Goal: Task Accomplishment & Management: Use online tool/utility

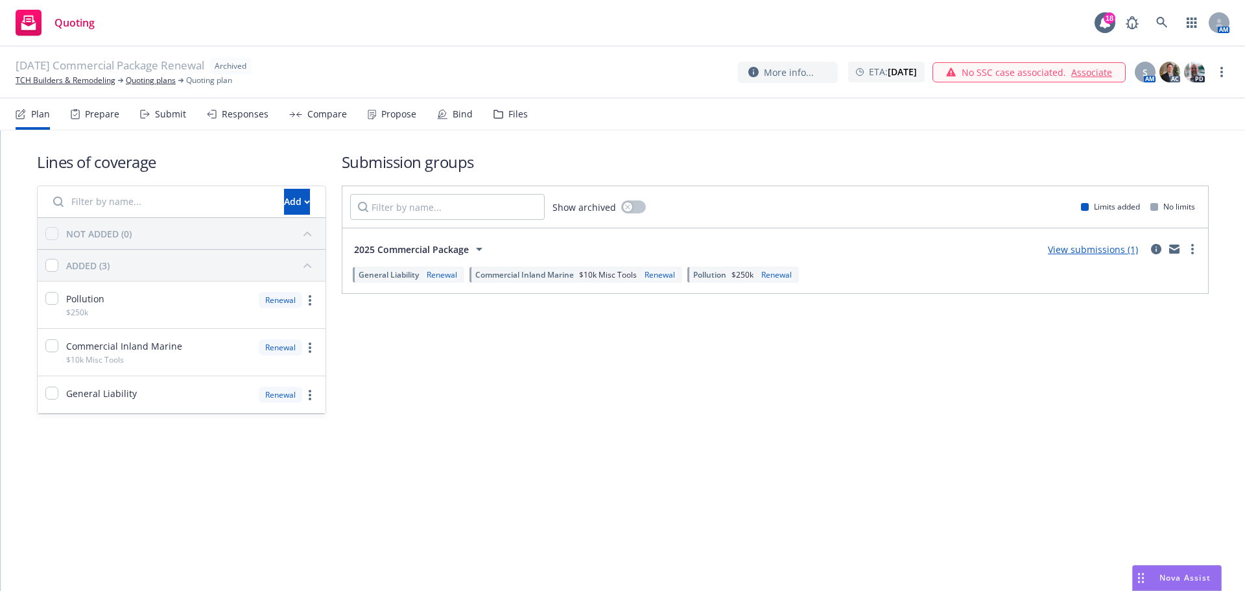
click at [1212, 72] on div "More info... ETA : November 1, 2025 No SSC case associated. Associate S AM AC PD" at bounding box center [983, 71] width 491 height 23
click at [1215, 72] on link "more" at bounding box center [1222, 72] width 16 height 16
click at [1150, 157] on link "Unarchive quoting plan" at bounding box center [1157, 150] width 144 height 26
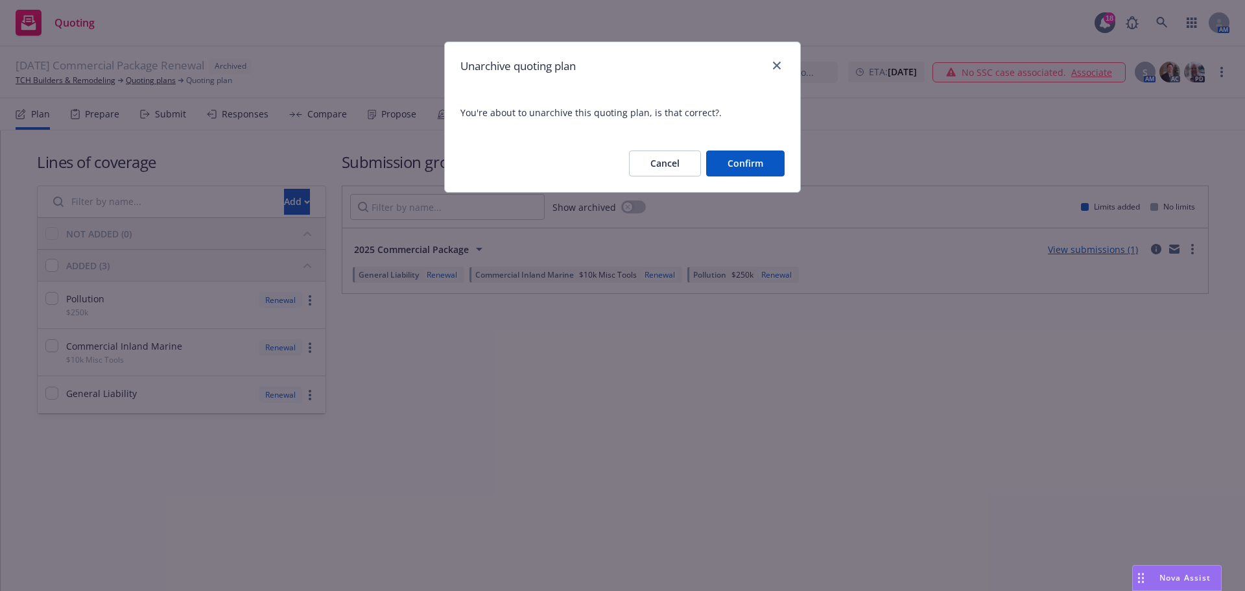
click at [741, 172] on button "Confirm" at bounding box center [745, 163] width 78 height 26
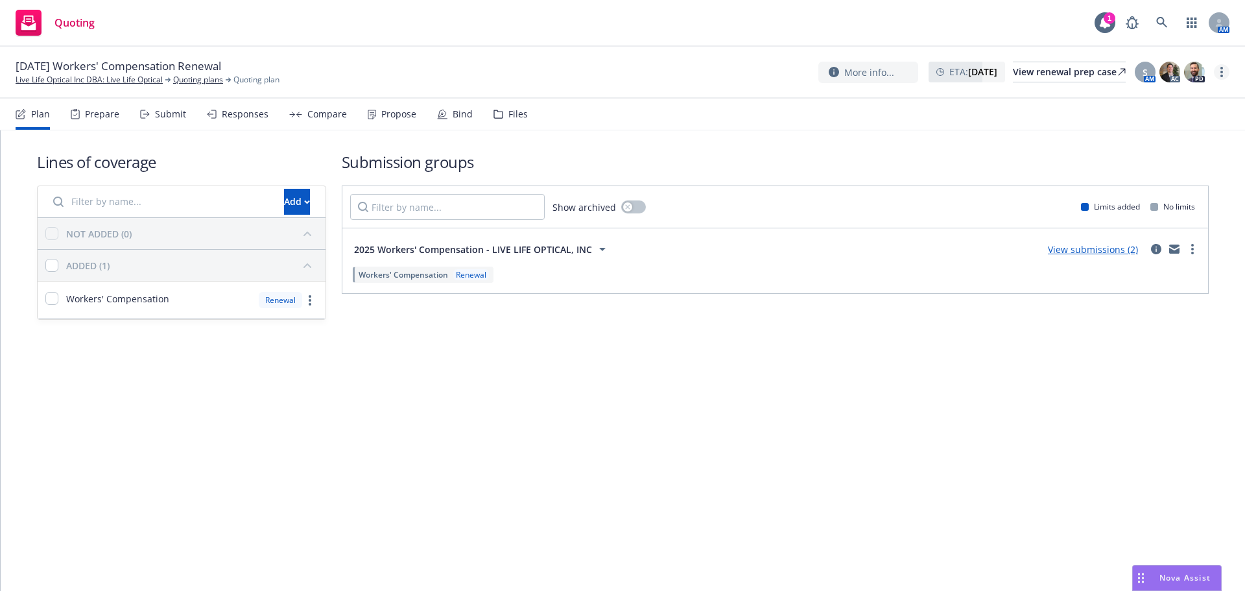
click at [1222, 74] on icon "more" at bounding box center [1221, 72] width 3 height 10
click at [1189, 98] on link "Copy logging email" at bounding box center [1156, 99] width 145 height 26
click at [1231, 80] on div "09/26/25 General Liability Renewal Waggoner Diagnostics Quoting plans Quoting p…" at bounding box center [622, 73] width 1245 height 52
click at [1225, 77] on link "more" at bounding box center [1222, 72] width 16 height 16
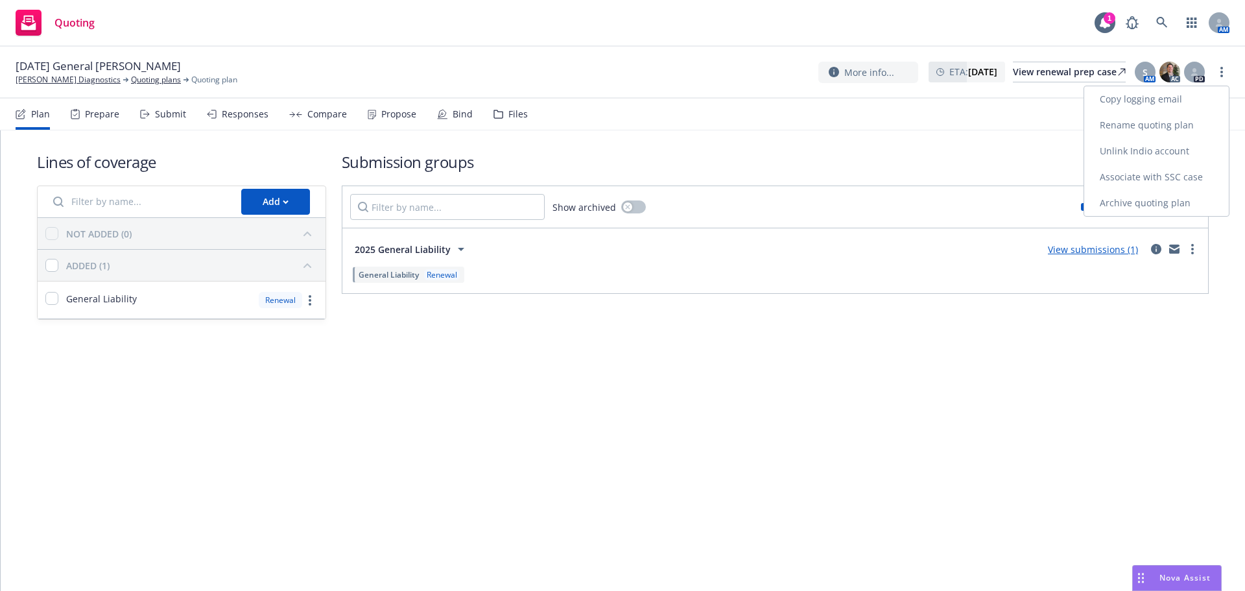
click at [1181, 95] on link "Copy logging email" at bounding box center [1156, 99] width 145 height 26
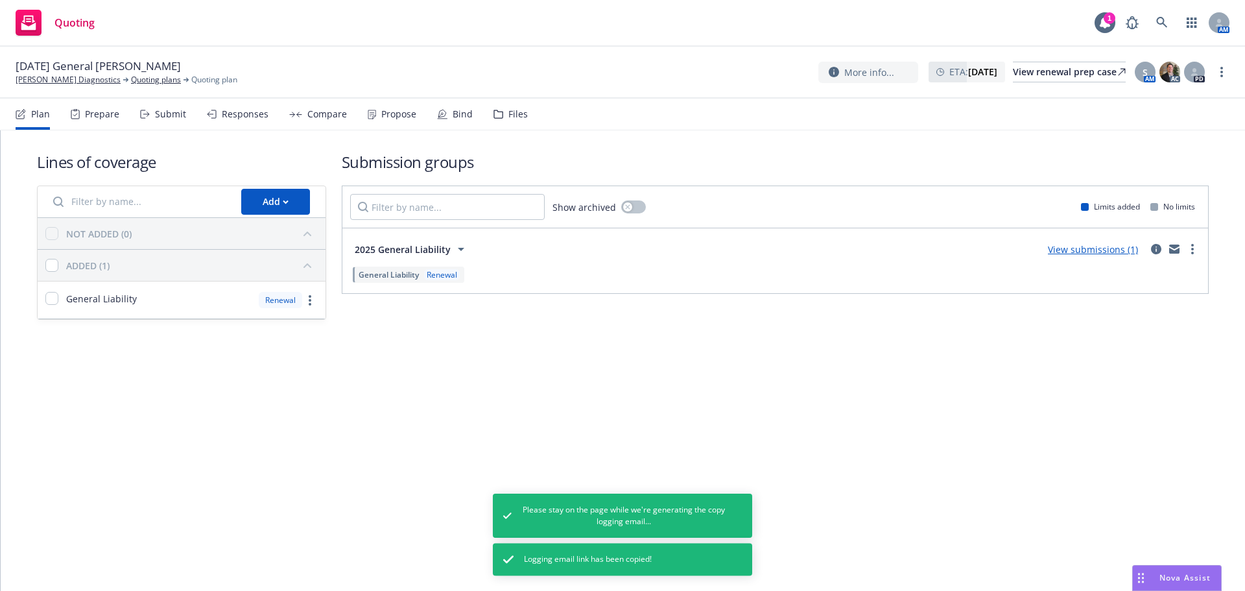
click at [390, 114] on div "Propose" at bounding box center [398, 114] width 35 height 10
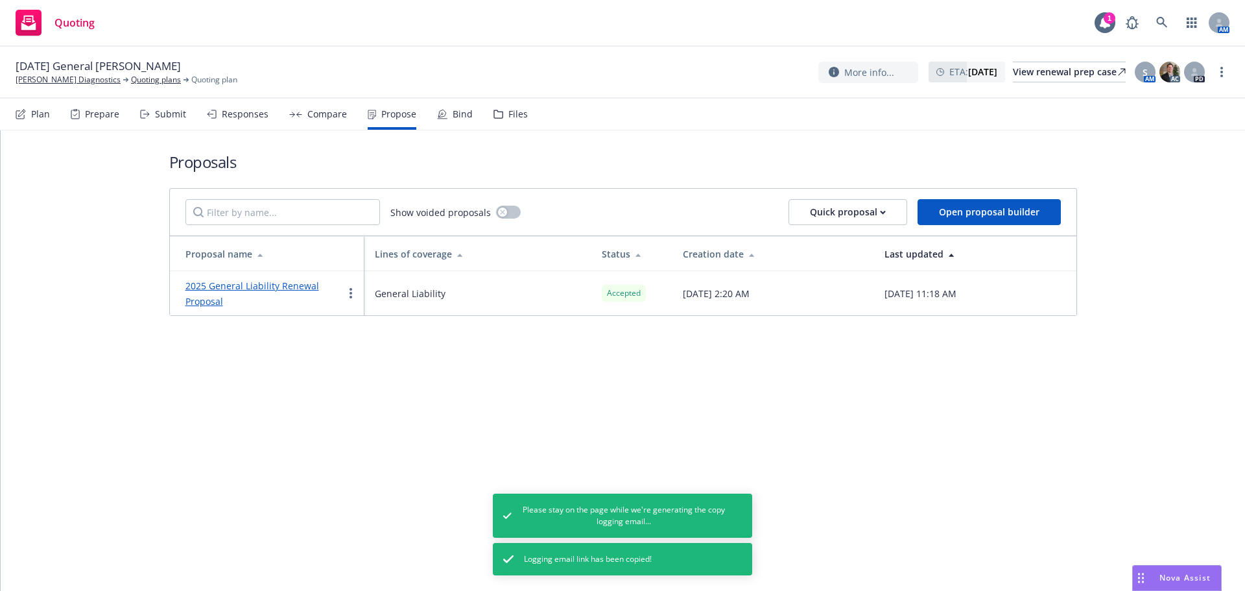
click at [286, 282] on link "2025 General Liability Renewal Proposal" at bounding box center [252, 293] width 134 height 28
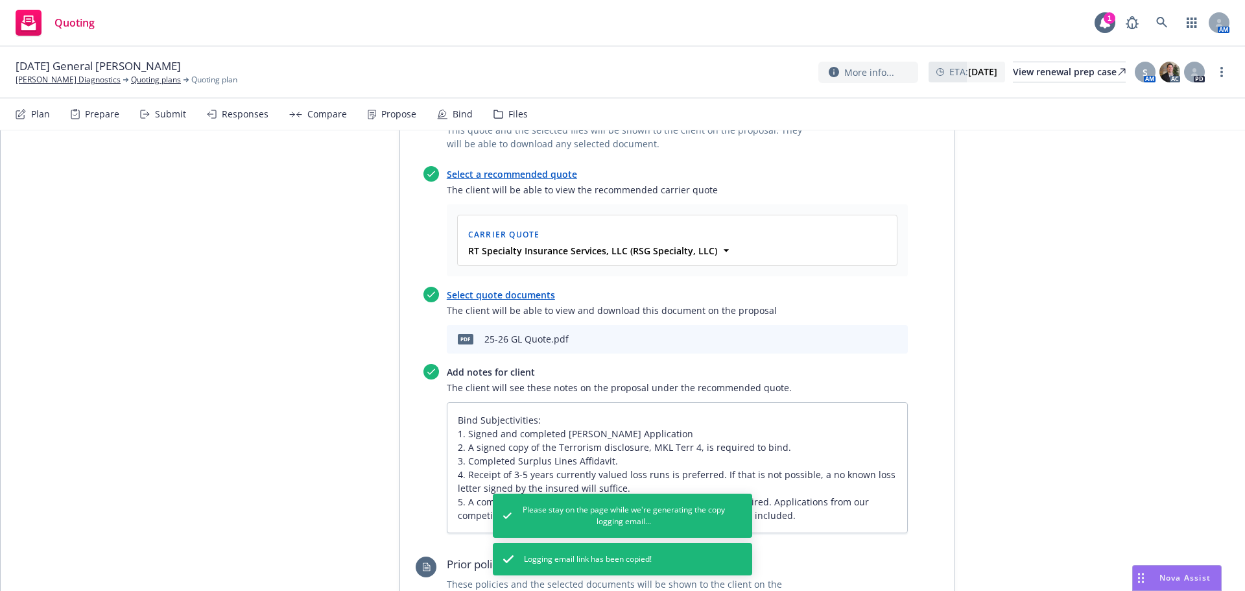
scroll to position [562, 0]
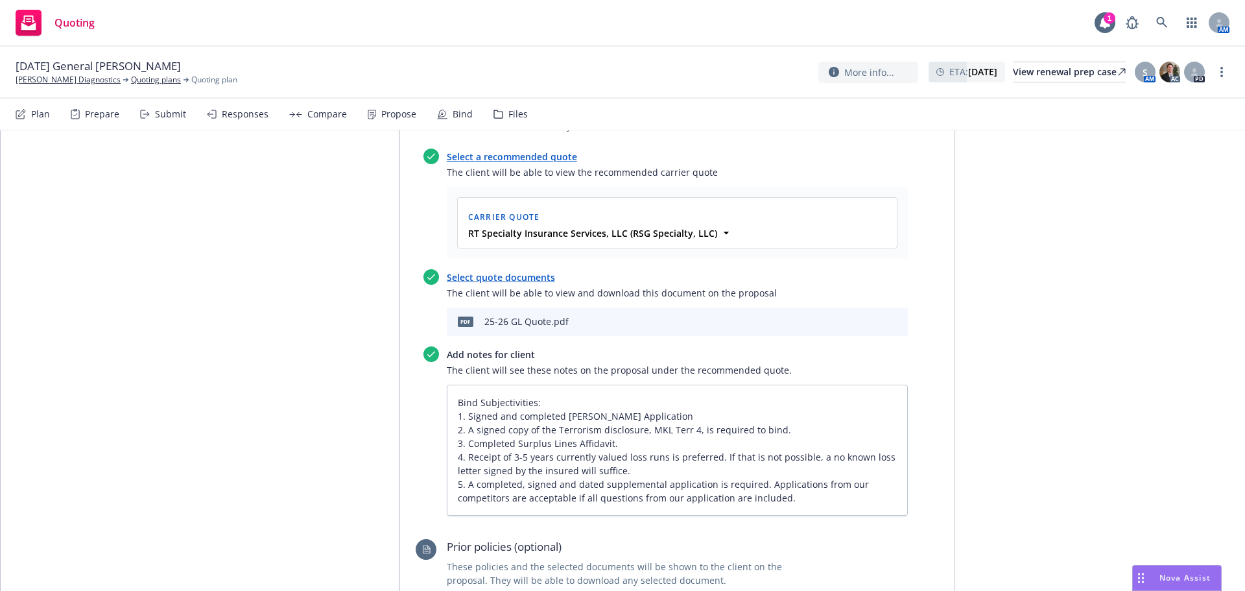
type textarea "x"
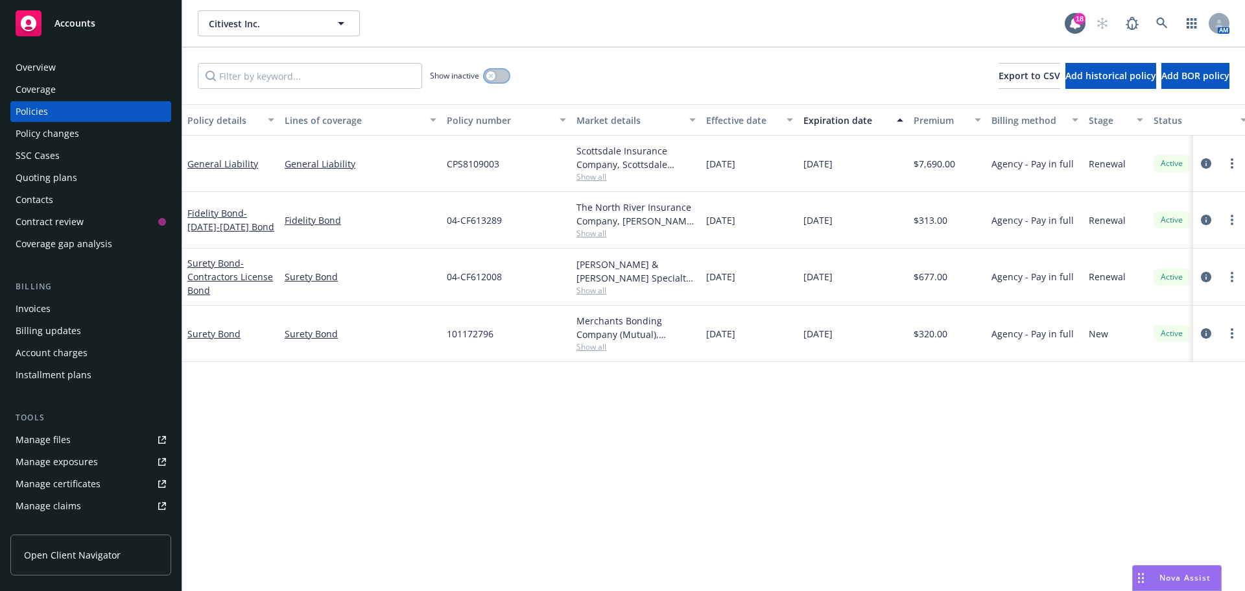
click at [500, 77] on button "button" at bounding box center [496, 75] width 25 height 13
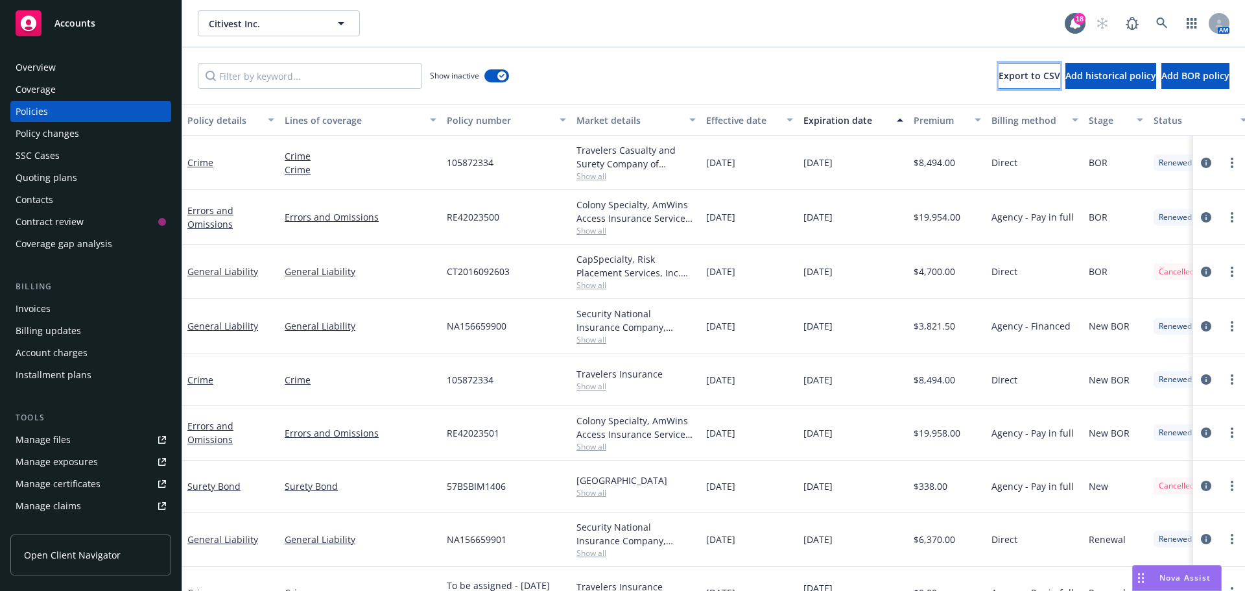
click at [998, 80] on span "Export to CSV" at bounding box center [1029, 75] width 62 height 12
drag, startPoint x: 85, startPoint y: 56, endPoint x: 88, endPoint y: 70, distance: 14.5
click at [85, 56] on div "Overview Coverage Policies Policy changes SSC Cases Quoting plans Contacts Cont…" at bounding box center [91, 315] width 182 height 549
click at [88, 70] on div "Overview" at bounding box center [91, 67] width 150 height 21
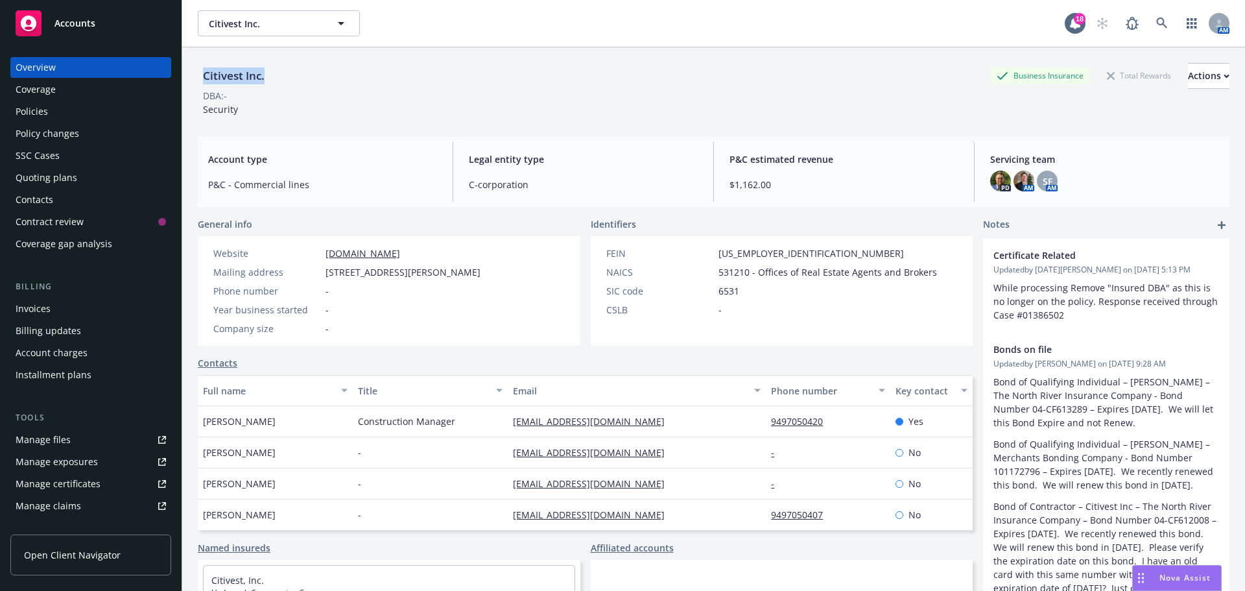
drag, startPoint x: 217, startPoint y: 76, endPoint x: 206, endPoint y: 76, distance: 11.0
click at [206, 76] on div "Citivest Inc. Business Insurance Total Rewards Actions" at bounding box center [714, 76] width 1032 height 26
copy div "Citivest Inc."
drag, startPoint x: 275, startPoint y: 436, endPoint x: 204, endPoint y: 436, distance: 71.3
click at [204, 436] on div "Daniel Blackburn" at bounding box center [275, 421] width 155 height 31
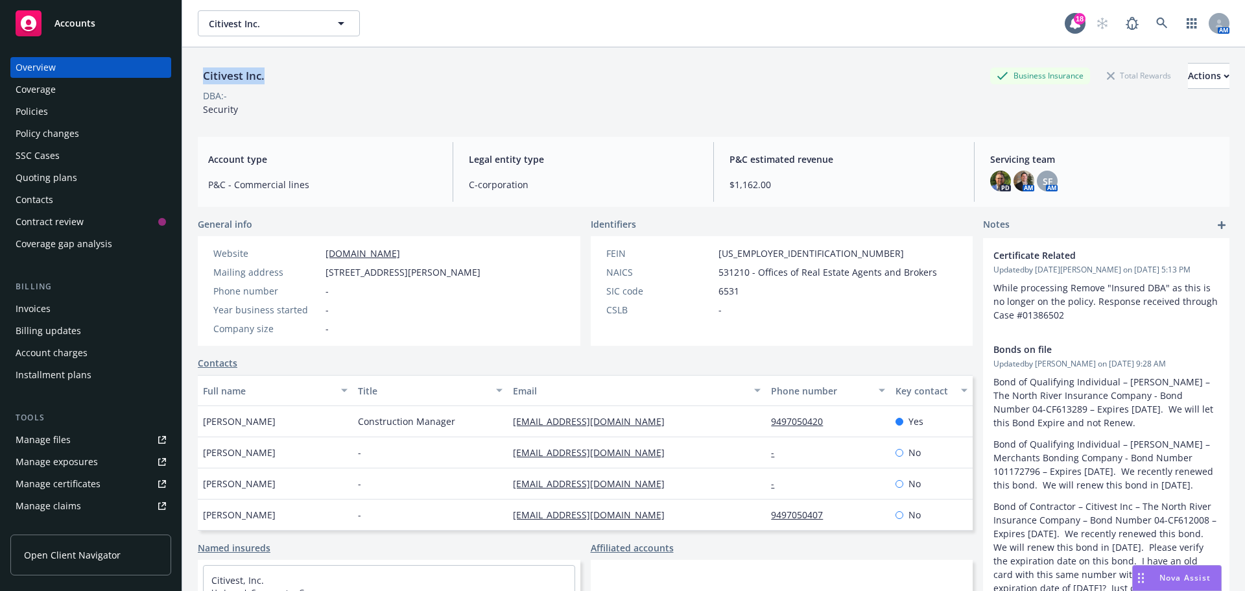
copy span "Daniel Blackburn"
drag, startPoint x: 633, startPoint y: 436, endPoint x: 502, endPoint y: 436, distance: 131.0
click at [502, 436] on div "Daniel Blackburn Construction Manager dblackburn@citivestinc.com 9497050420 Yes" at bounding box center [585, 421] width 775 height 31
copy div "dblackburn@citivestinc.com"
click at [464, 437] on div "Construction Manager" at bounding box center [430, 421] width 155 height 31
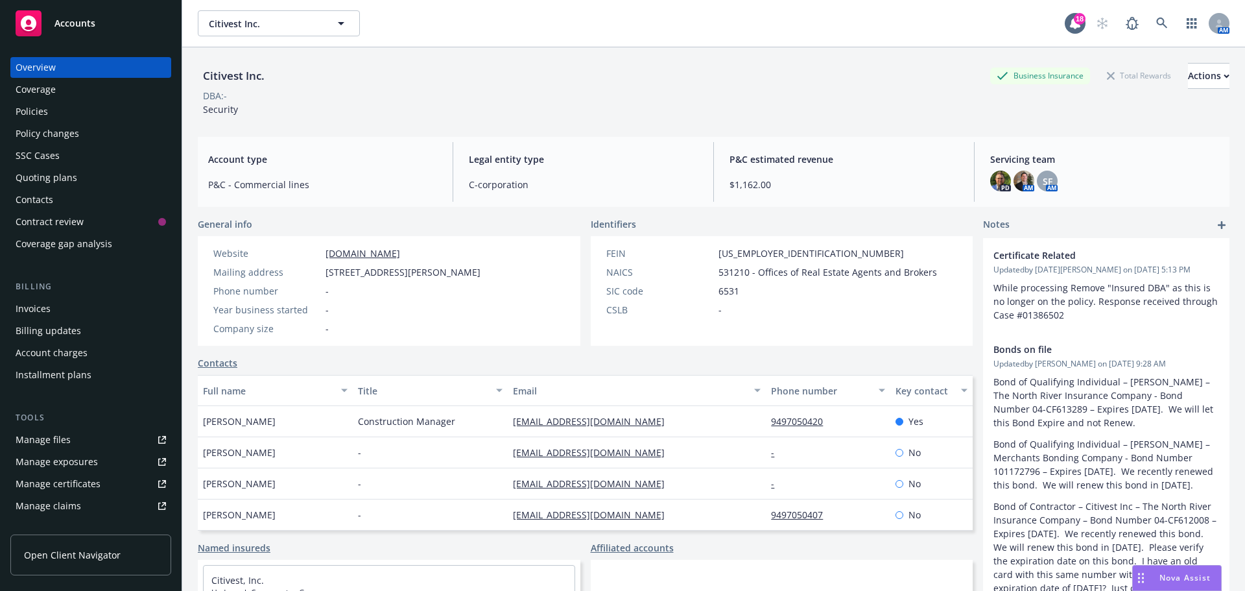
drag, startPoint x: 458, startPoint y: 440, endPoint x: 350, endPoint y: 438, distance: 107.6
click at [350, 437] on div "Daniel Blackburn Construction Manager dblackburn@citivestinc.com 9497050420 Yes" at bounding box center [585, 421] width 775 height 31
copy div "Construction Manager"
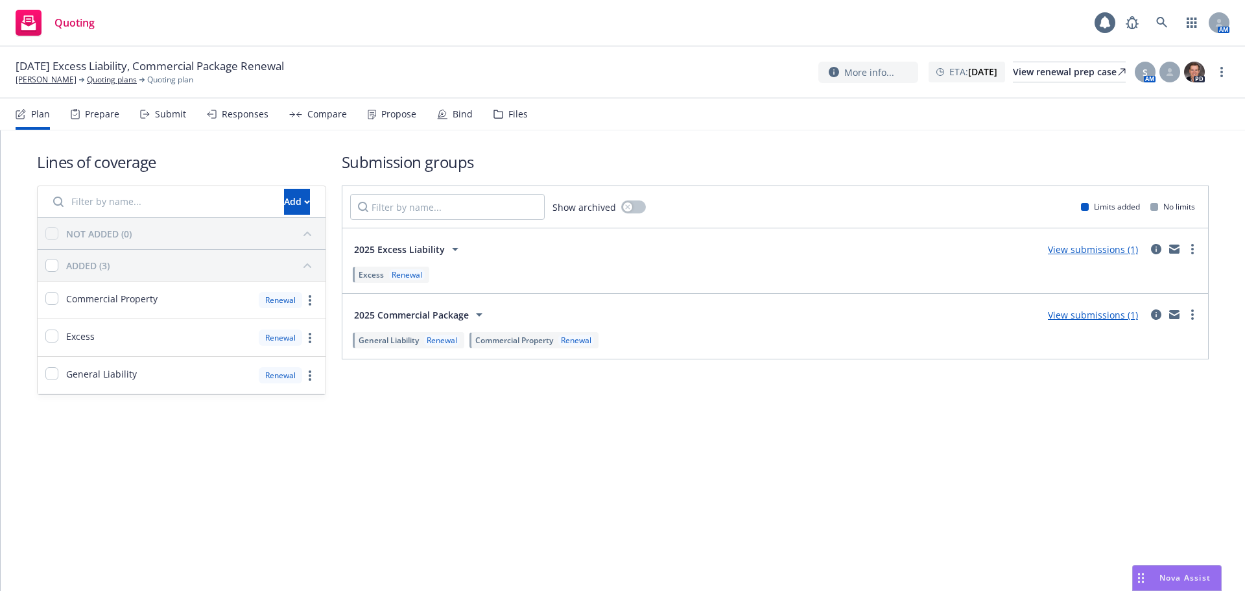
click at [403, 128] on div "Propose" at bounding box center [392, 114] width 49 height 31
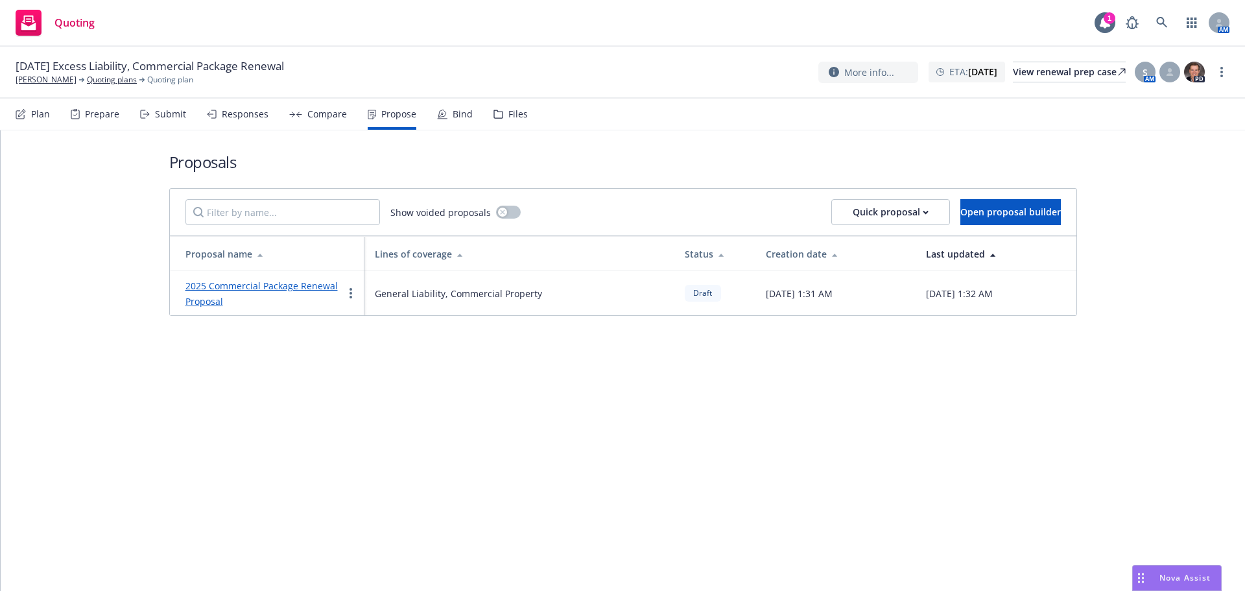
click at [322, 285] on link "2025 Commercial Package Renewal Proposal" at bounding box center [261, 293] width 152 height 28
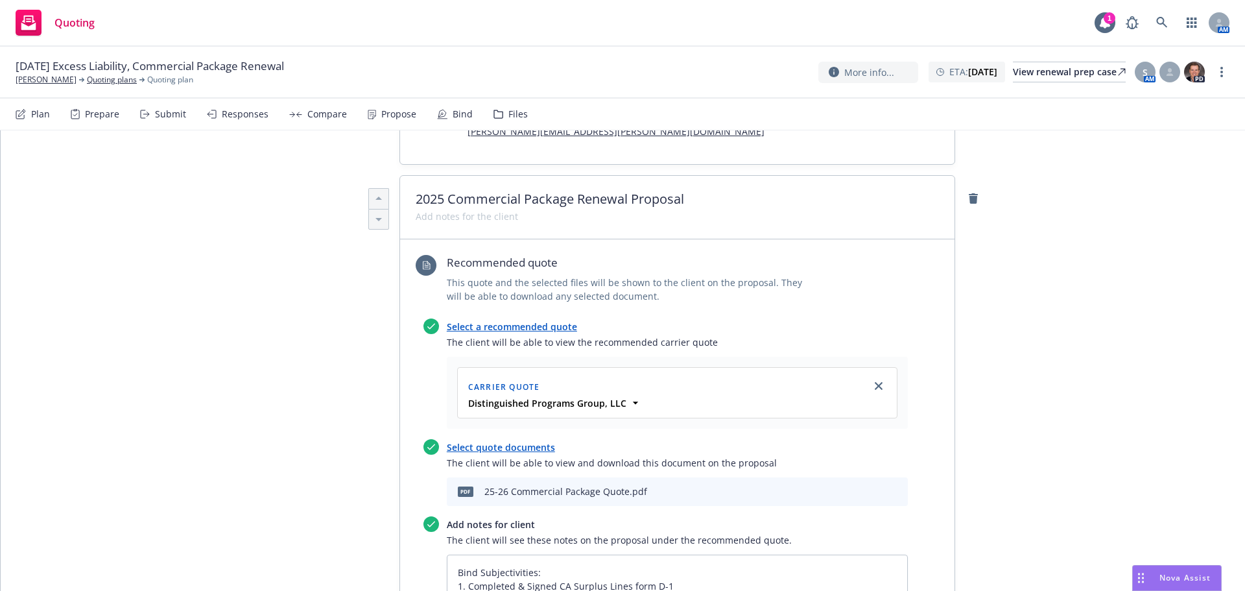
scroll to position [309, 0]
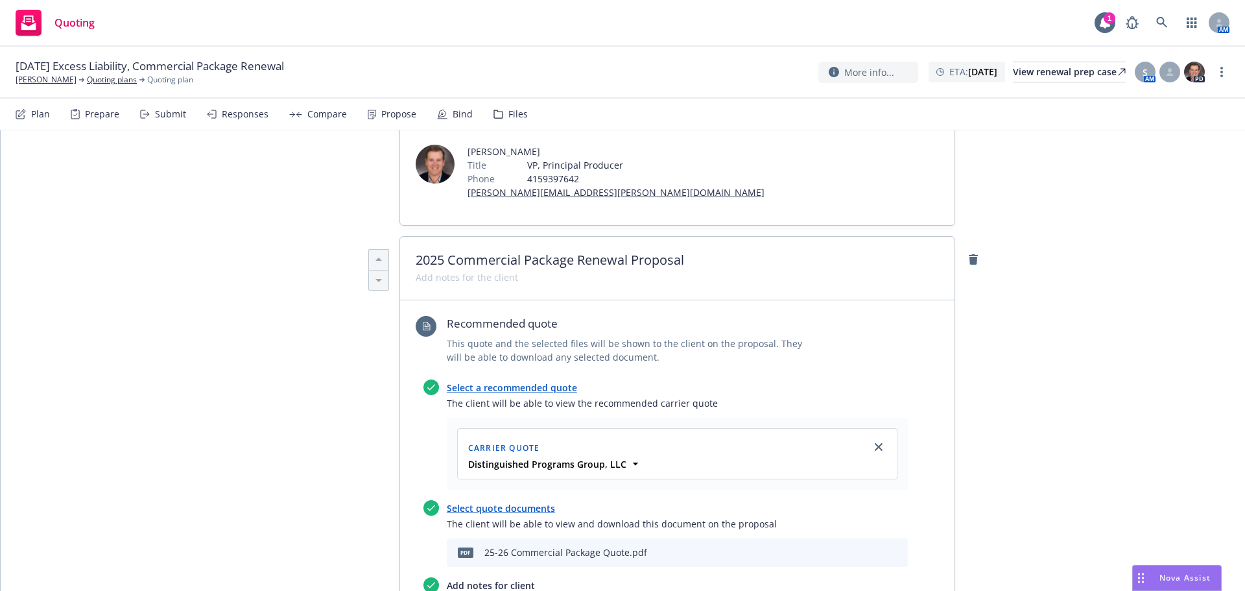
type textarea "x"
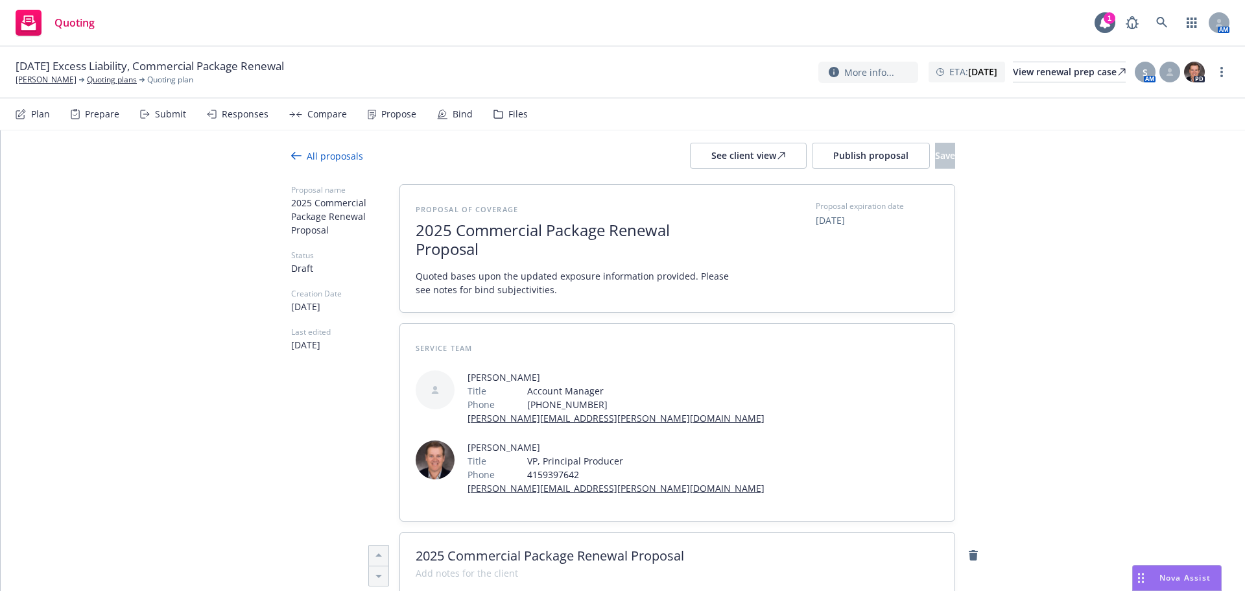
scroll to position [0, 0]
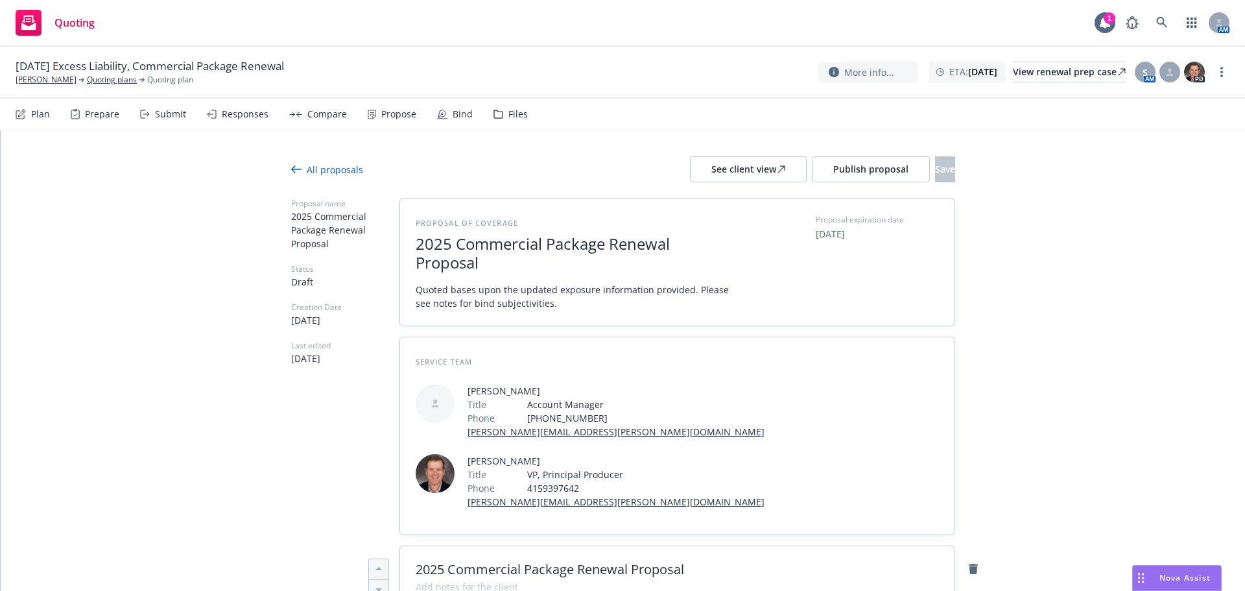
drag, startPoint x: 319, startPoint y: 108, endPoint x: 329, endPoint y: 108, distance: 9.7
click at [319, 109] on div "Compare" at bounding box center [327, 114] width 40 height 10
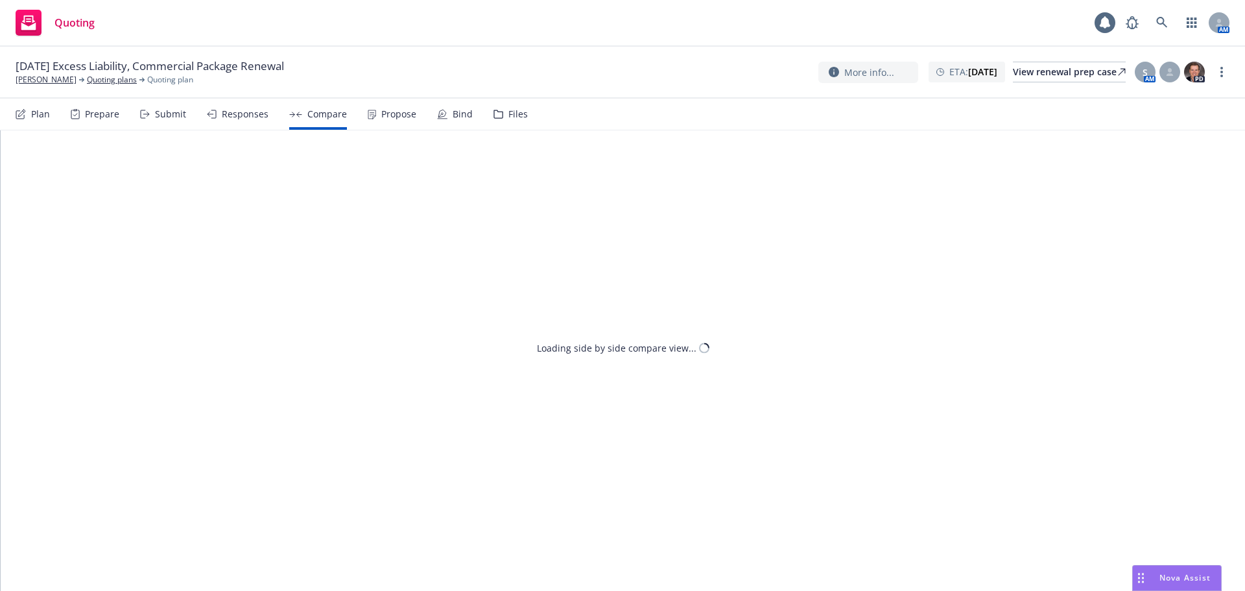
click at [384, 115] on div "Propose" at bounding box center [398, 114] width 35 height 10
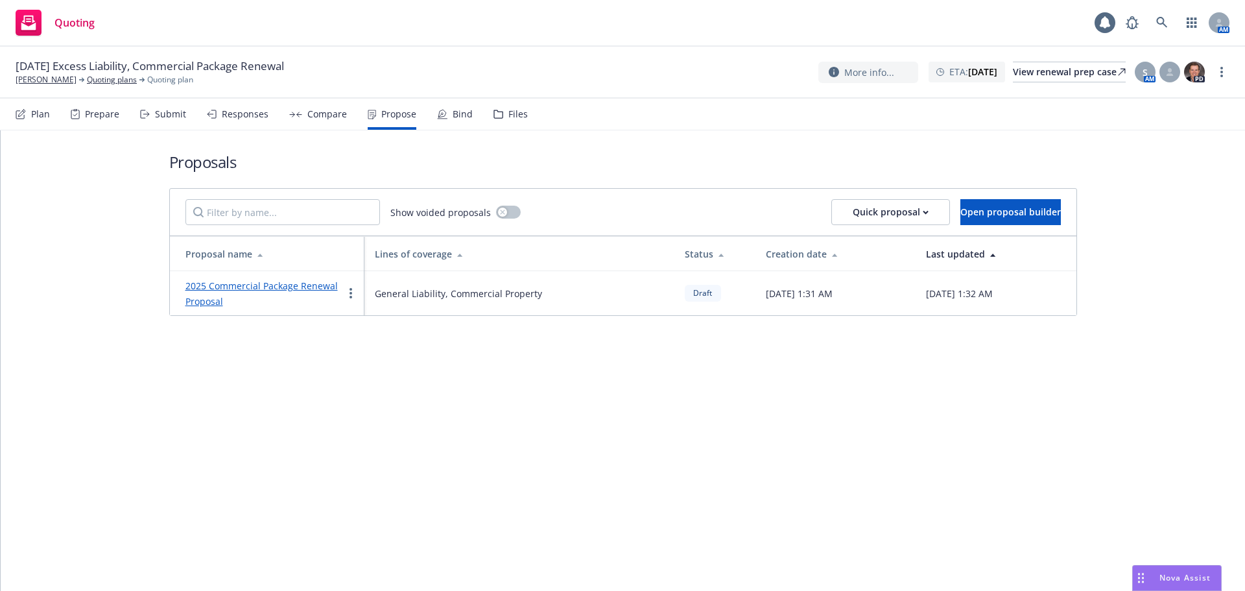
click at [237, 115] on div "Responses" at bounding box center [245, 114] width 47 height 10
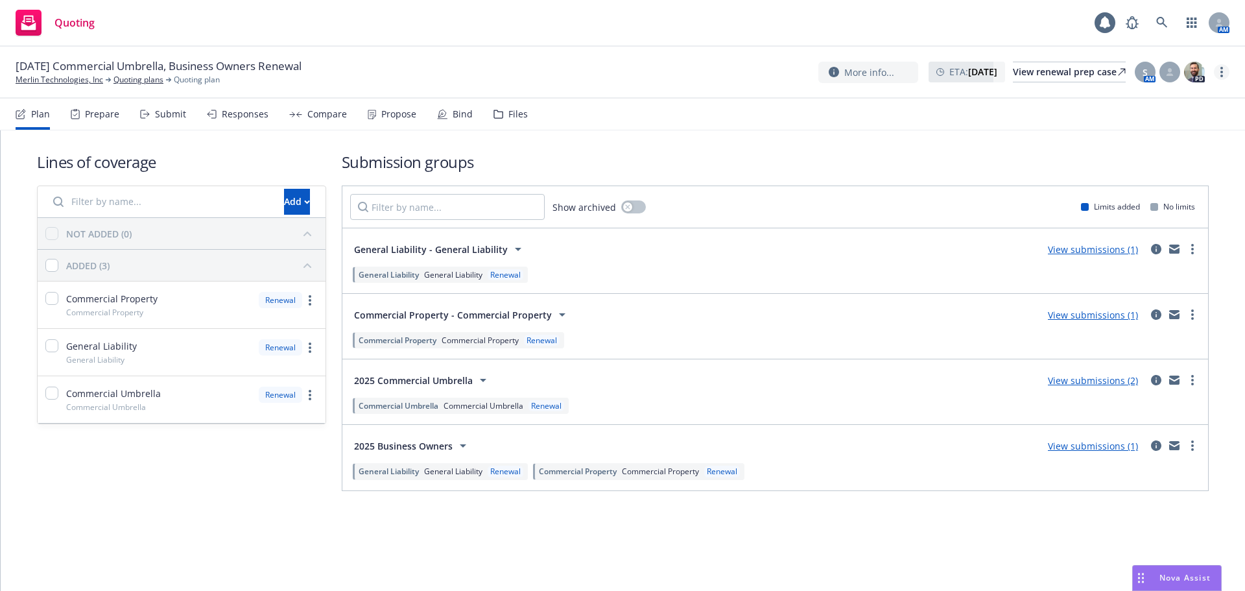
click at [1220, 70] on link "more" at bounding box center [1222, 72] width 16 height 16
click at [1163, 93] on link "Copy logging email" at bounding box center [1156, 99] width 145 height 26
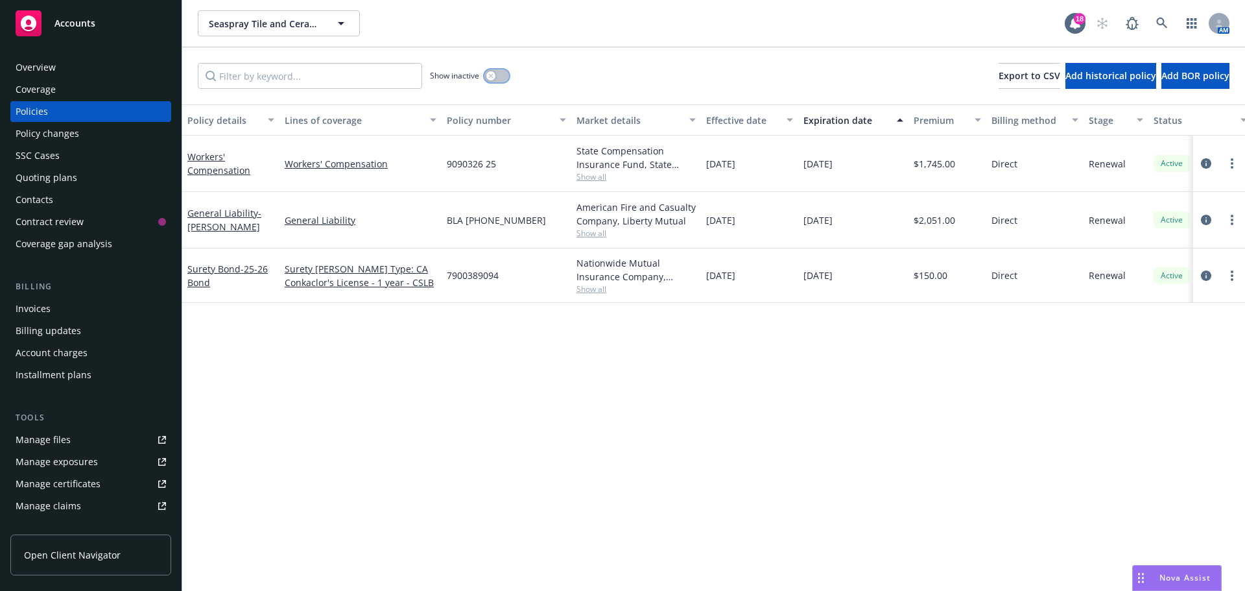
click at [501, 80] on button "button" at bounding box center [496, 75] width 25 height 13
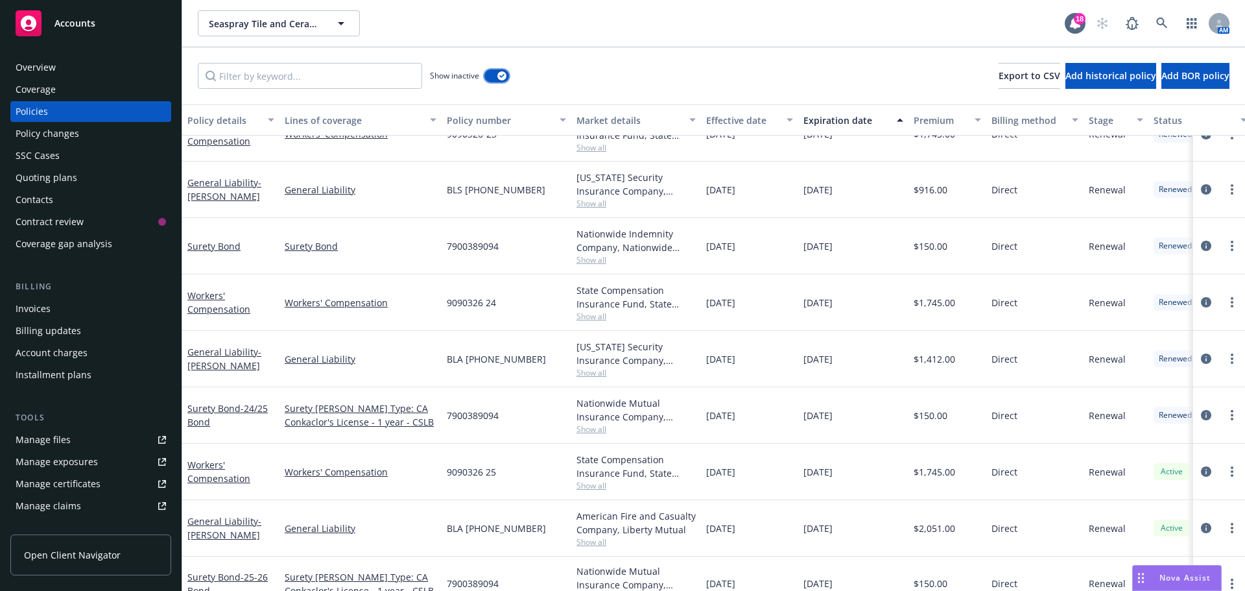
scroll to position [683, 0]
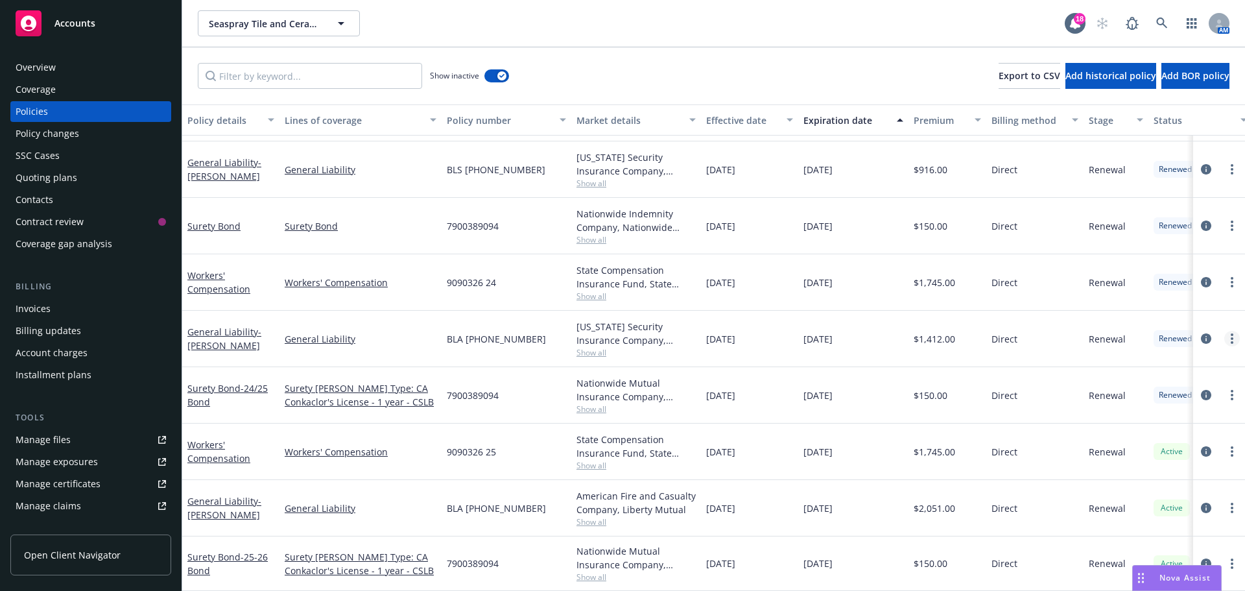
click at [1224, 331] on link "more" at bounding box center [1232, 339] width 16 height 16
click at [1170, 514] on link "Copy logging email" at bounding box center [1153, 510] width 152 height 26
click at [82, 60] on div "Overview" at bounding box center [91, 67] width 150 height 21
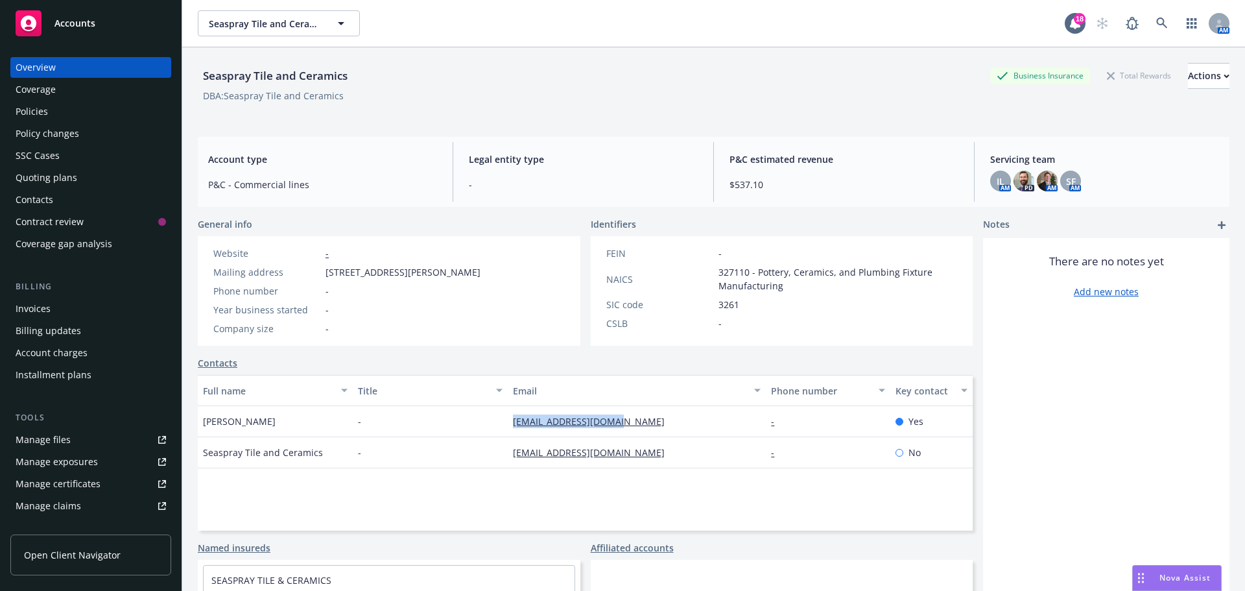
drag, startPoint x: 627, startPoint y: 423, endPoint x: 495, endPoint y: 422, distance: 131.6
click at [495, 422] on div "Artie Moreno - artiemoreno@gmail.com - Yes" at bounding box center [585, 421] width 775 height 31
copy div "artiemoreno@gmail.com"
click at [53, 111] on div "Policies" at bounding box center [91, 111] width 150 height 21
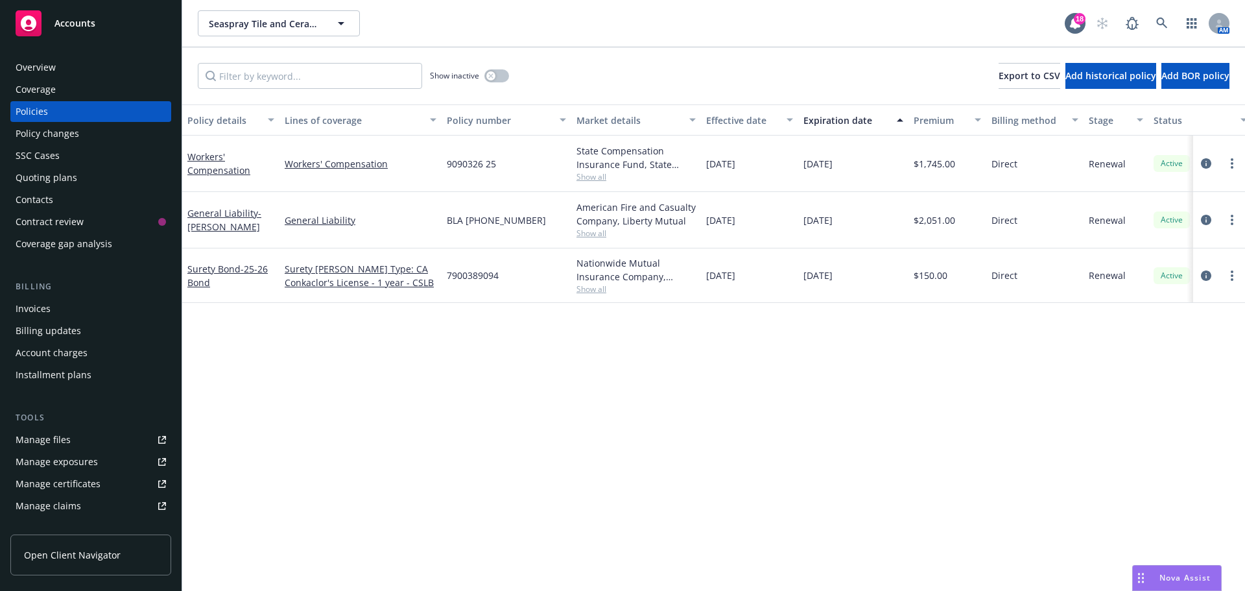
click at [498, 84] on div "Show inactive" at bounding box center [469, 76] width 79 height 26
click at [499, 82] on div "Show inactive" at bounding box center [469, 76] width 79 height 26
click at [499, 78] on button "button" at bounding box center [496, 75] width 25 height 13
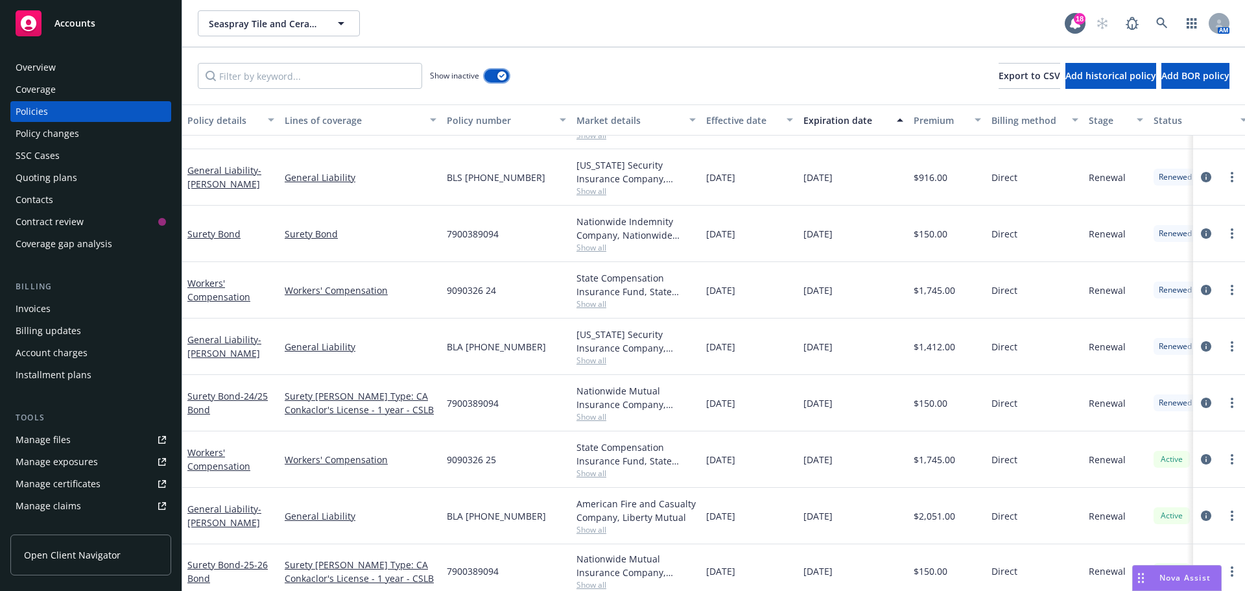
scroll to position [683, 0]
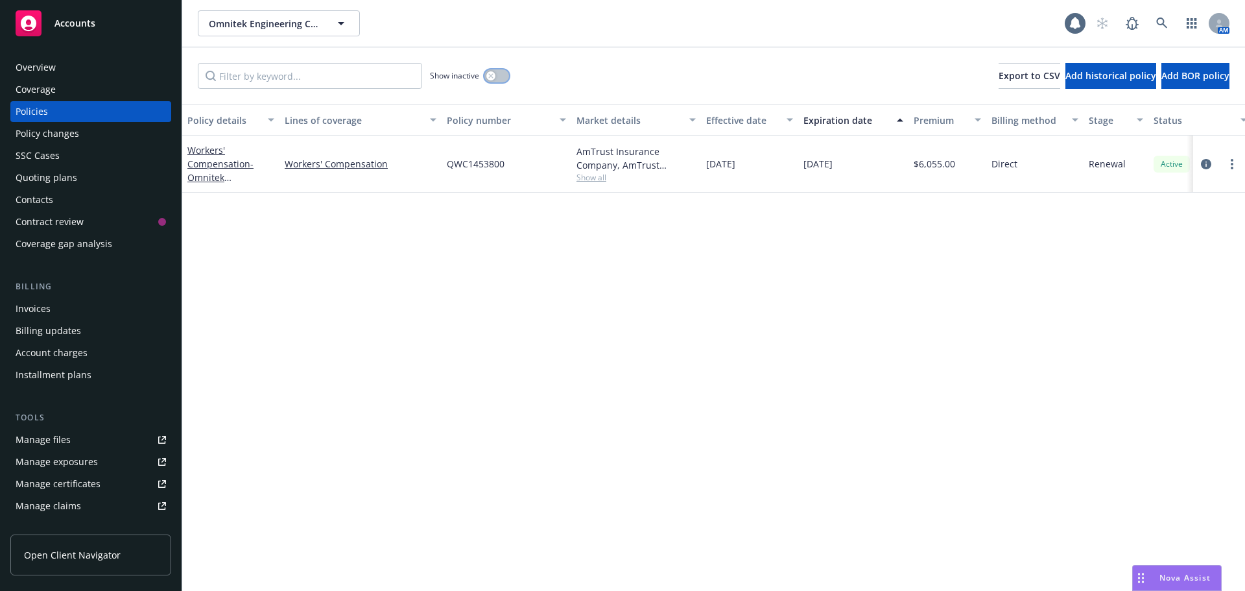
click at [502, 75] on button "button" at bounding box center [496, 75] width 25 height 13
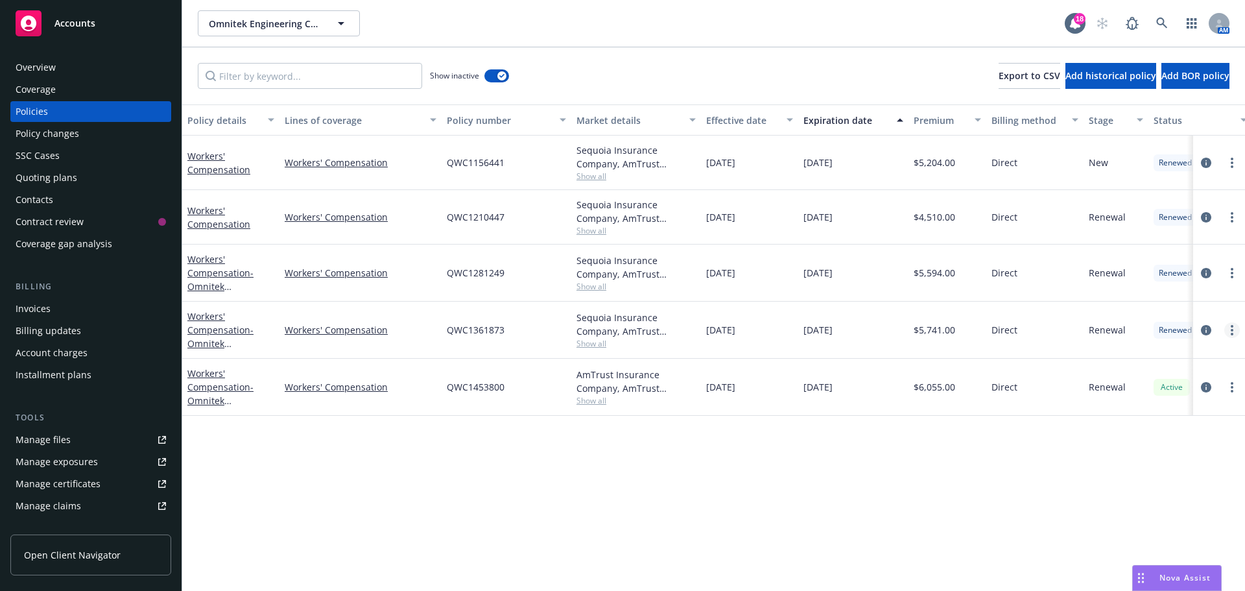
click at [1227, 335] on link "more" at bounding box center [1232, 330] width 16 height 16
click at [1147, 510] on link "Copy logging email" at bounding box center [1163, 512] width 152 height 26
click at [43, 68] on div "Overview" at bounding box center [36, 67] width 40 height 21
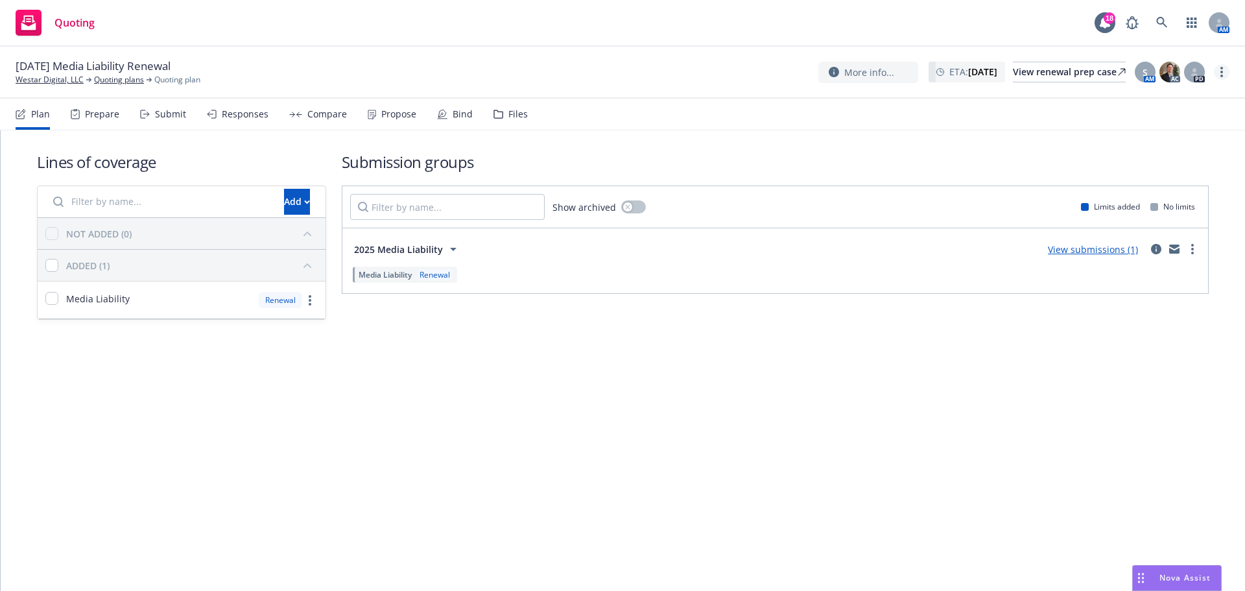
click at [1218, 67] on link "more" at bounding box center [1222, 72] width 16 height 16
click at [1137, 96] on link "Copy logging email" at bounding box center [1156, 99] width 145 height 26
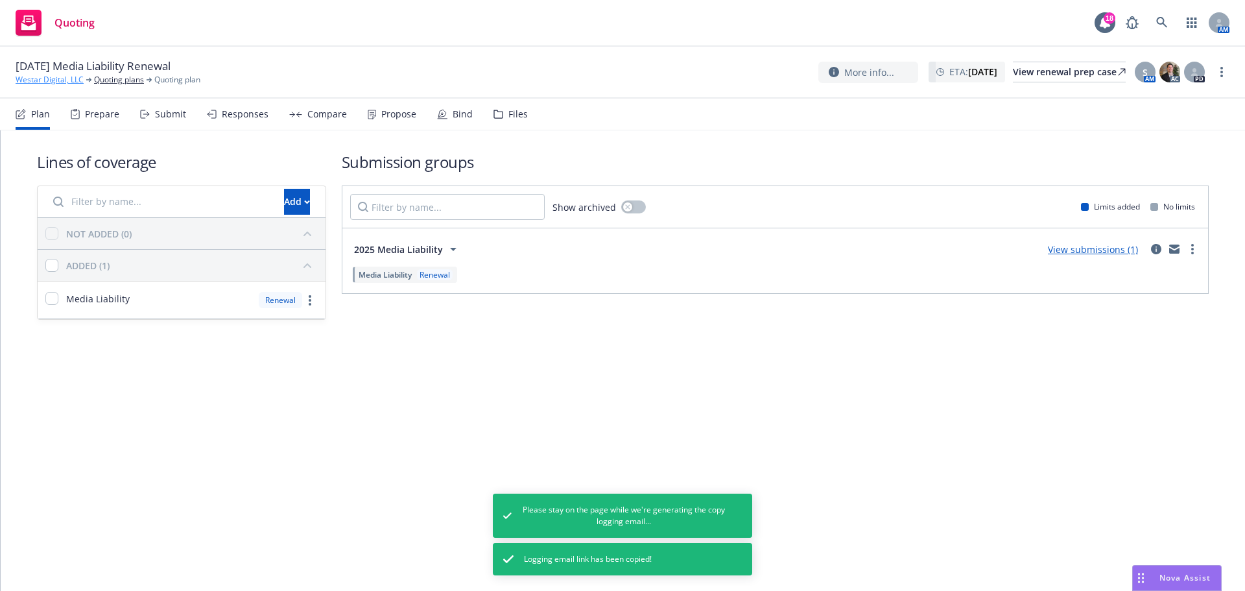
click at [72, 84] on link "Westar Digital, LLC" at bounding box center [50, 80] width 68 height 12
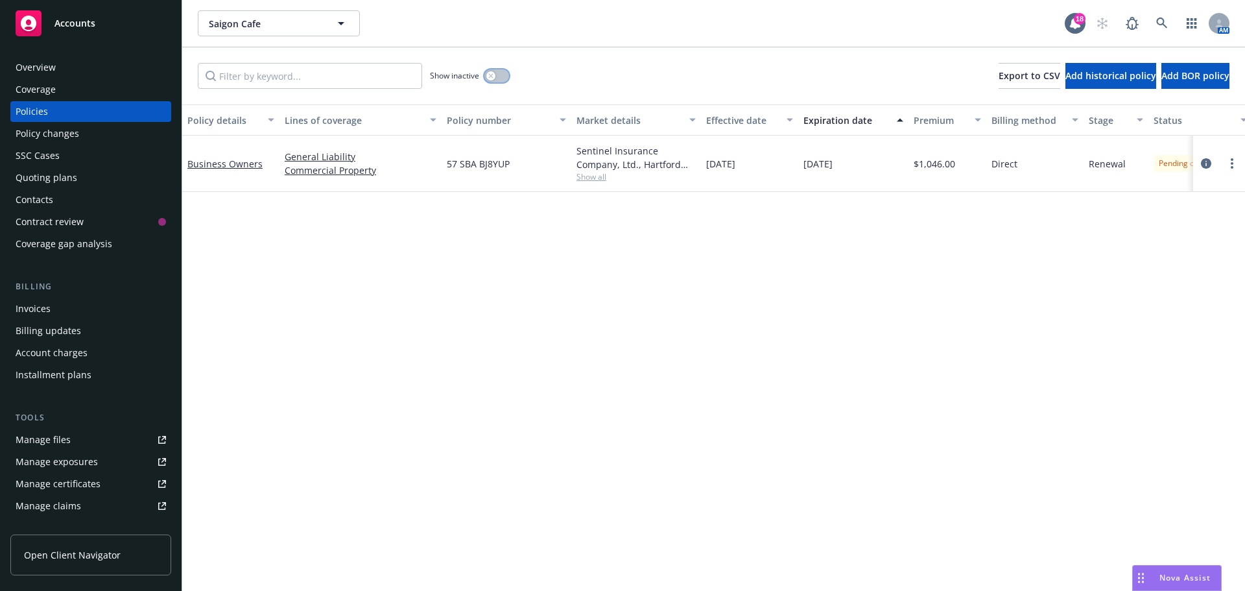
click at [498, 70] on button "button" at bounding box center [496, 75] width 25 height 13
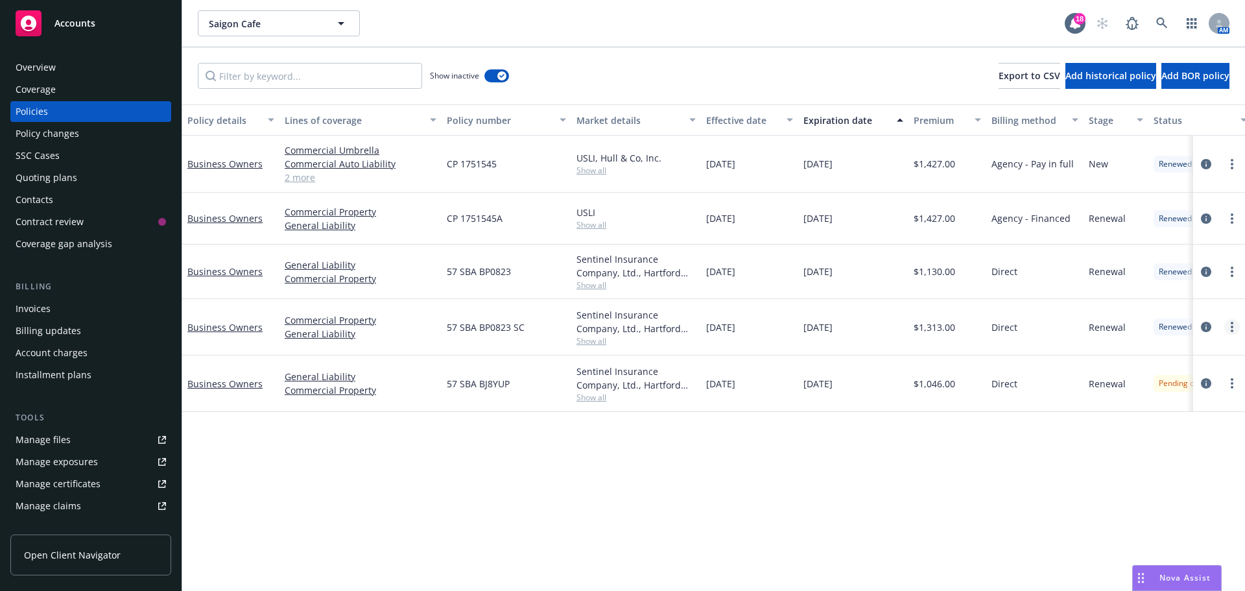
click at [1233, 333] on link "more" at bounding box center [1232, 327] width 16 height 16
click at [1191, 511] on link "Copy logging email" at bounding box center [1163, 509] width 152 height 26
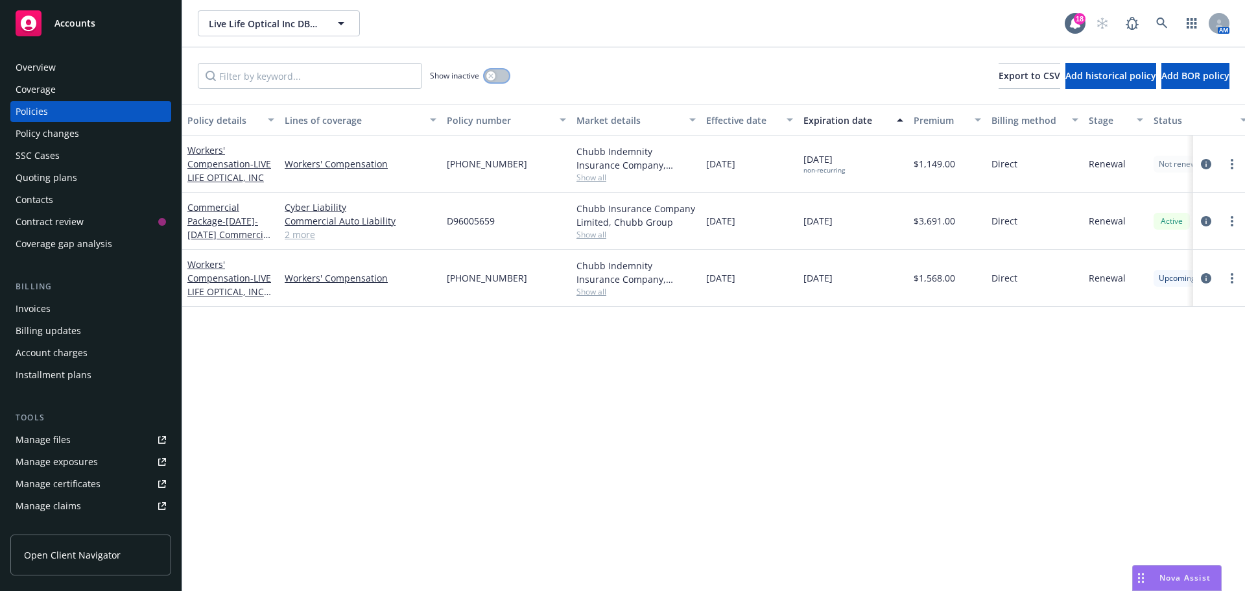
click at [494, 73] on div "button" at bounding box center [490, 75] width 9 height 9
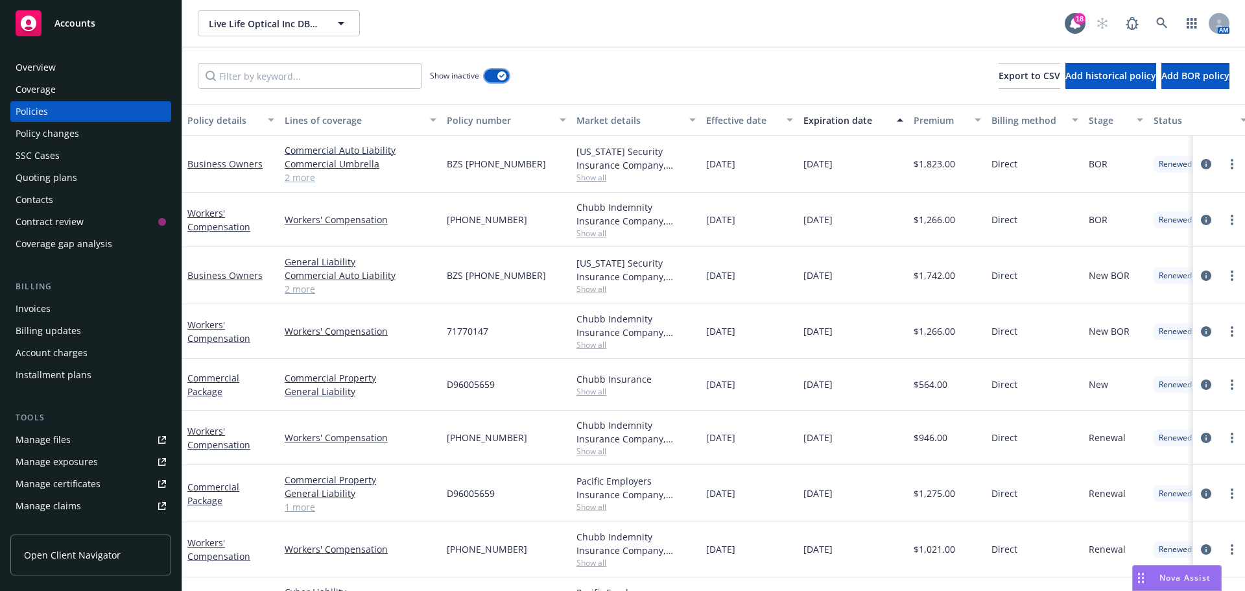
click at [488, 73] on button "button" at bounding box center [496, 75] width 25 height 13
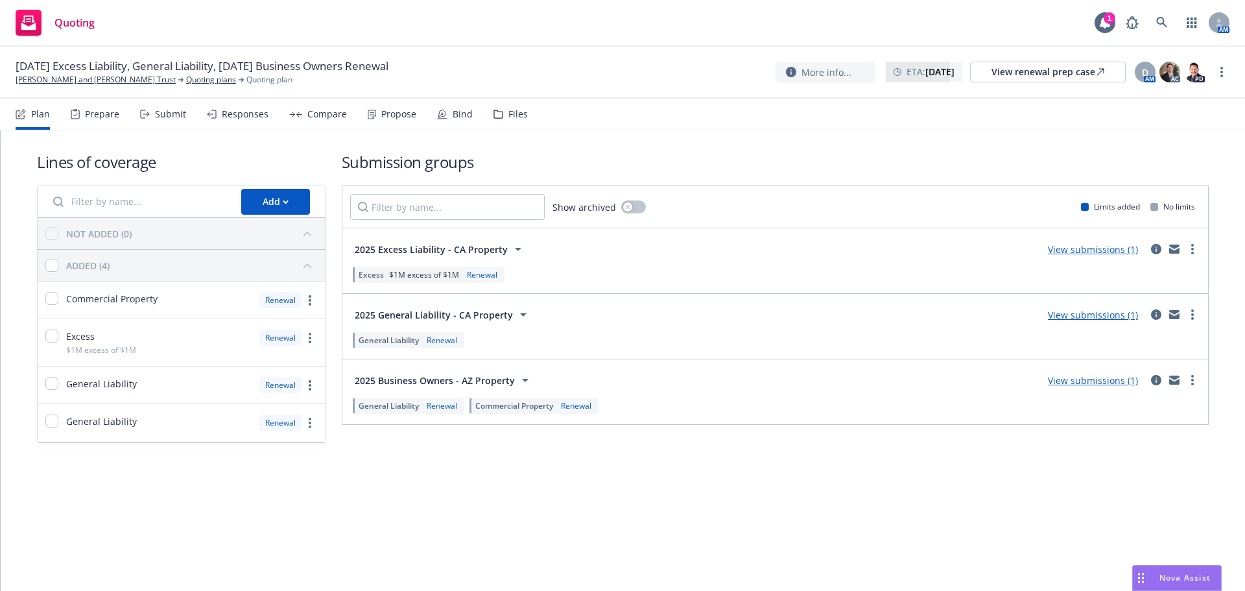
click at [377, 103] on div "Propose" at bounding box center [392, 114] width 49 height 31
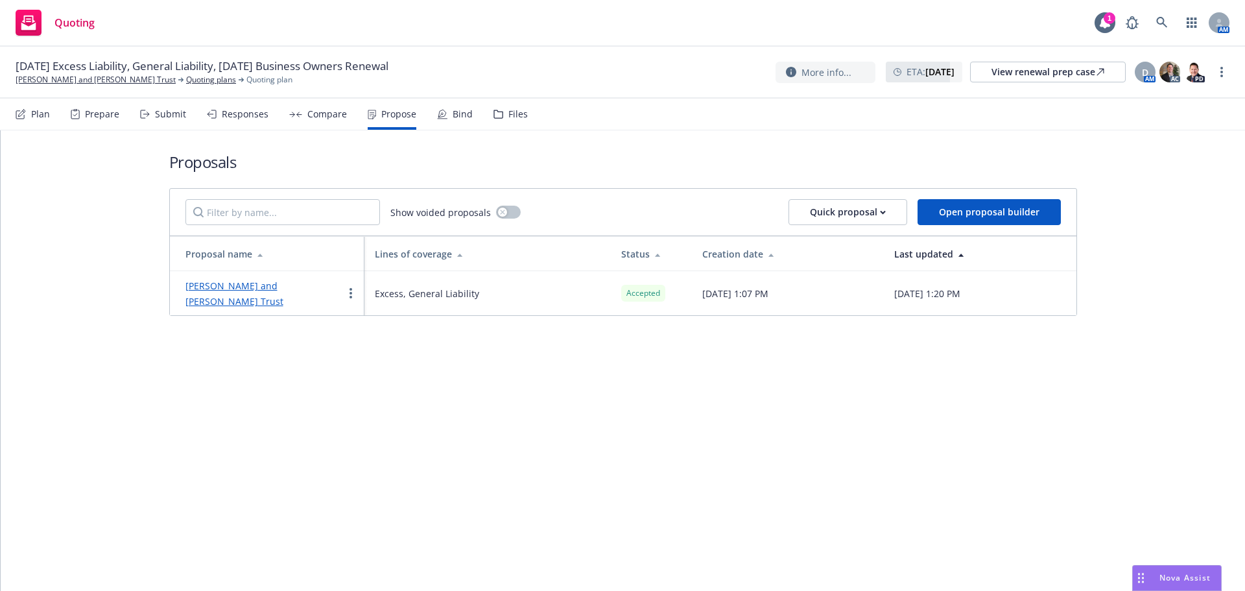
click at [283, 285] on link "[PERSON_NAME] and [PERSON_NAME] Trust" at bounding box center [234, 293] width 98 height 28
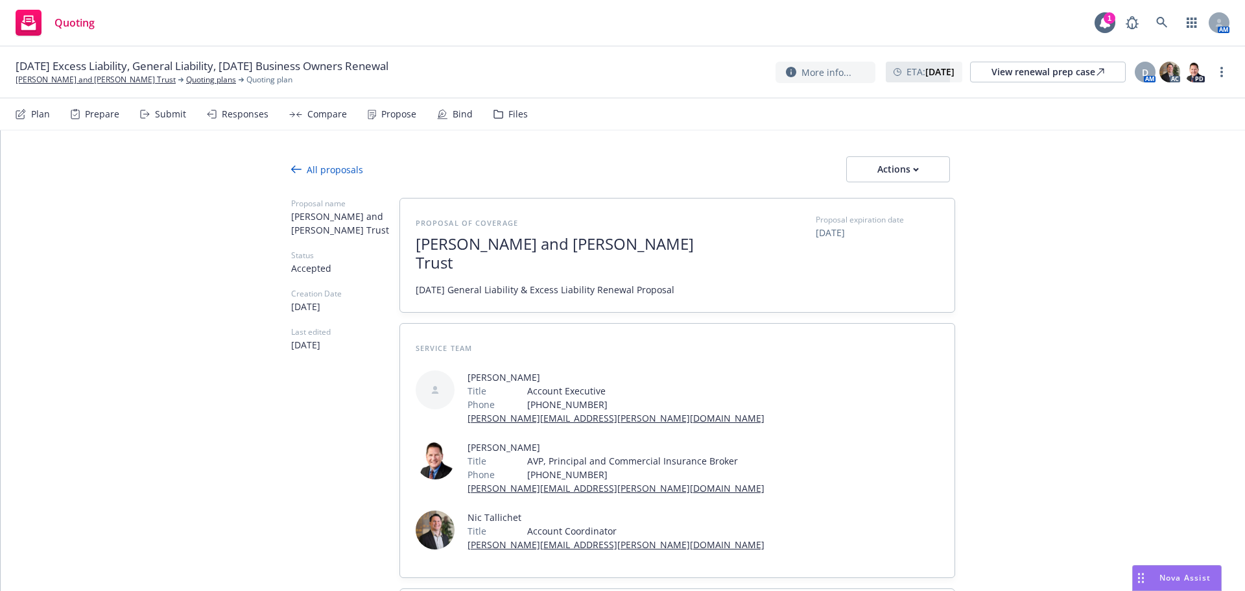
click at [941, 172] on button "Actions" at bounding box center [898, 169] width 104 height 26
click at [917, 226] on span "See client view" at bounding box center [889, 228] width 95 height 12
type textarea "x"
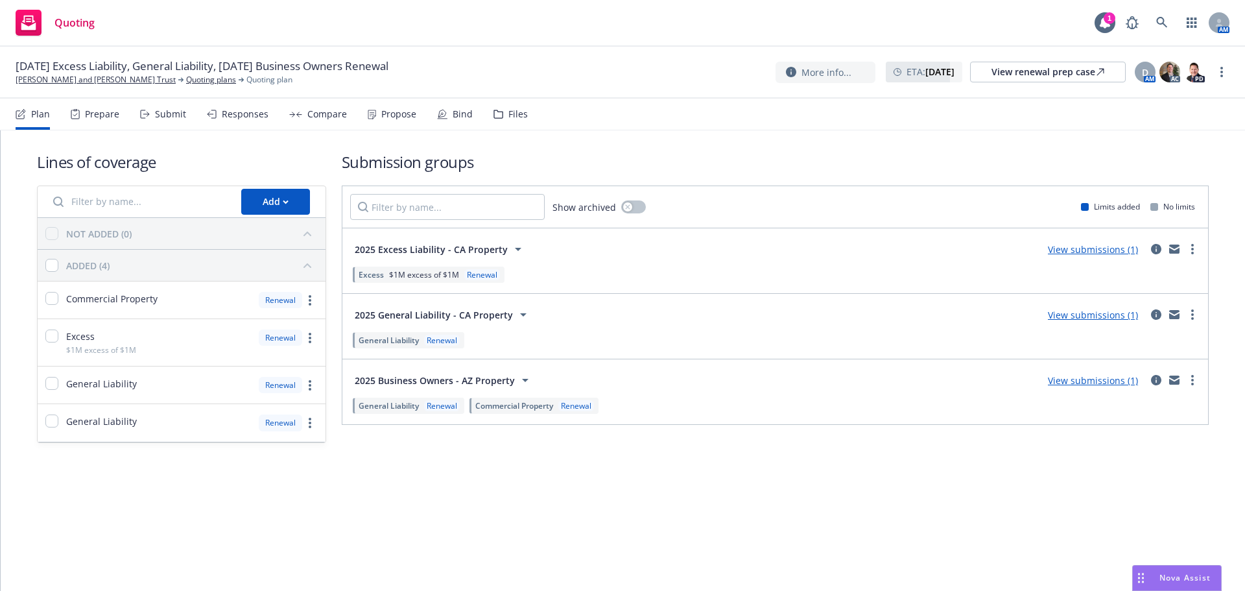
click at [391, 115] on div "Propose" at bounding box center [398, 114] width 35 height 10
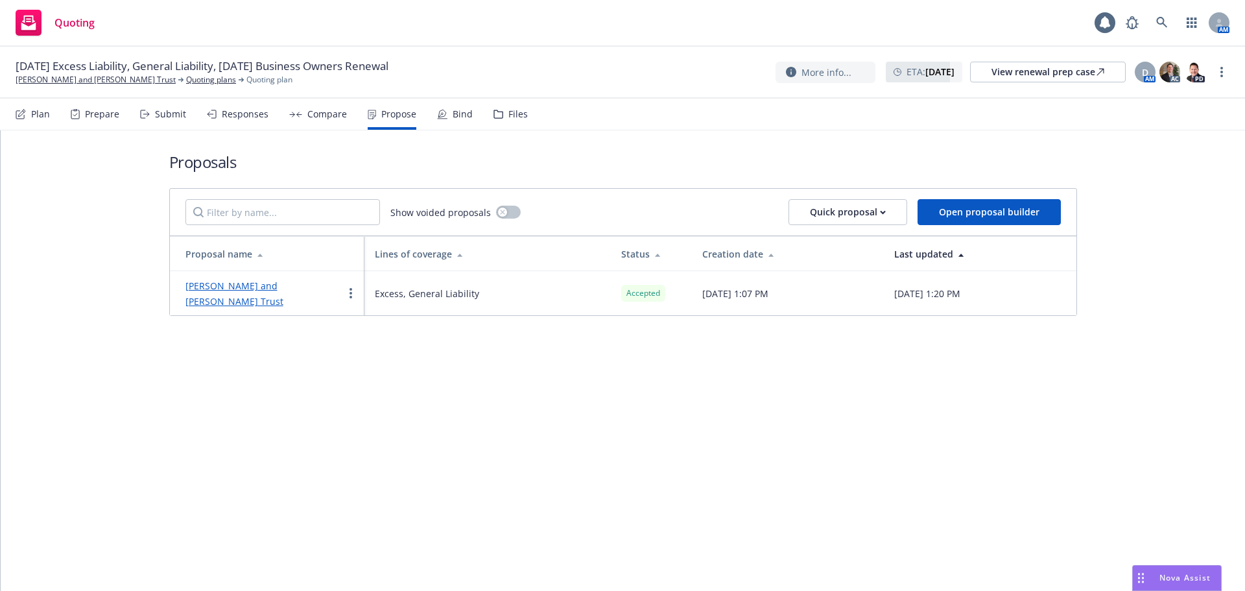
click at [443, 117] on div "Bind" at bounding box center [455, 114] width 36 height 31
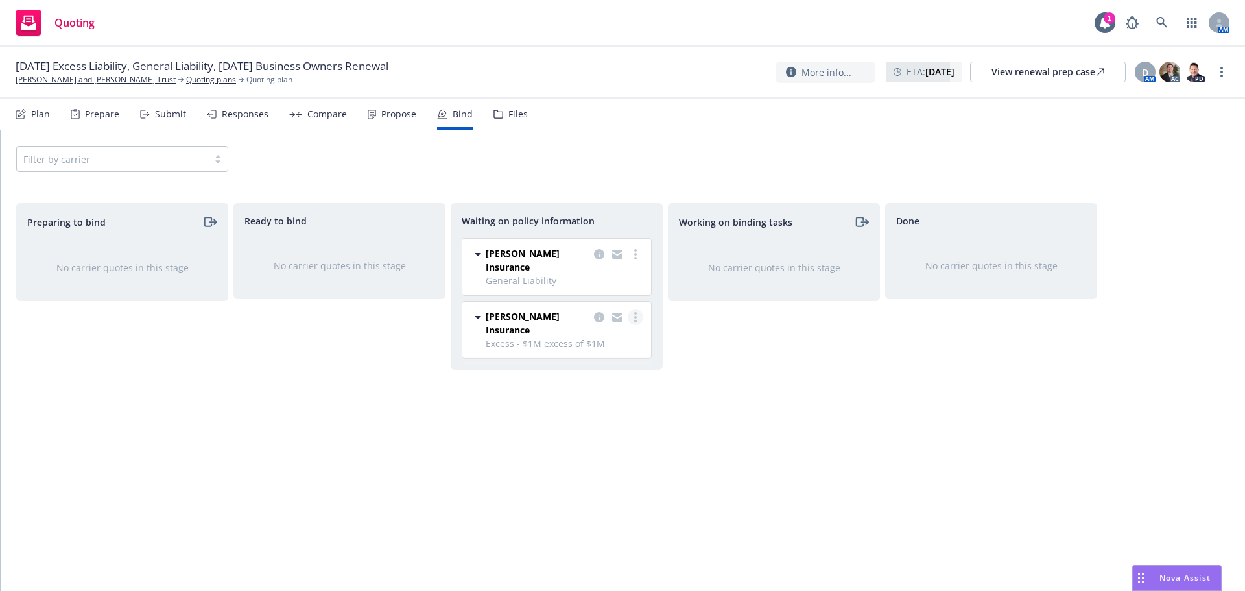
click at [635, 312] on circle "more" at bounding box center [635, 313] width 3 height 3
click at [576, 340] on link "Create policies" at bounding box center [583, 332] width 117 height 26
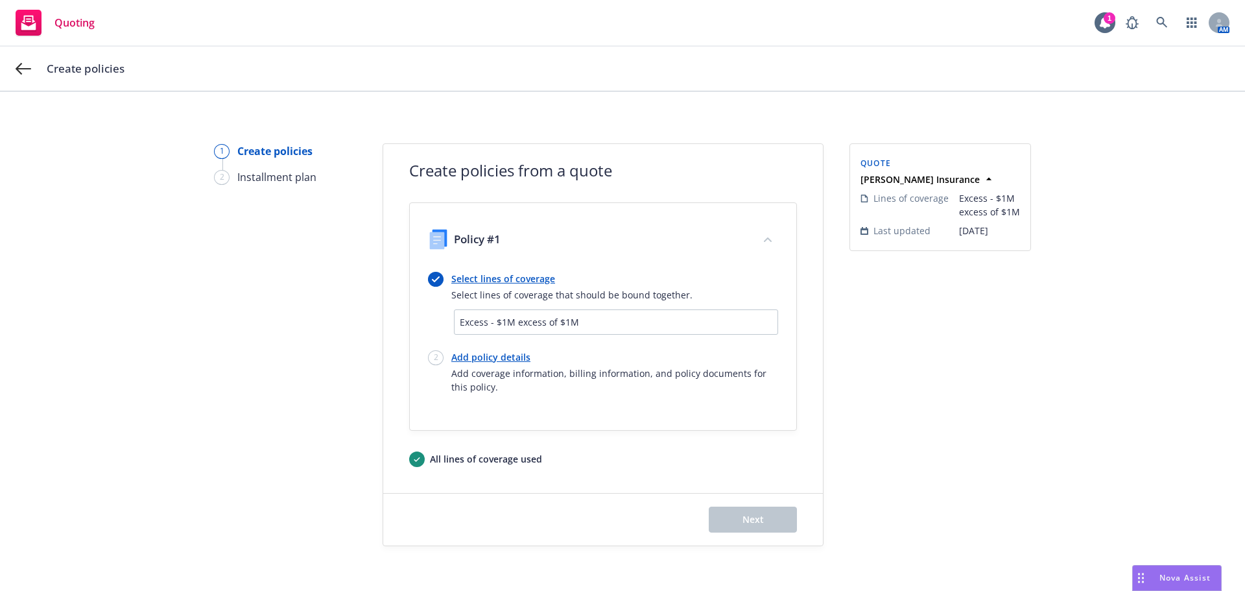
click at [469, 361] on link "Add policy details" at bounding box center [614, 357] width 327 height 14
select select "12"
select select "CA"
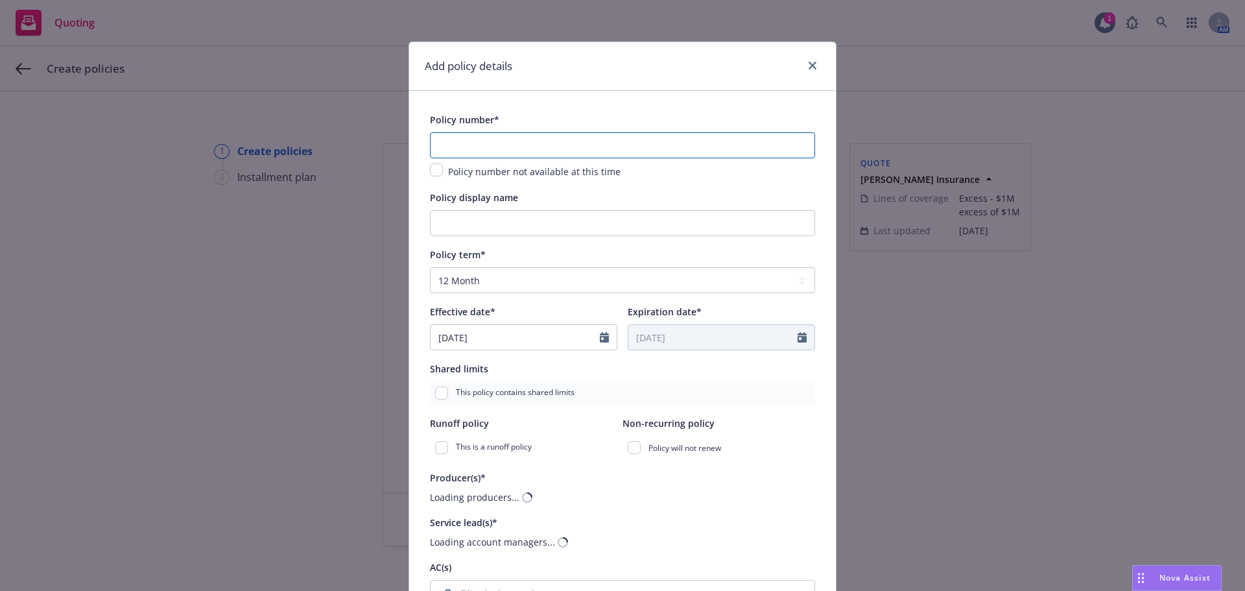
click at [513, 145] on input "text" at bounding box center [622, 145] width 385 height 26
paste input "EZXS3212037"
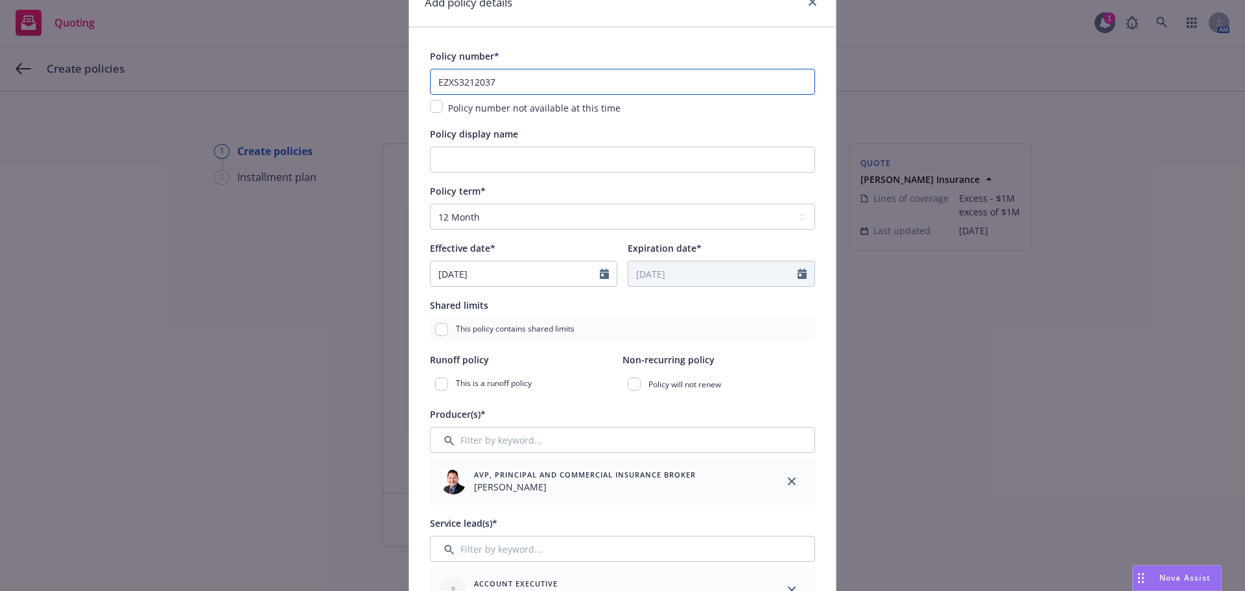
scroll to position [130, 0]
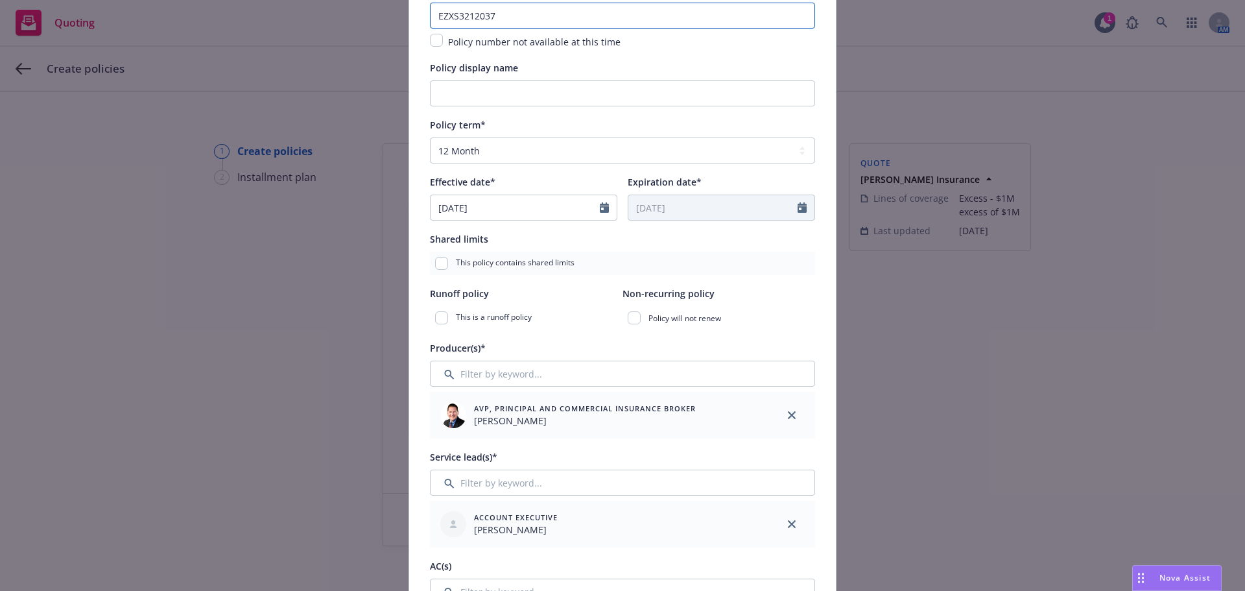
type input "EZXS3212037"
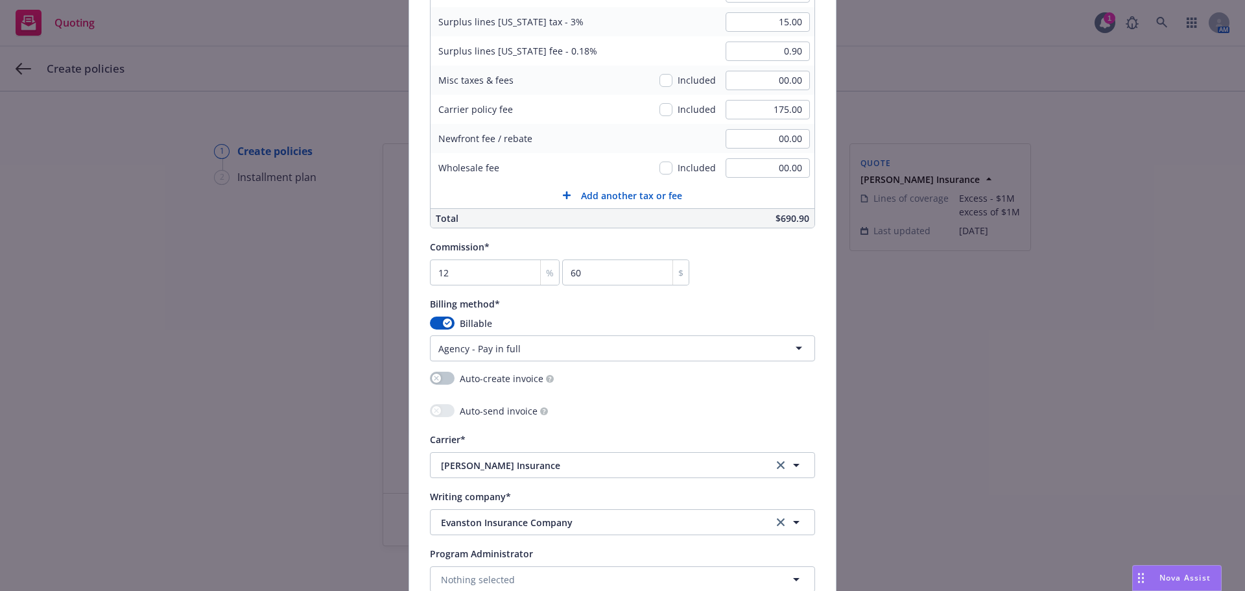
scroll to position [1081, 0]
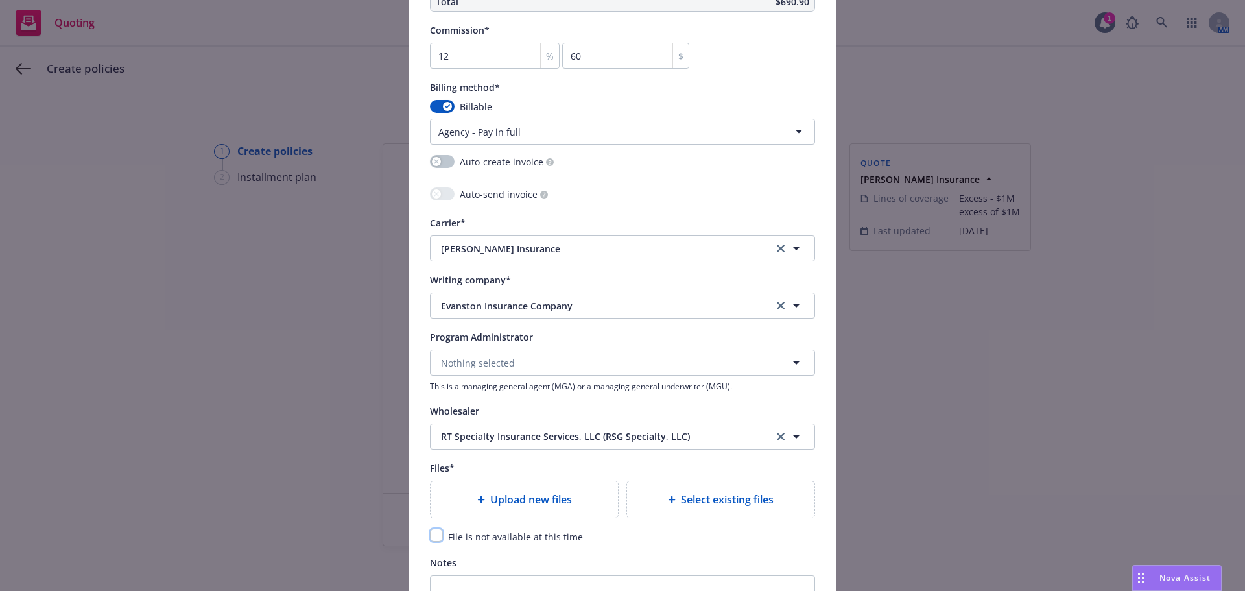
drag, startPoint x: 435, startPoint y: 536, endPoint x: 589, endPoint y: 533, distance: 154.3
click at [435, 536] on input "checkbox" at bounding box center [436, 534] width 13 height 13
checkbox input "true"
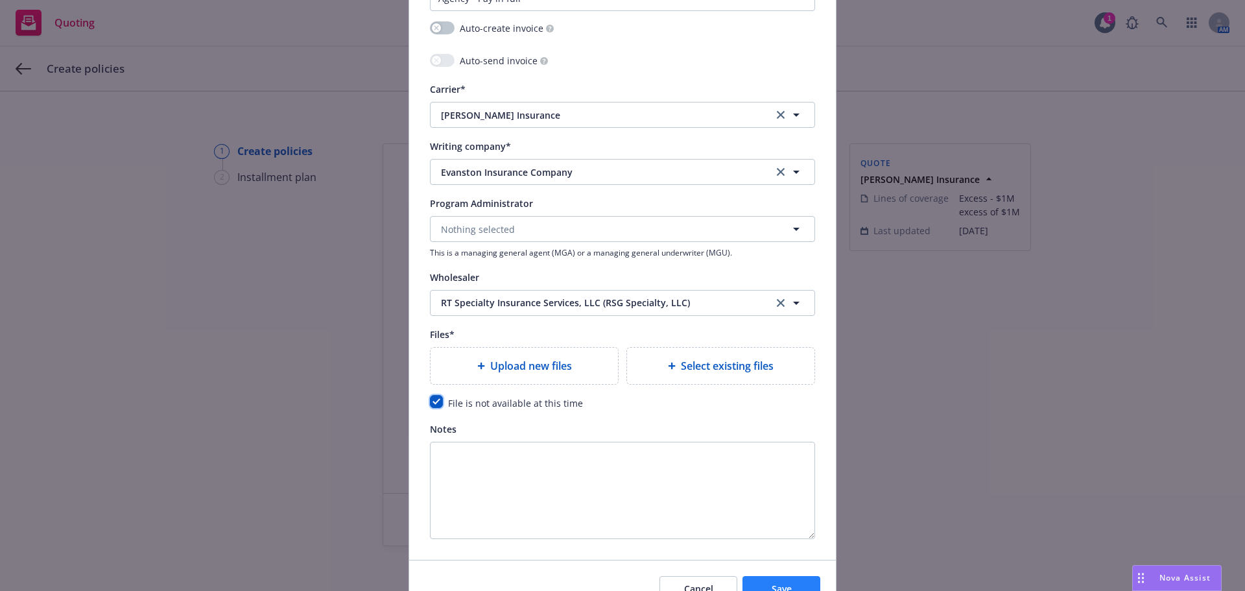
scroll to position [1283, 0]
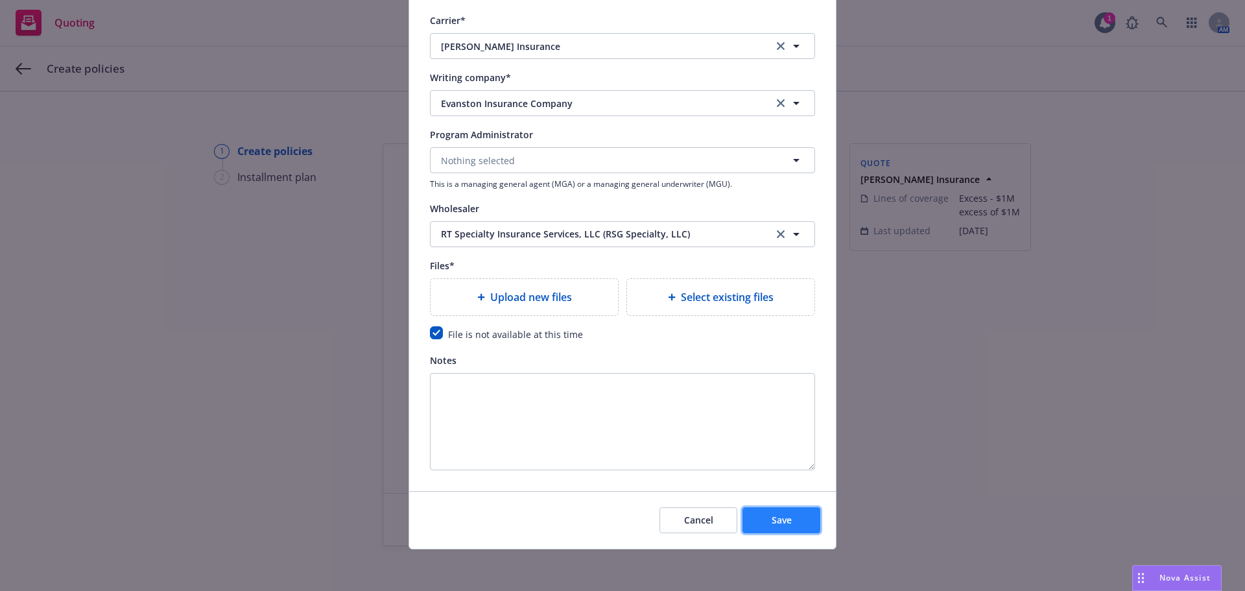
click at [790, 525] on button "Save" at bounding box center [781, 520] width 78 height 26
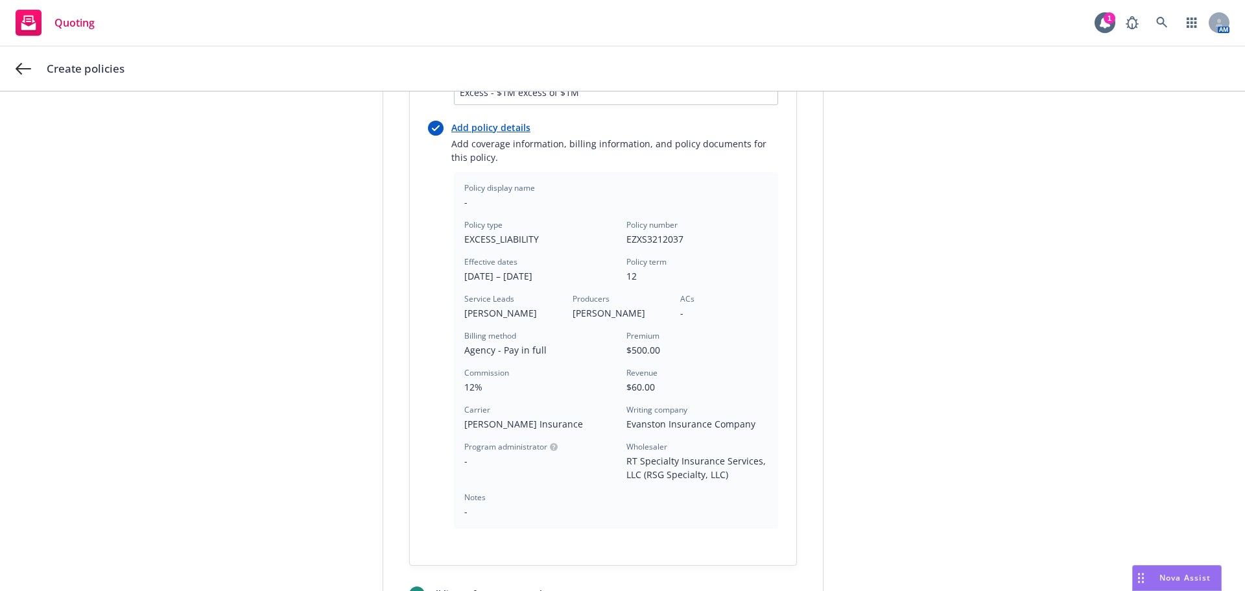
scroll to position [303, 0]
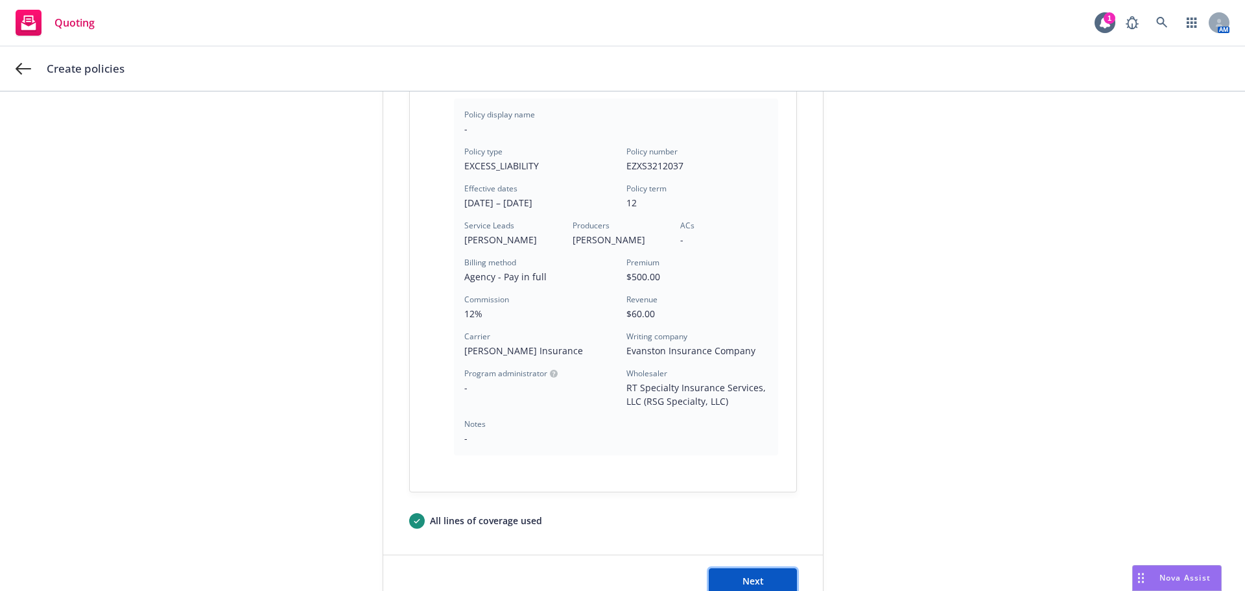
drag, startPoint x: 764, startPoint y: 584, endPoint x: 764, endPoint y: 565, distance: 18.2
click at [764, 584] on button "Next" at bounding box center [753, 581] width 88 height 26
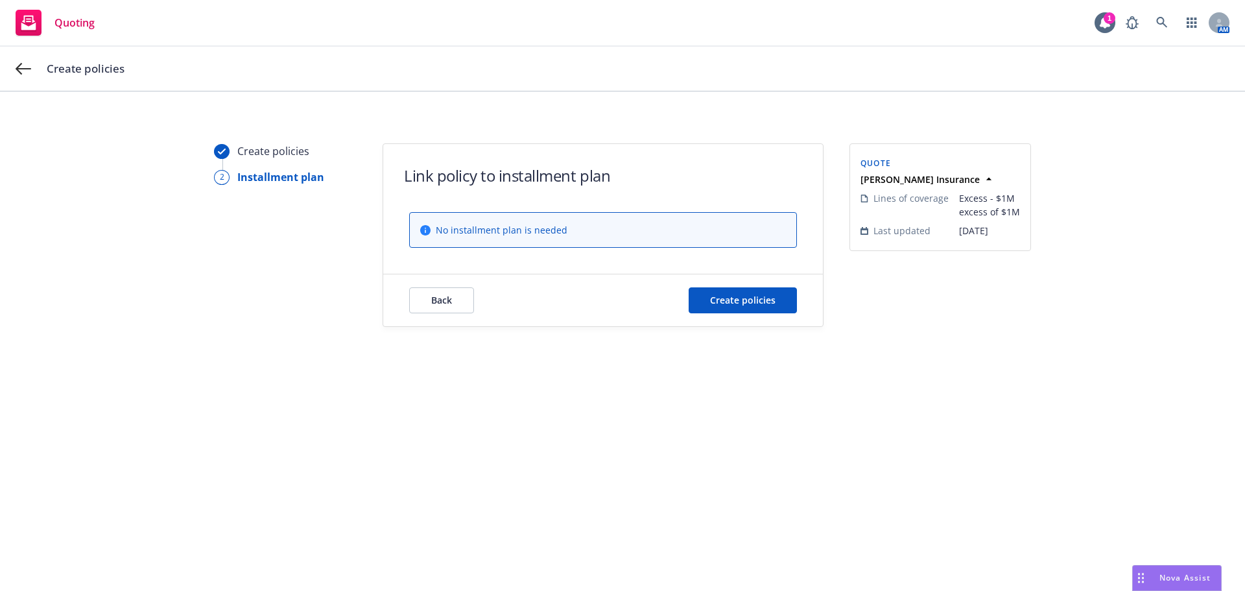
scroll to position [0, 0]
click at [762, 292] on button "Create policies" at bounding box center [743, 300] width 108 height 26
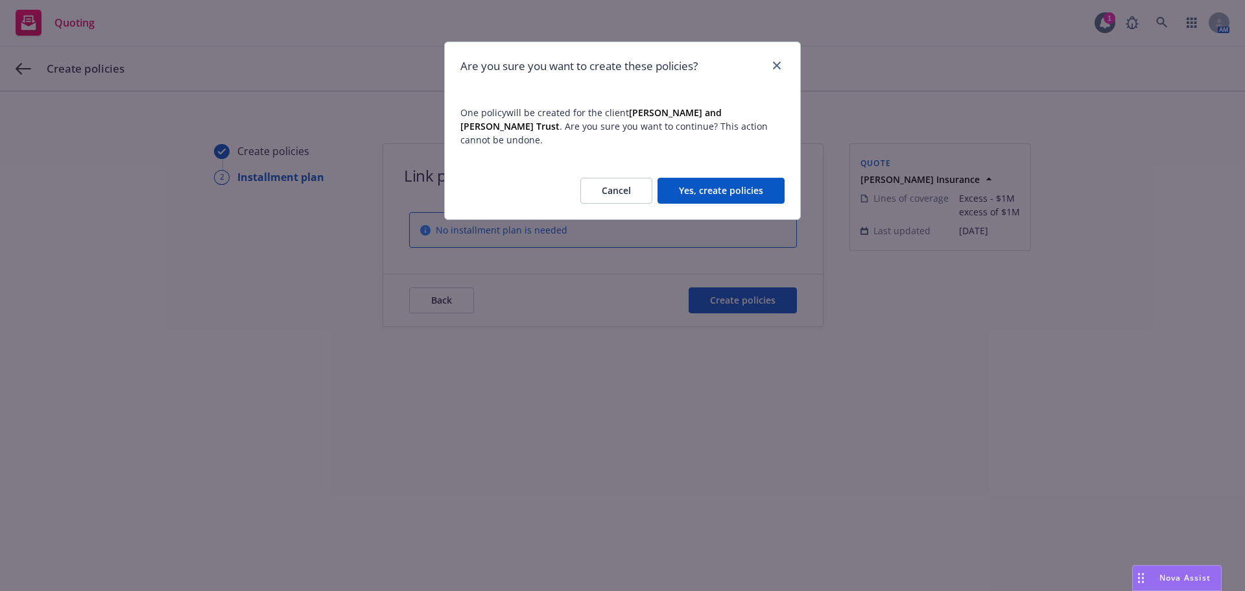
click at [736, 187] on button "Yes, create policies" at bounding box center [720, 191] width 127 height 26
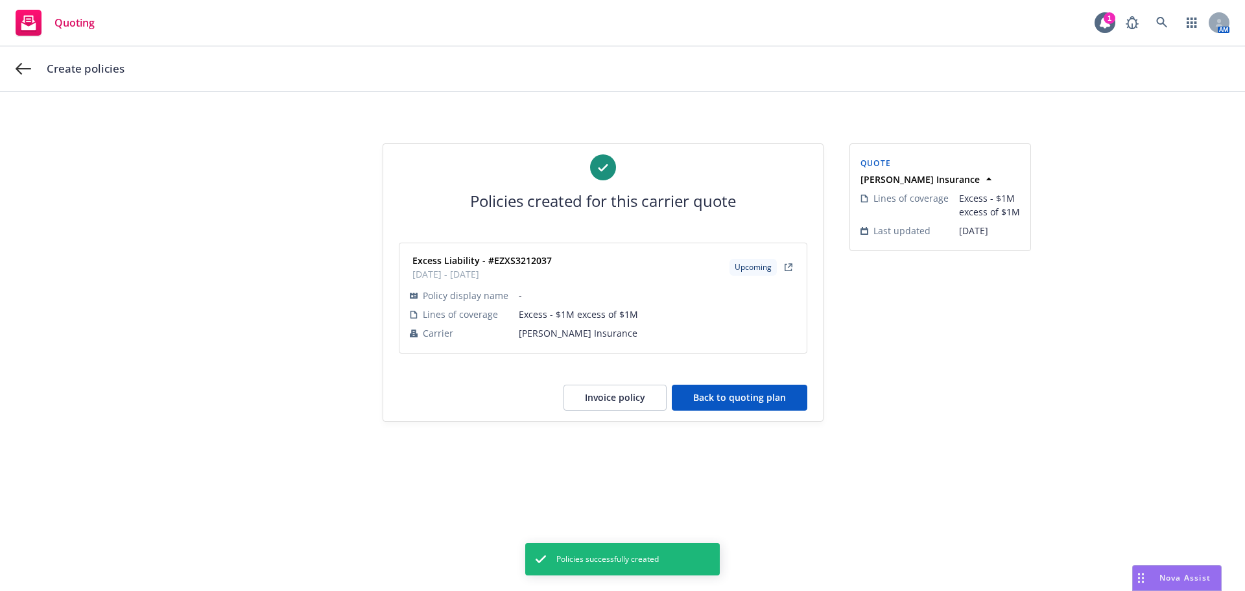
click at [746, 405] on button "Back to quoting plan" at bounding box center [740, 397] width 136 height 26
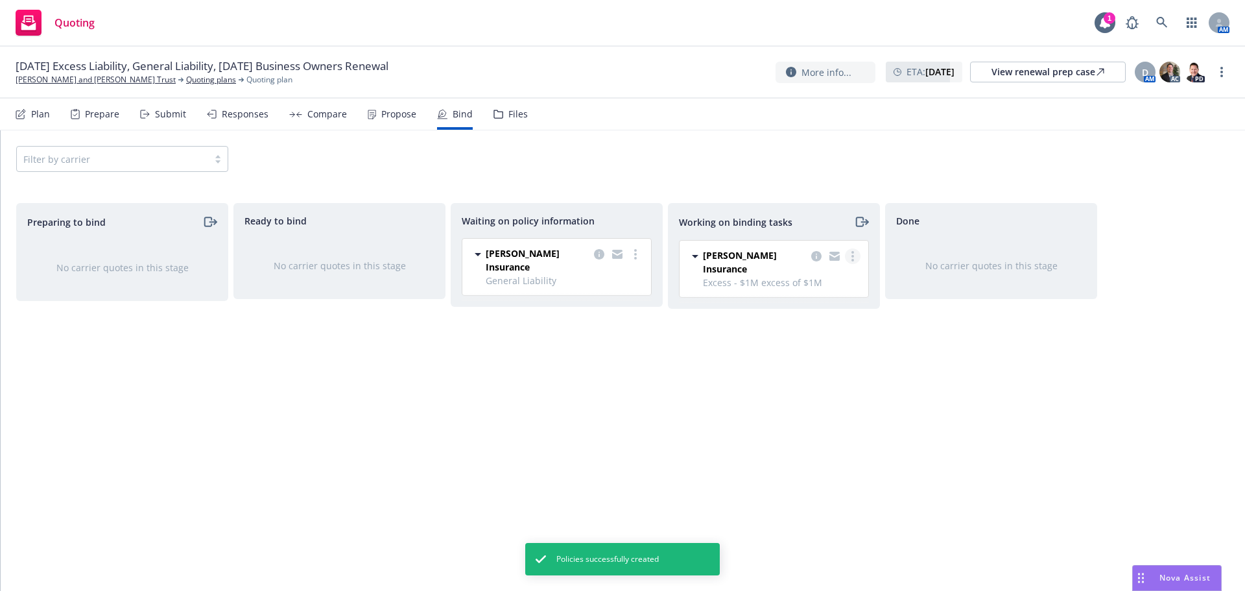
click at [849, 257] on link "more" at bounding box center [853, 256] width 16 height 16
click at [816, 300] on link "Move to done" at bounding box center [800, 309] width 117 height 26
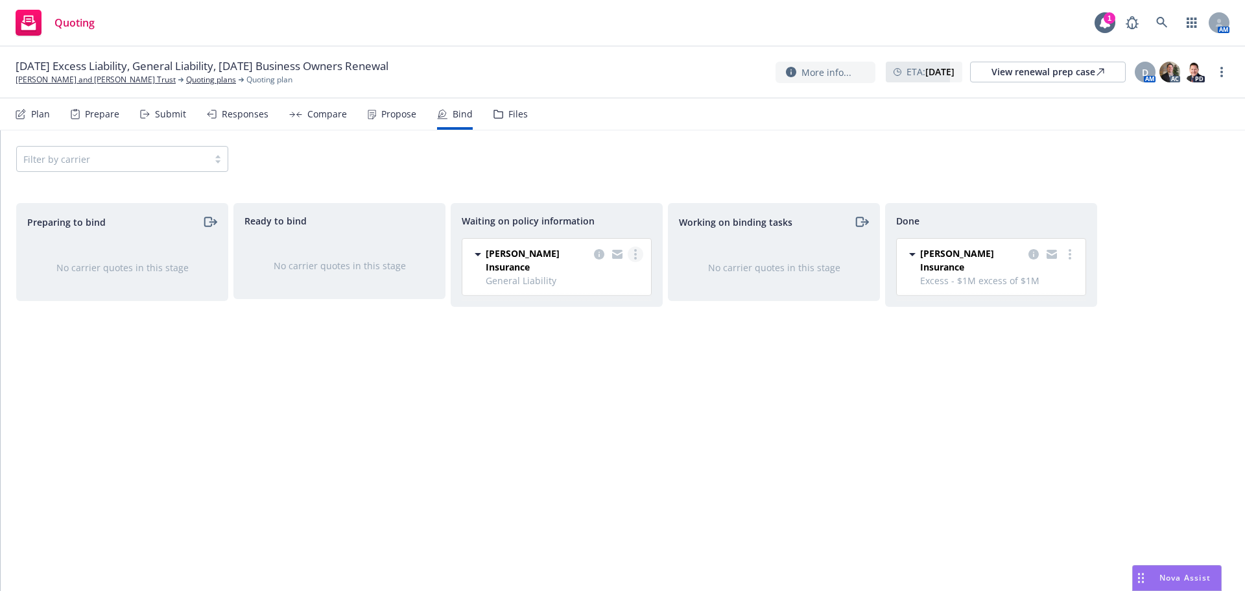
click at [639, 256] on link "more" at bounding box center [636, 254] width 16 height 16
click at [611, 285] on span "Create policies" at bounding box center [572, 280] width 95 height 12
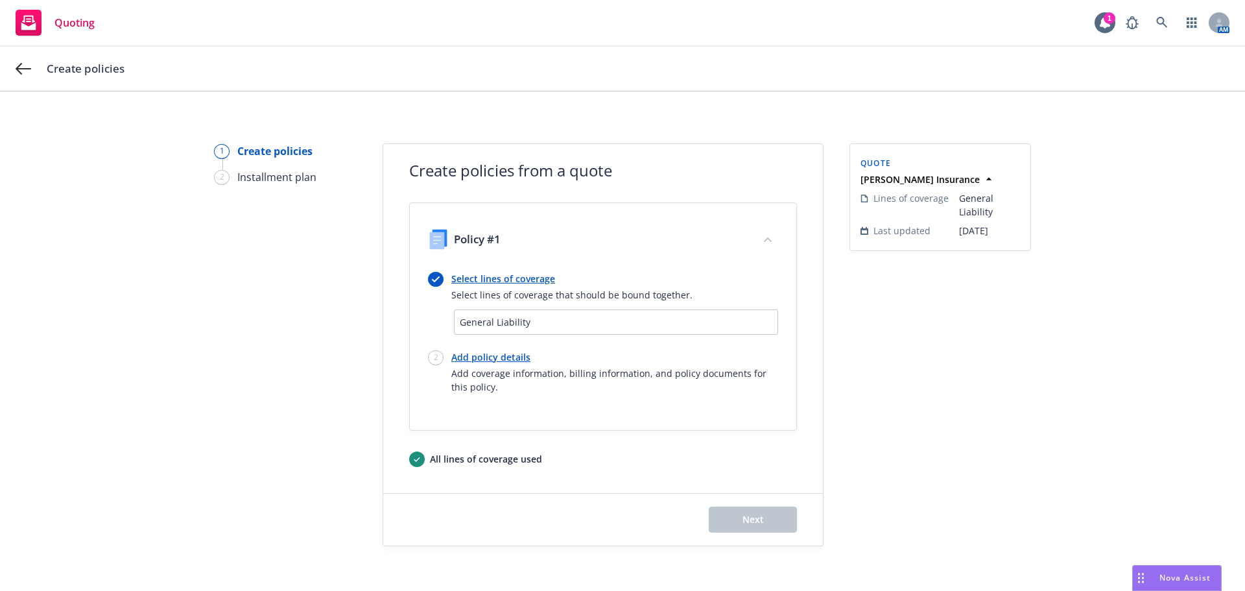
click at [494, 361] on link "Add policy details" at bounding box center [614, 357] width 327 height 14
select select "12"
select select "CA"
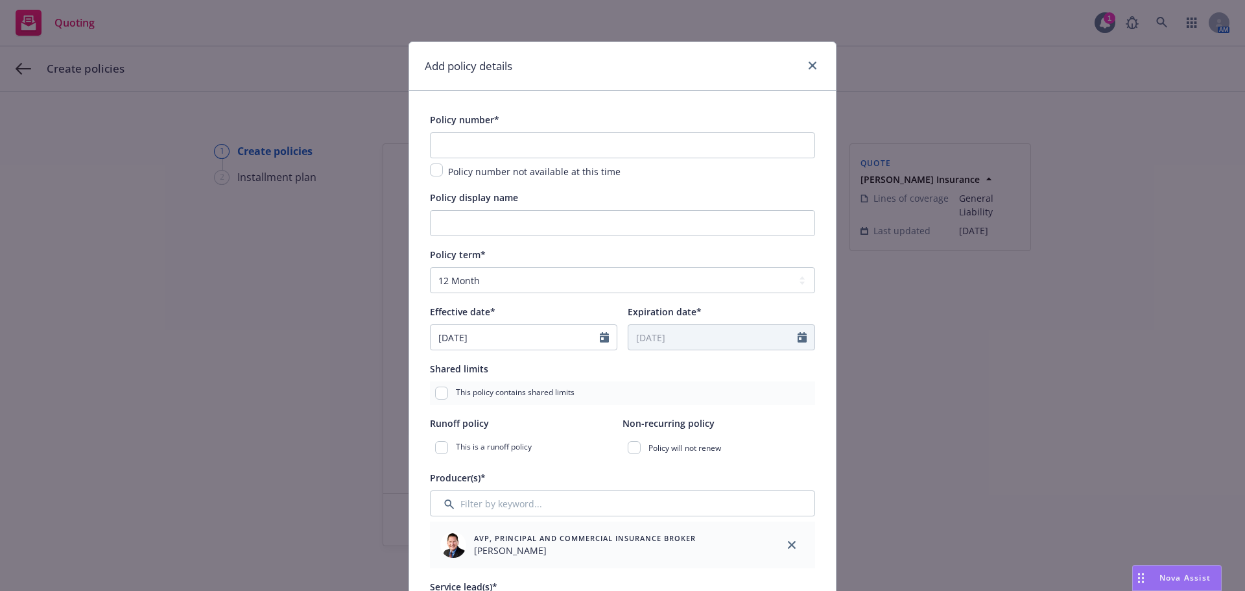
click at [492, 132] on div "Policy number* Policy number not available at this time" at bounding box center [622, 145] width 385 height 67
click at [493, 142] on input "text" at bounding box center [622, 145] width 385 height 26
paste input "3FN2551"
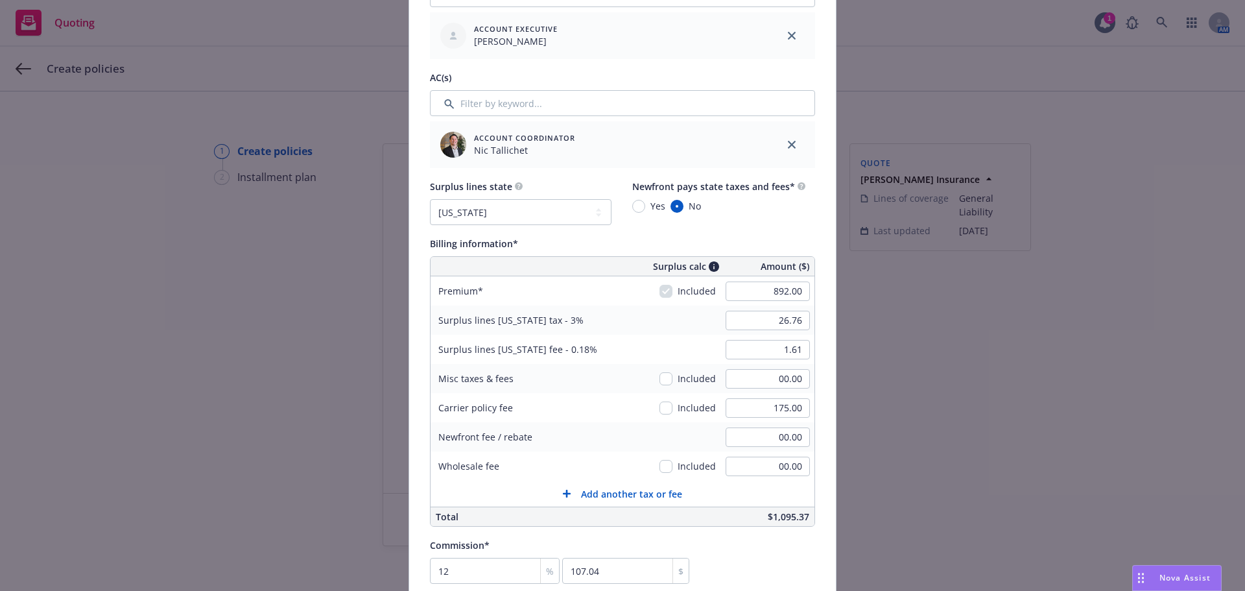
scroll to position [648, 0]
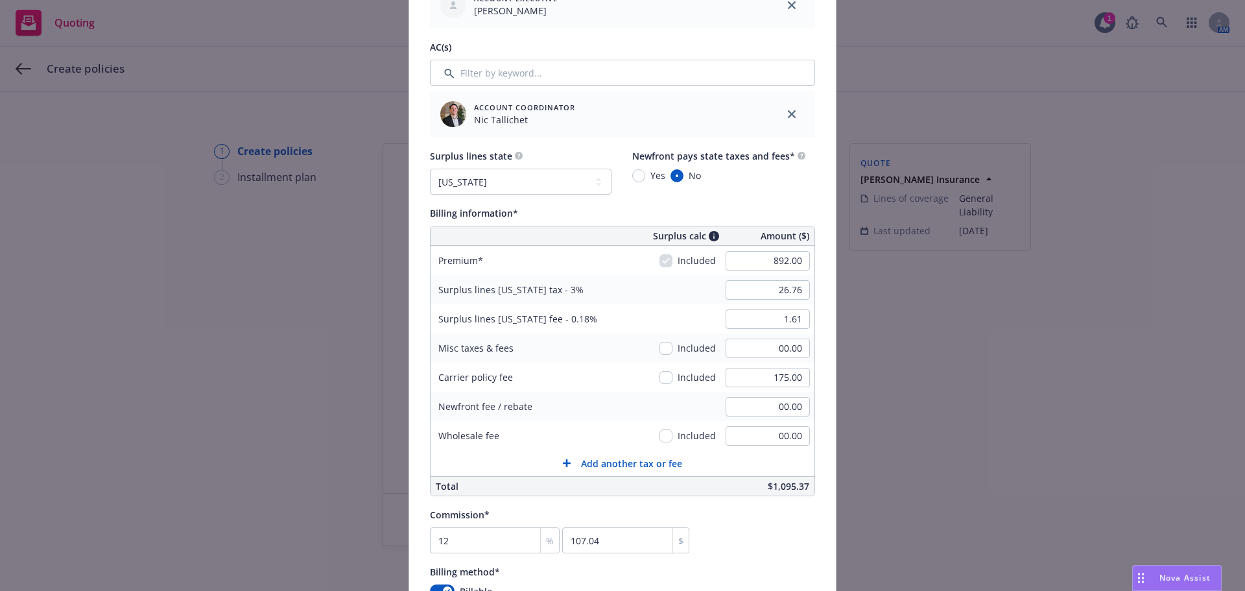
type input "3FN2551"
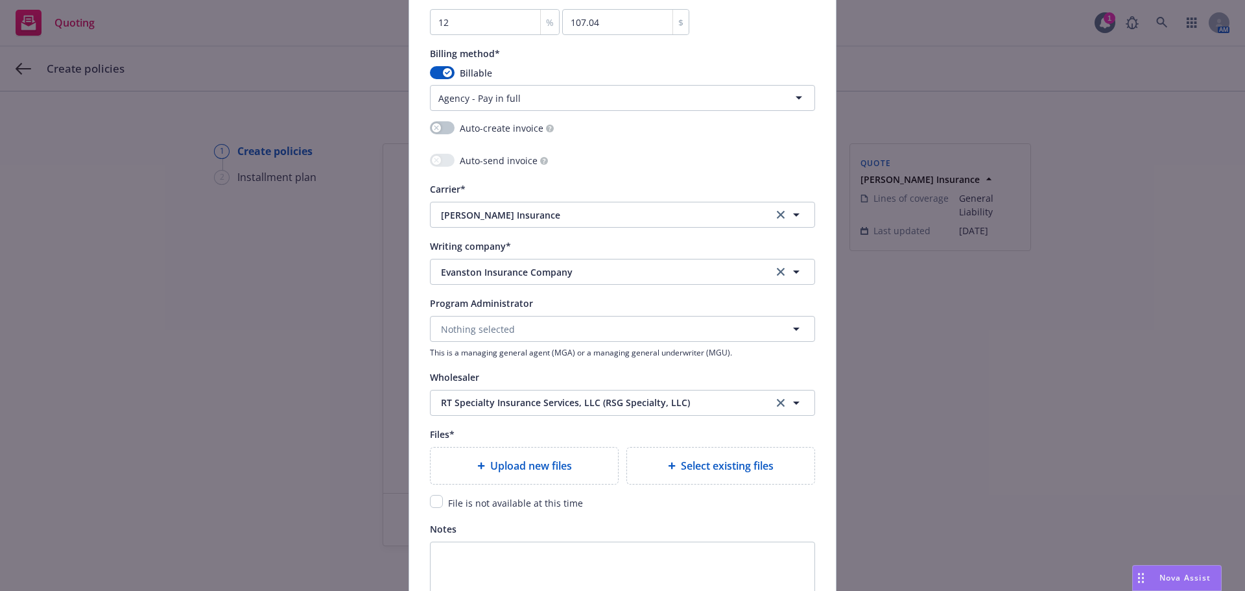
scroll to position [1167, 0]
drag, startPoint x: 435, startPoint y: 501, endPoint x: 726, endPoint y: 509, distance: 291.2
click at [435, 501] on input "checkbox" at bounding box center [436, 500] width 13 height 13
checkbox input "true"
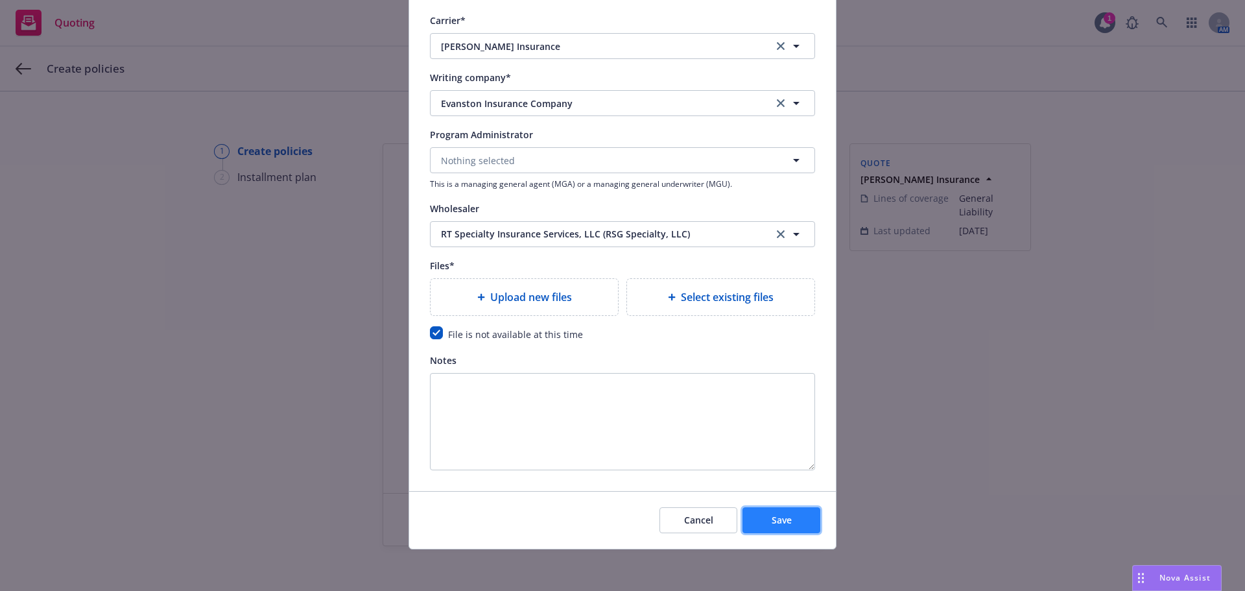
click at [807, 520] on button "Save" at bounding box center [781, 520] width 78 height 26
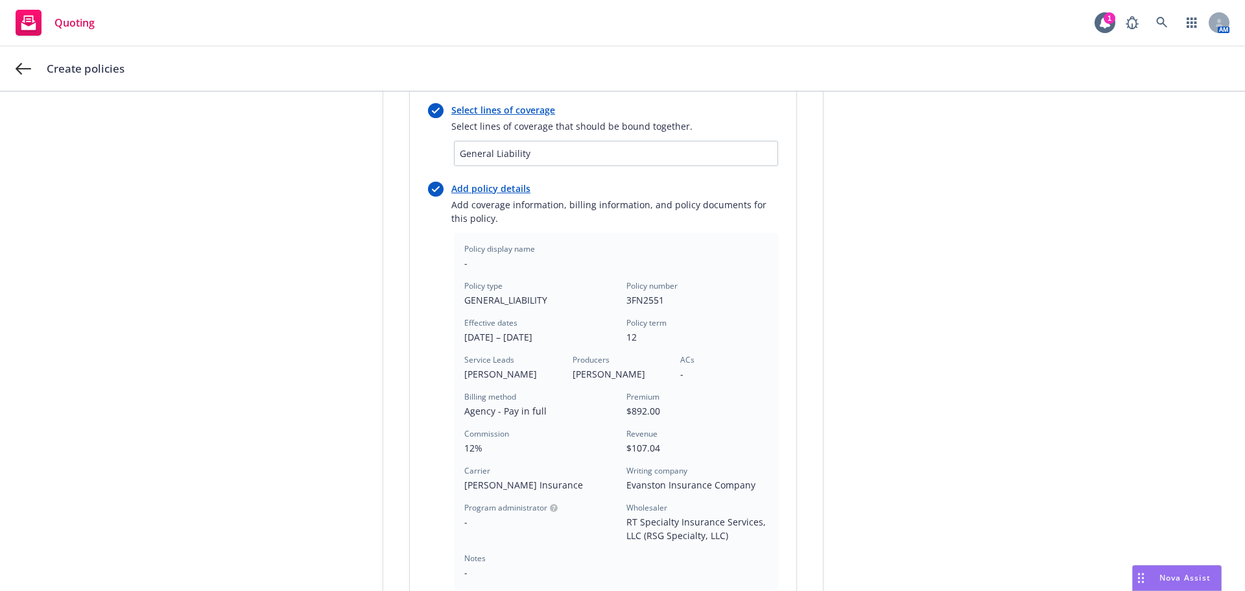
scroll to position [346, 0]
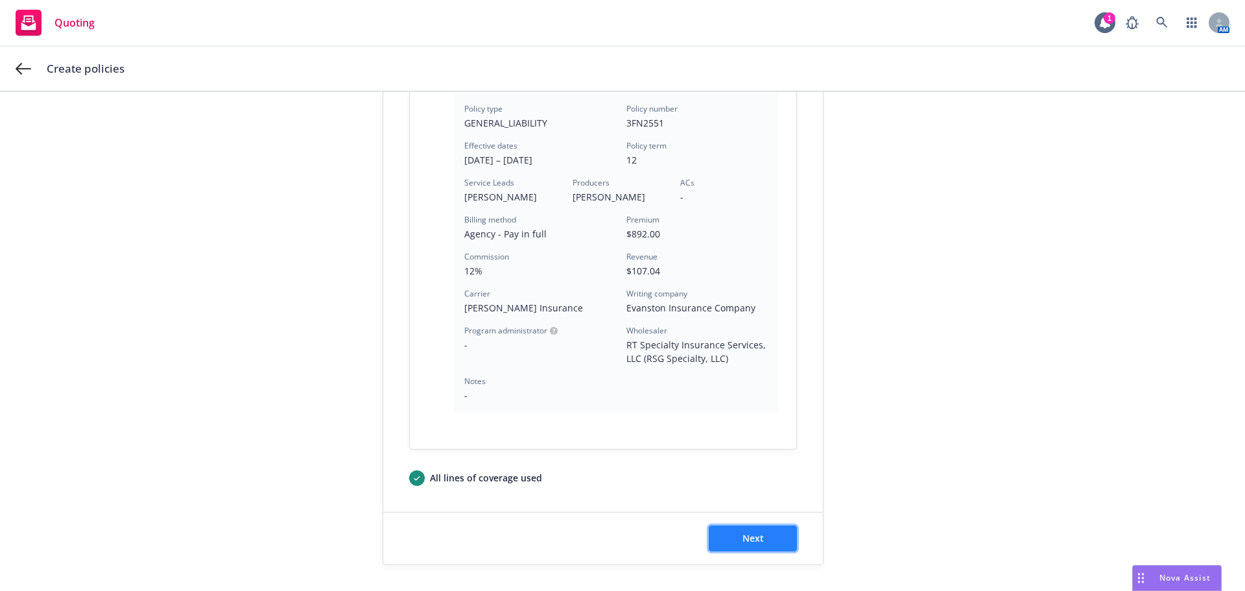
click at [760, 539] on button "Next" at bounding box center [753, 538] width 88 height 26
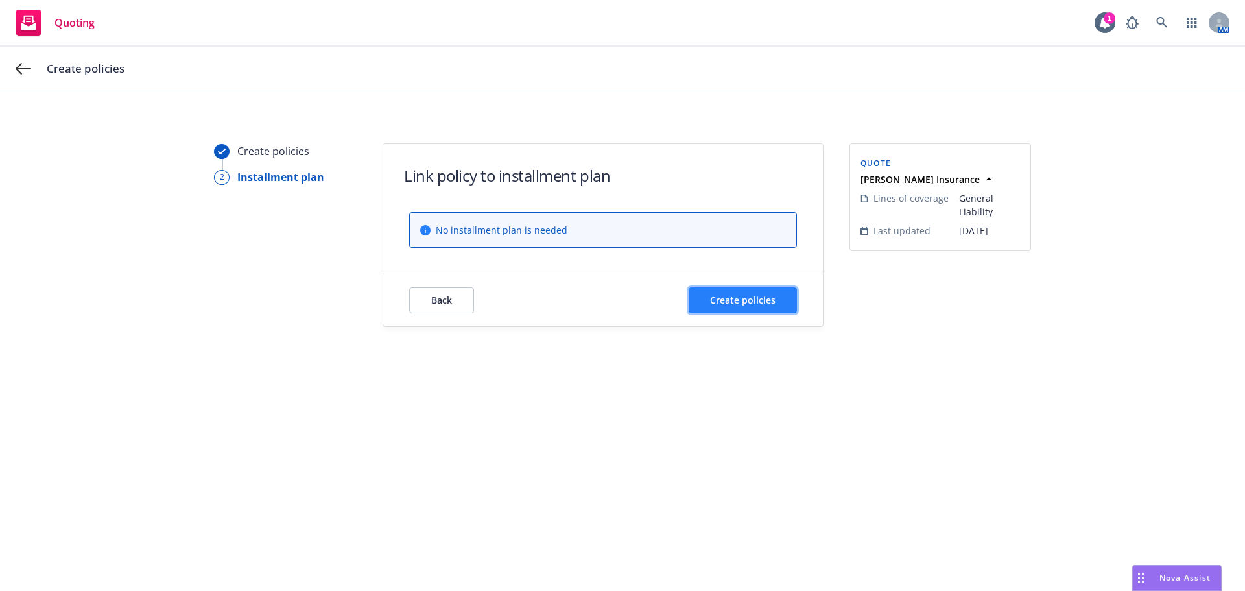
click at [783, 305] on button "Create policies" at bounding box center [743, 300] width 108 height 26
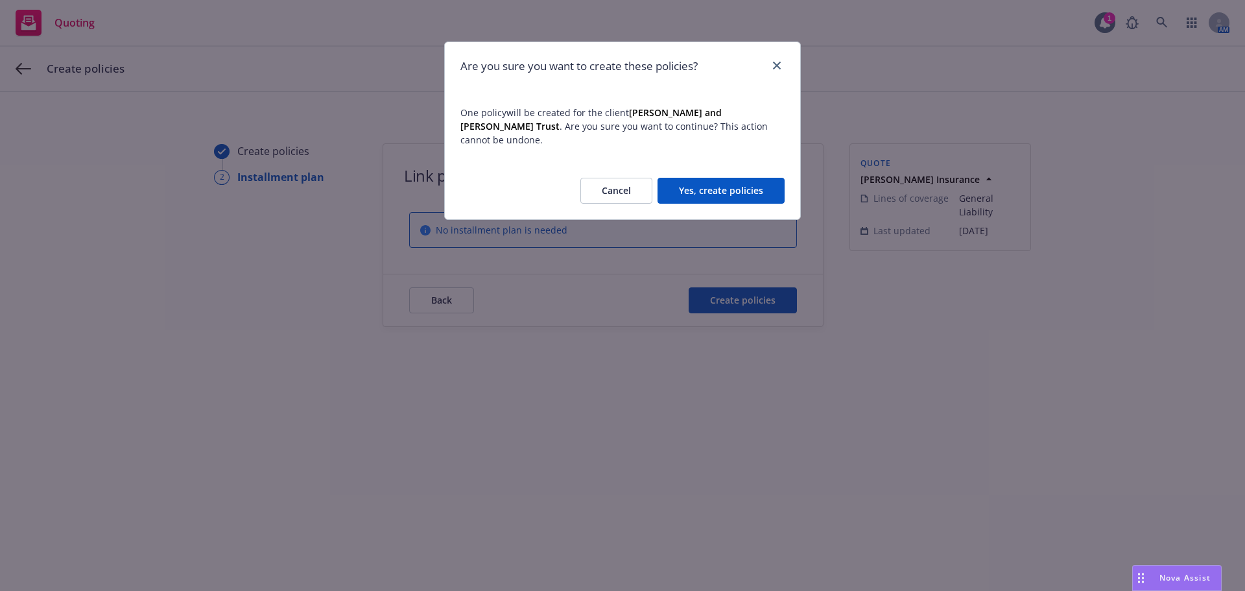
click at [748, 187] on button "Yes, create policies" at bounding box center [720, 191] width 127 height 26
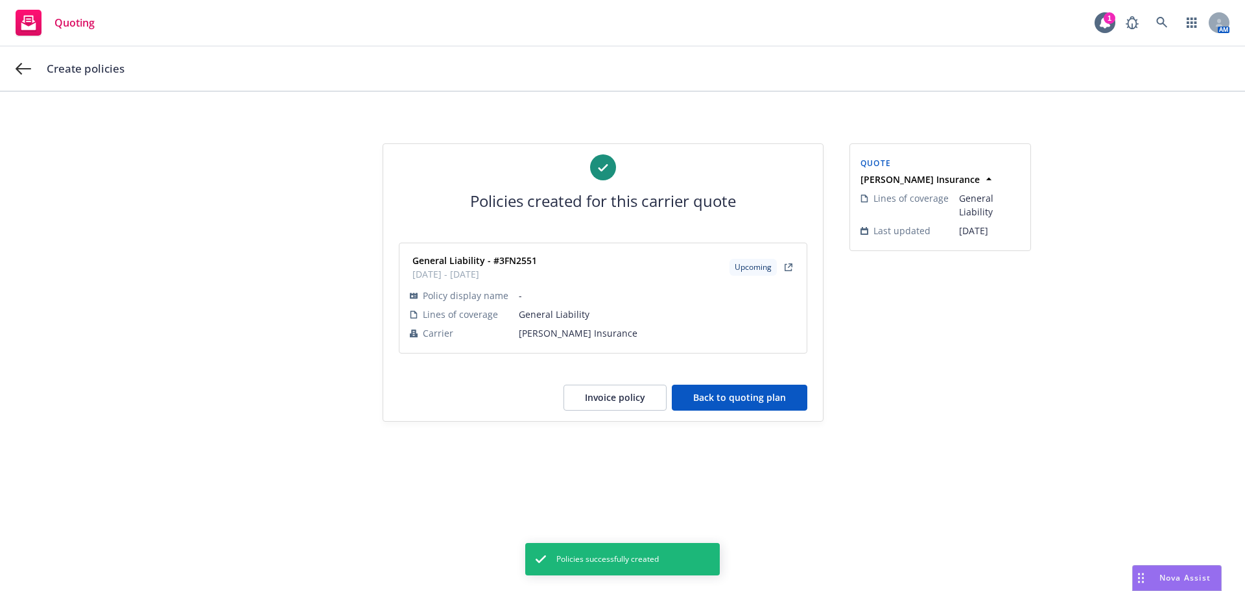
click at [773, 388] on button "Back to quoting plan" at bounding box center [740, 397] width 136 height 26
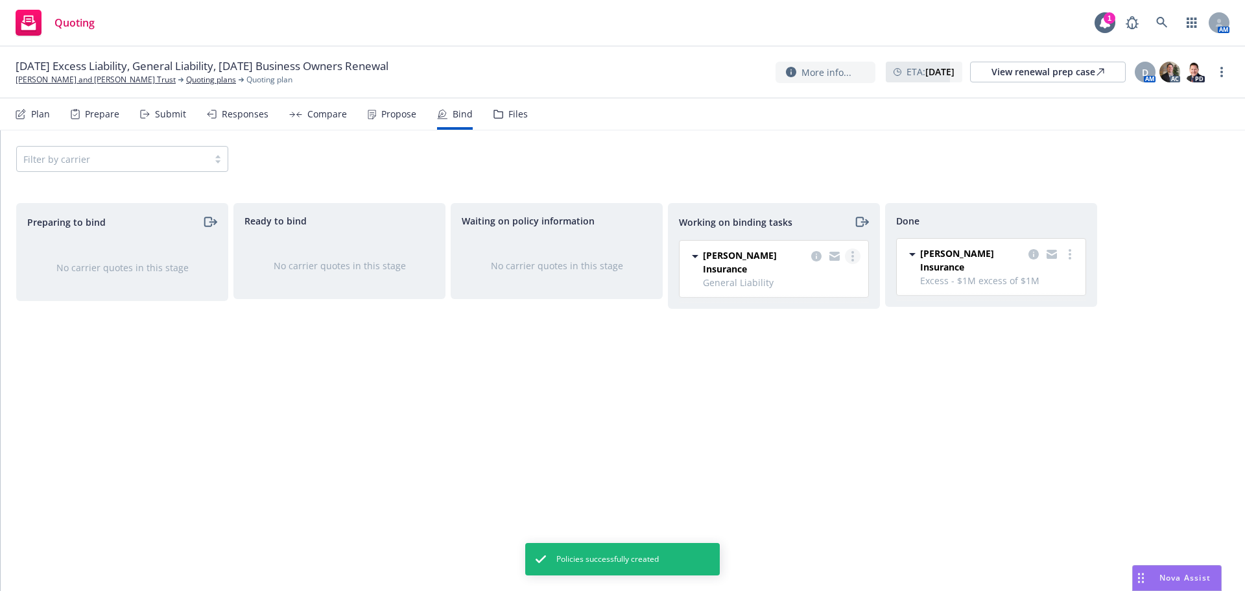
click at [856, 259] on link "more" at bounding box center [853, 256] width 16 height 16
click at [810, 316] on link "Move to done" at bounding box center [800, 309] width 117 height 26
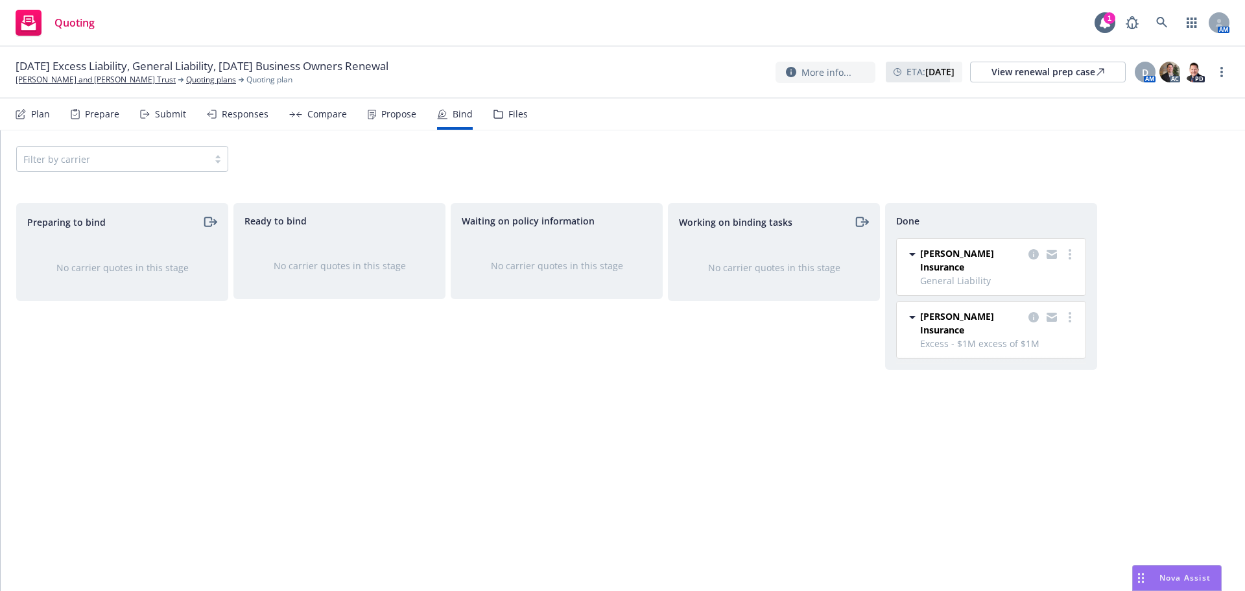
drag, startPoint x: 103, startPoint y: 85, endPoint x: 118, endPoint y: 88, distance: 15.1
click at [58, 81] on link "Frank J. Minoia and Delia A. Minoia Trust" at bounding box center [96, 80] width 160 height 12
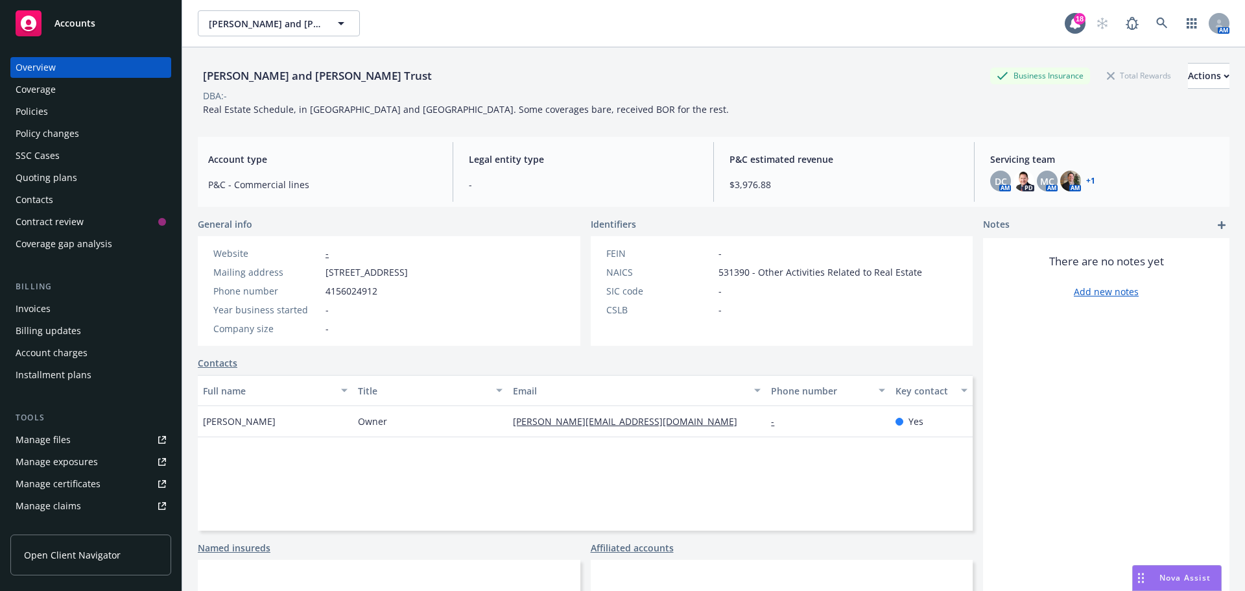
drag, startPoint x: 88, startPoint y: 307, endPoint x: 136, endPoint y: 303, distance: 48.2
click at [88, 307] on div "Invoices" at bounding box center [91, 308] width 150 height 21
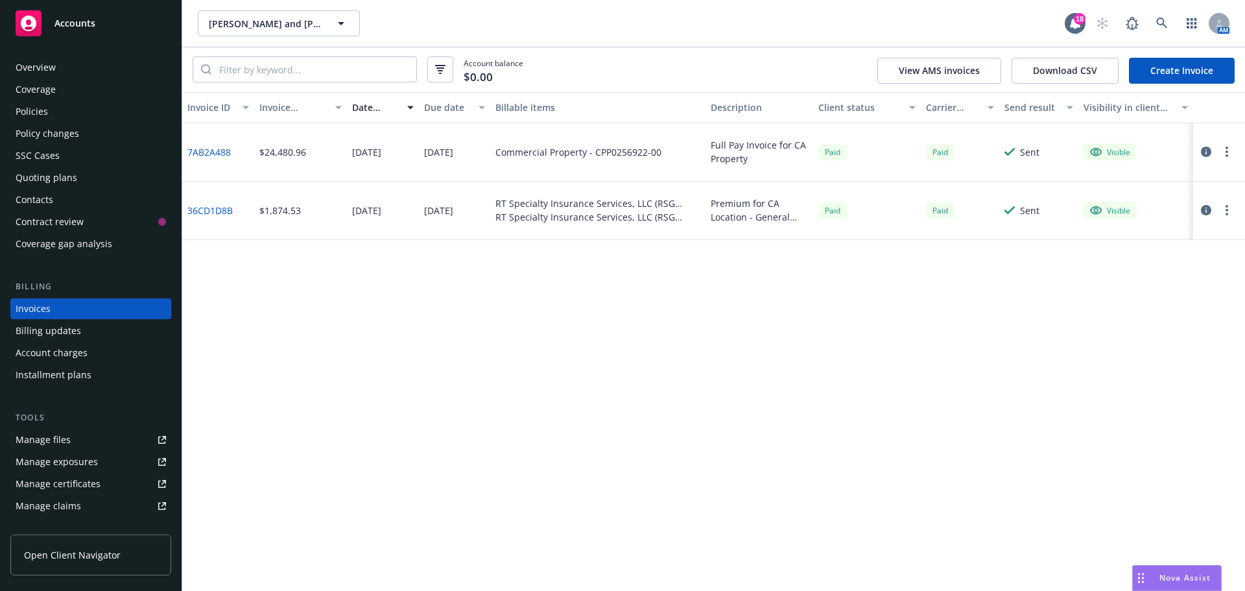
click at [1173, 72] on link "Create Invoice" at bounding box center [1182, 71] width 106 height 26
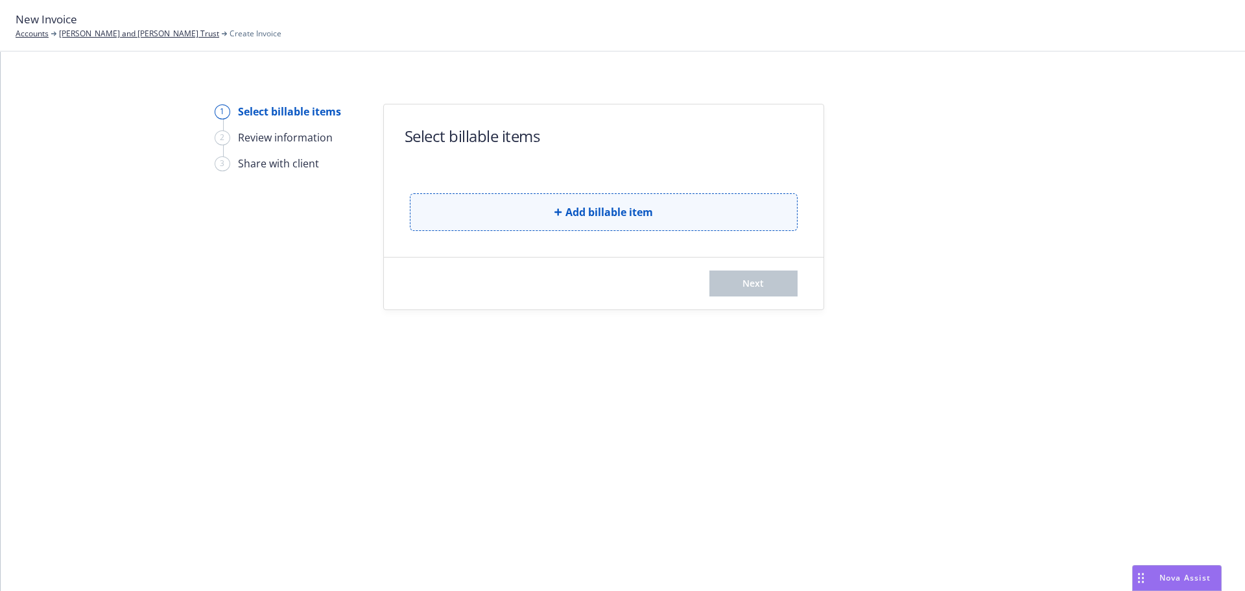
click at [506, 219] on button "Add billable item" at bounding box center [604, 212] width 388 height 38
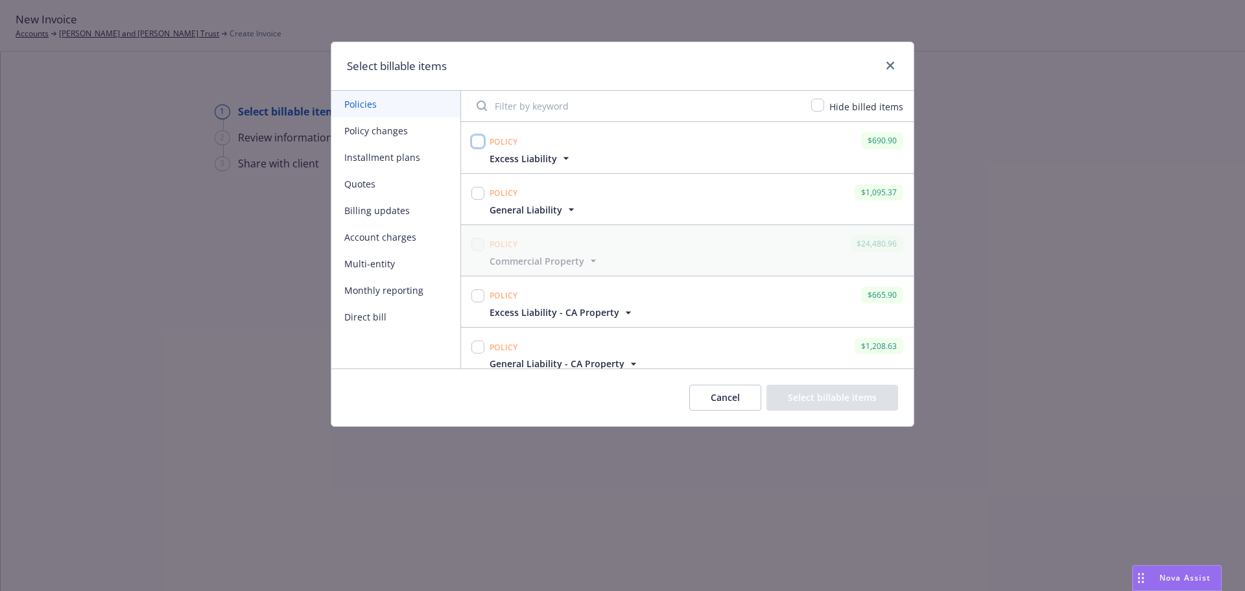
click at [475, 143] on input "checkbox" at bounding box center [477, 141] width 13 height 13
checkbox input "true"
click at [474, 178] on div "Policy $1,095.37 General Liability Display name General Liability Policy total …" at bounding box center [687, 199] width 453 height 51
click at [478, 193] on input "checkbox" at bounding box center [477, 193] width 13 height 13
checkbox input "true"
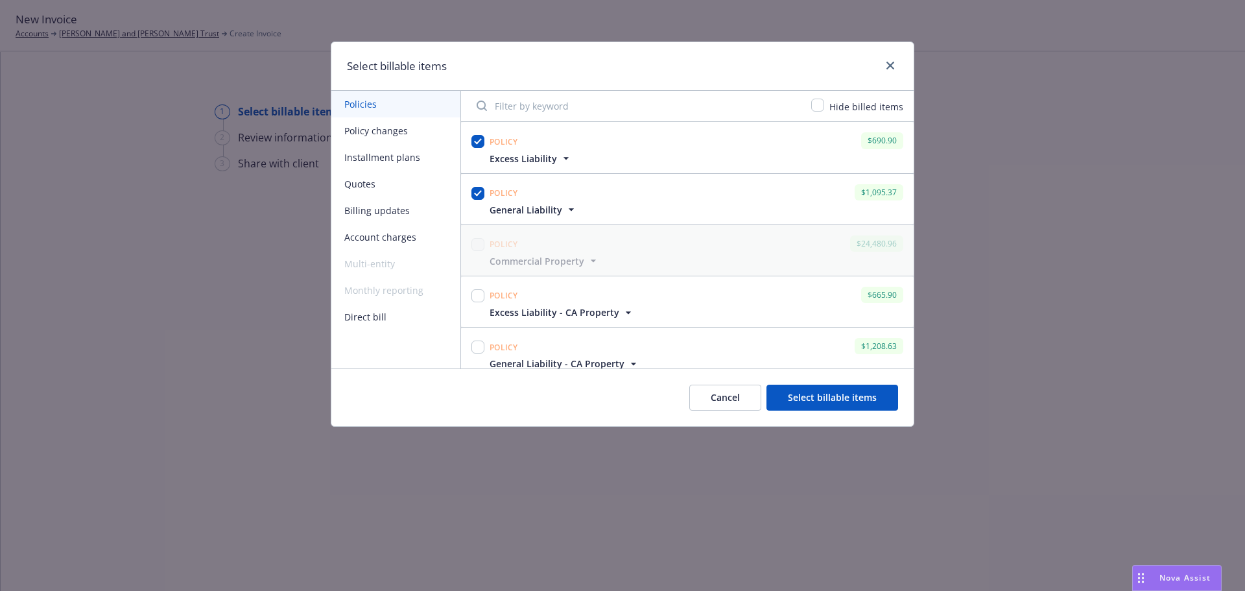
click at [825, 396] on button "Select billable items" at bounding box center [832, 397] width 132 height 26
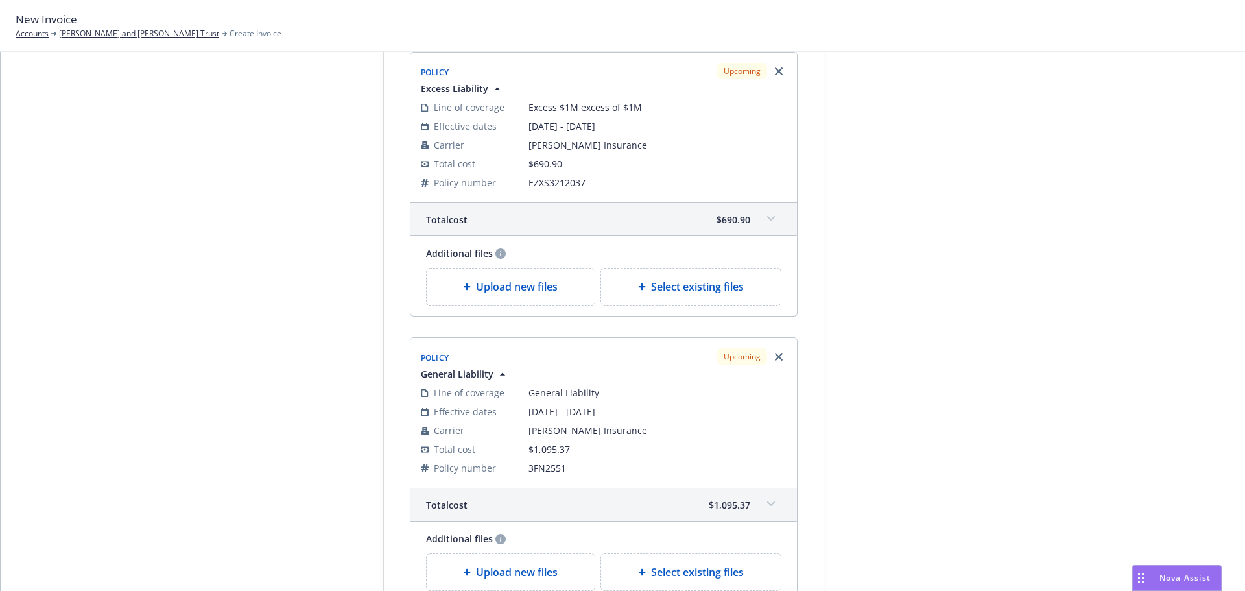
scroll to position [259, 0]
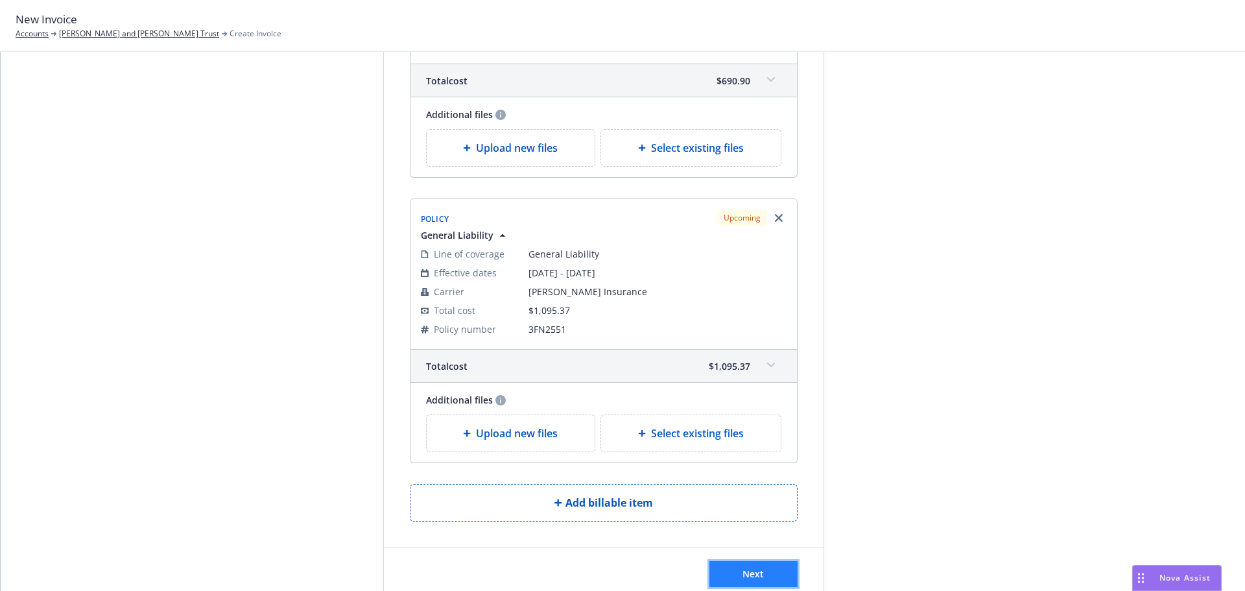
click at [752, 578] on span "Next" at bounding box center [752, 573] width 21 height 12
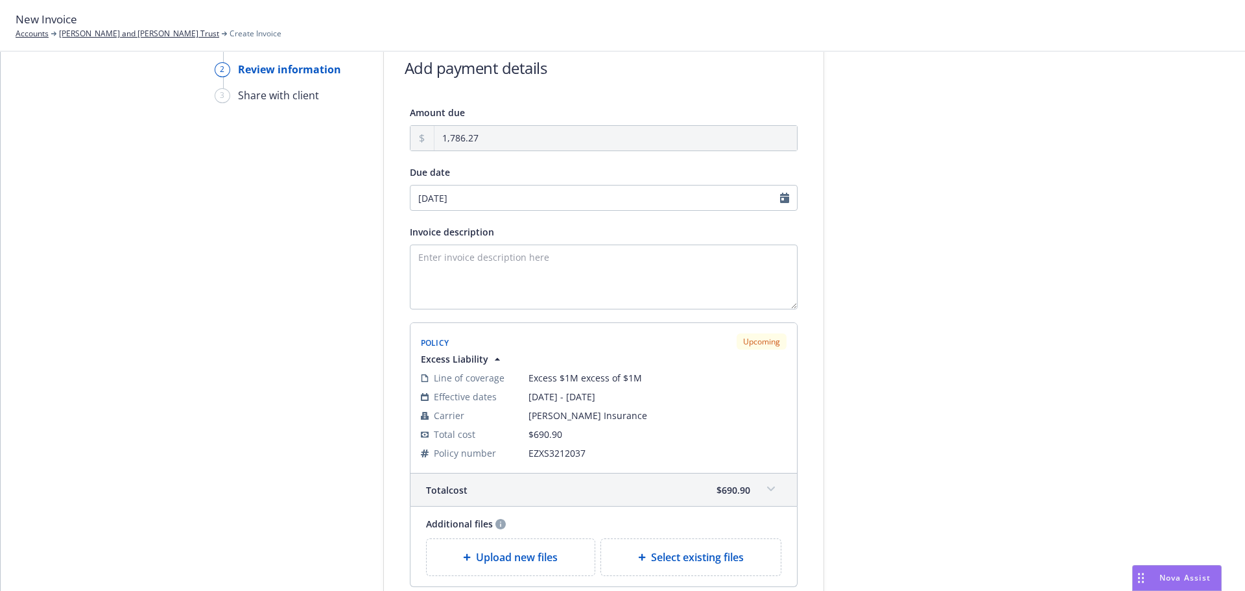
scroll to position [43, 0]
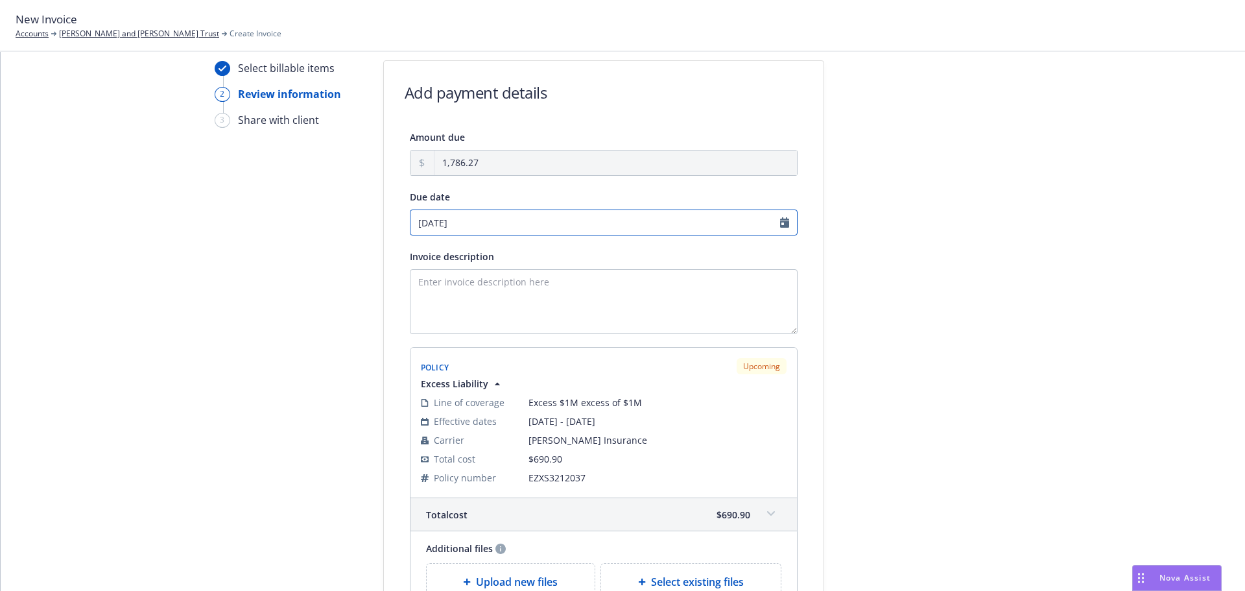
click at [560, 218] on input "09/17/2025" at bounding box center [604, 222] width 388 height 26
select select "September"
select select "2025"
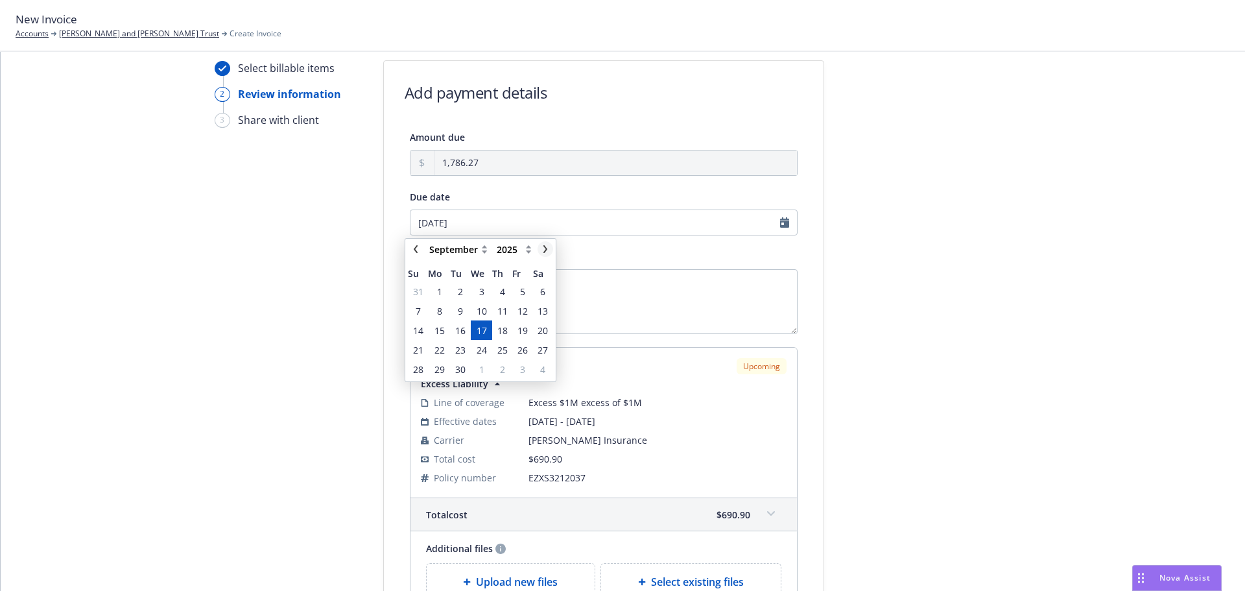
click at [549, 252] on icon "chevronRight" at bounding box center [545, 249] width 8 height 8
select select "October"
click at [455, 310] on span "7" at bounding box center [461, 311] width 18 height 16
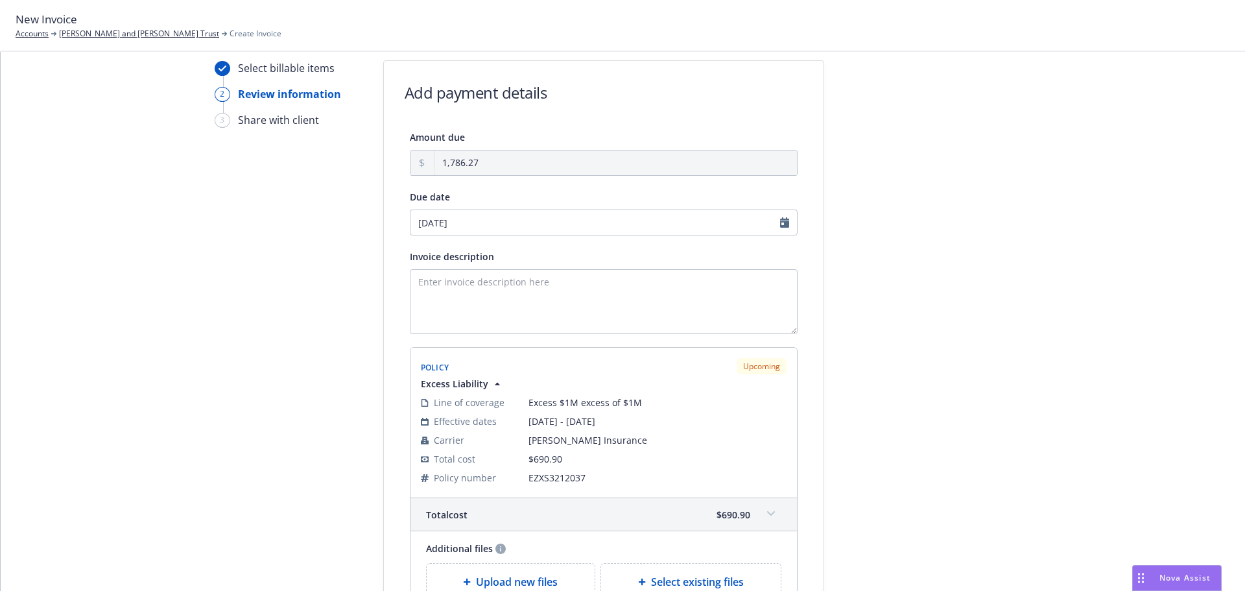
type input "10/07/2025"
click at [478, 303] on textarea "Invoice description" at bounding box center [604, 301] width 388 height 65
paste textarea "09/06/25 - Frank J. Minoia and Delia A. Minoia Trust -"
paste textarea "General Liability"
paste textarea "Excess Liability"
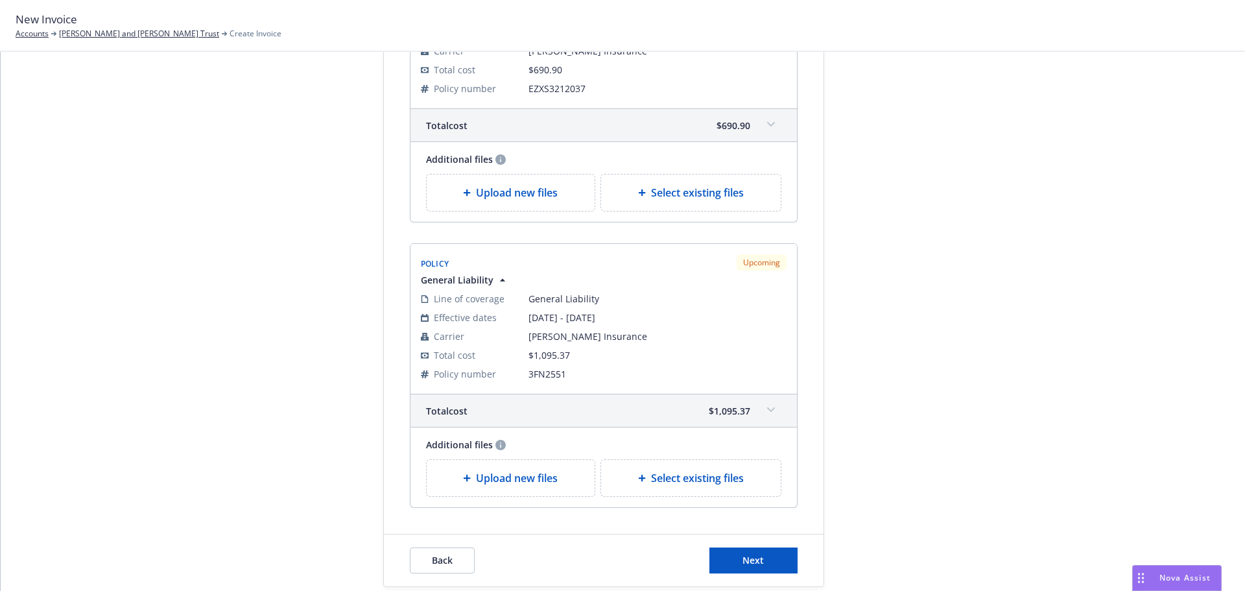
type textarea "09/06/25 - Frank J. Minoia and Delia A. Minoia Trust - General Liability & Exce…"
click at [755, 548] on button "Next" at bounding box center [753, 560] width 88 height 26
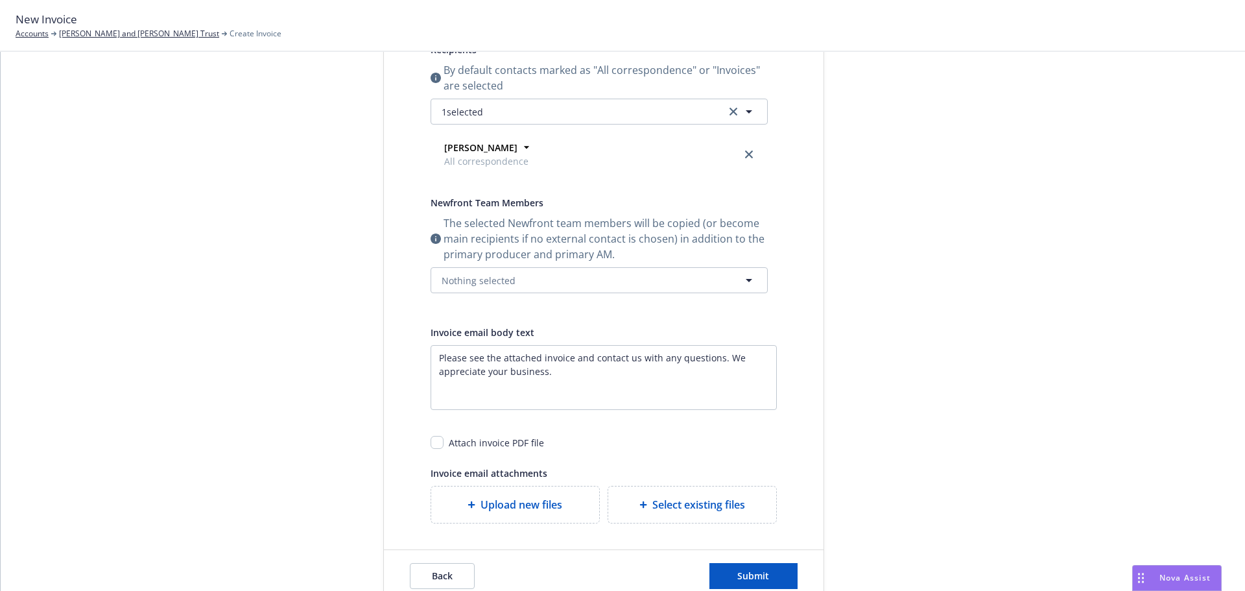
scroll to position [78, 0]
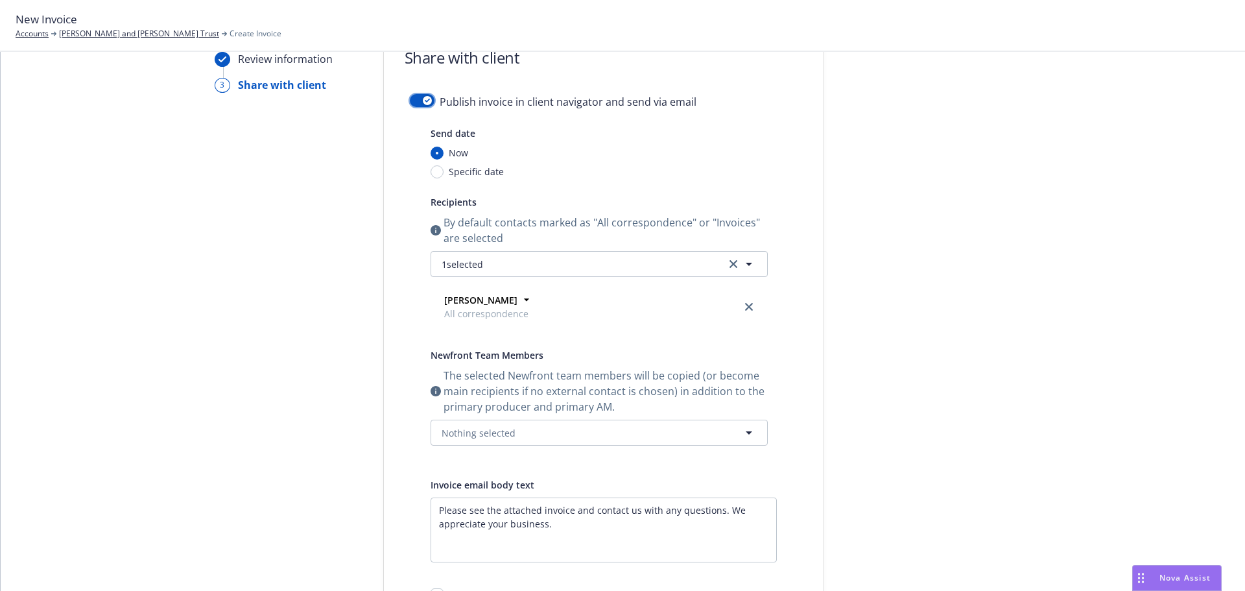
click at [414, 104] on button "button" at bounding box center [422, 100] width 25 height 13
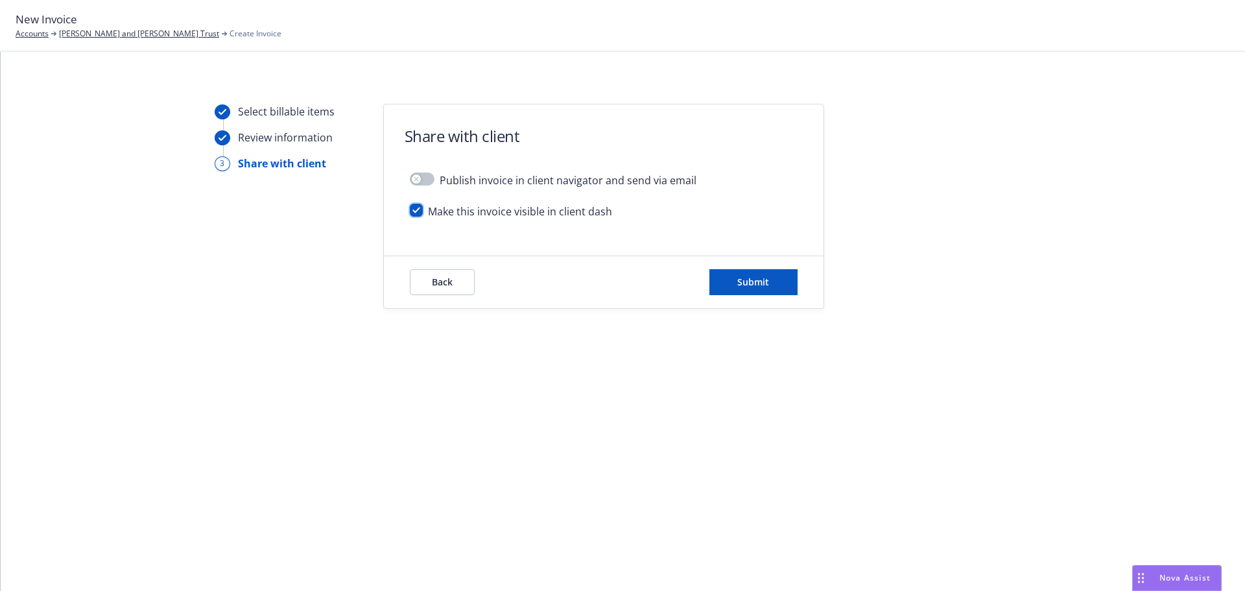
click at [418, 209] on input "checkbox" at bounding box center [416, 210] width 13 height 13
checkbox input "false"
click at [785, 274] on button "Submit" at bounding box center [753, 282] width 88 height 26
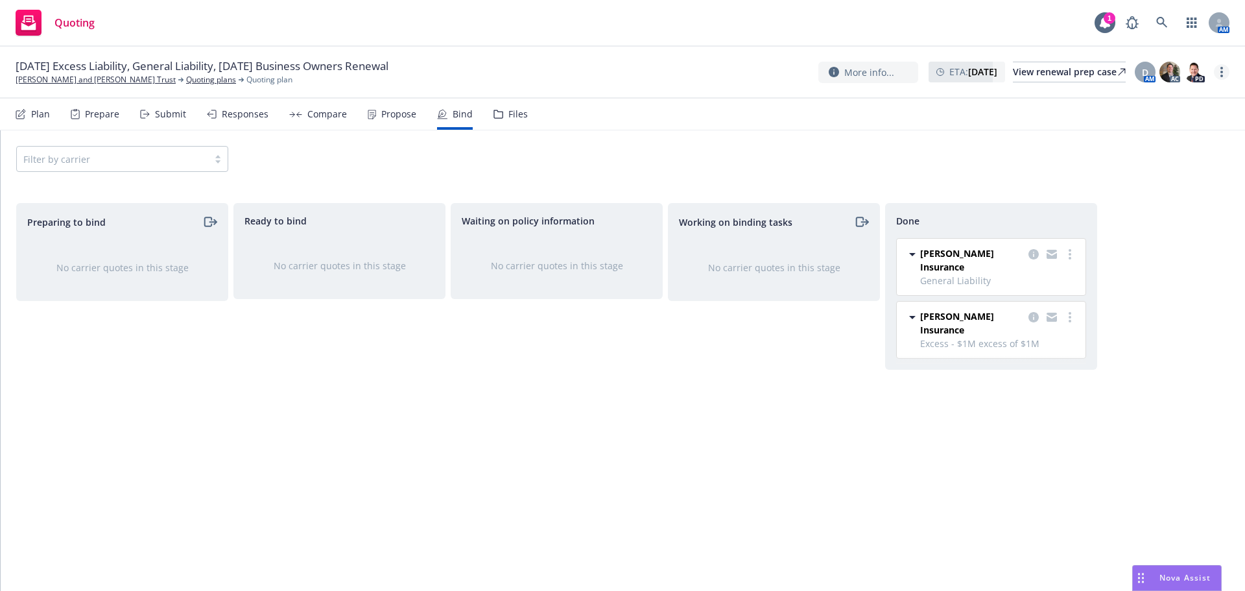
click at [1224, 73] on link "more" at bounding box center [1222, 72] width 16 height 16
drag, startPoint x: 1145, startPoint y: 93, endPoint x: 932, endPoint y: 37, distance: 220.0
click at [1145, 93] on link "Copy logging email" at bounding box center [1156, 99] width 145 height 26
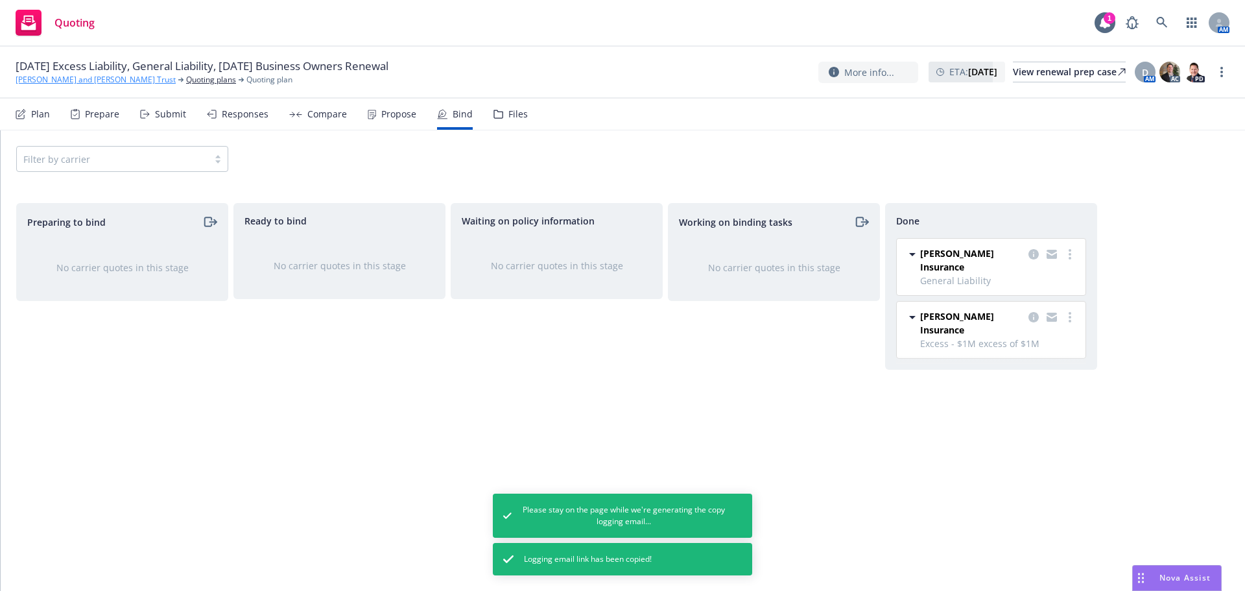
click at [123, 81] on link "[PERSON_NAME] and [PERSON_NAME] Trust" at bounding box center [96, 80] width 160 height 12
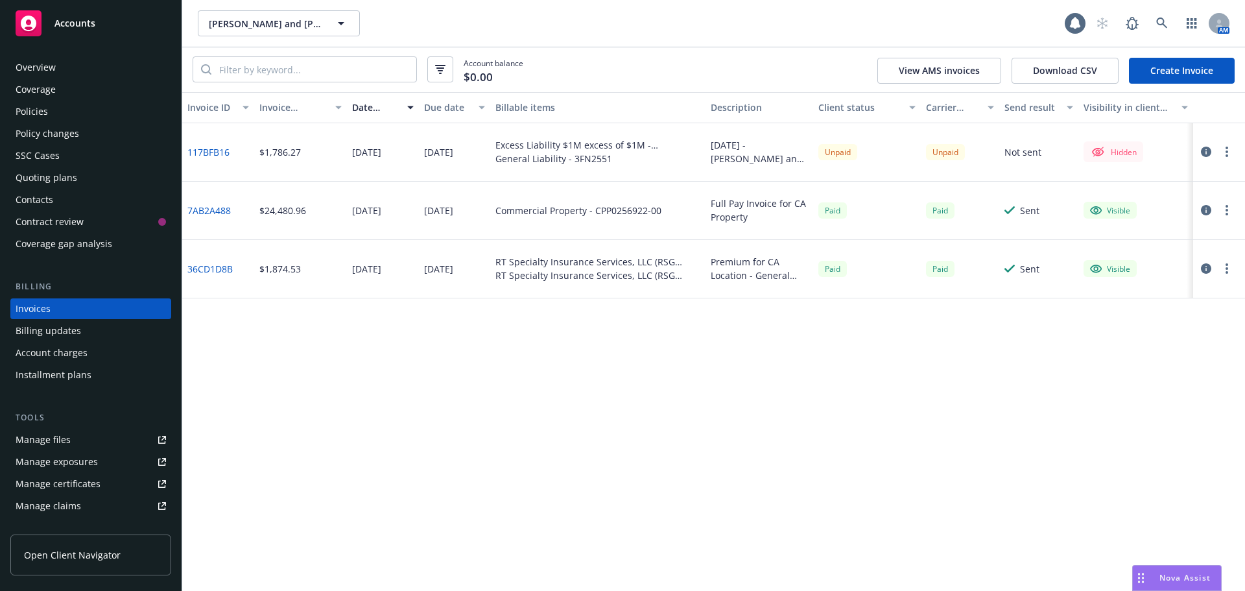
click at [1234, 152] on button "button" at bounding box center [1227, 152] width 16 height 16
click at [1161, 257] on link "Make it visible in client dash" at bounding box center [1151, 256] width 165 height 26
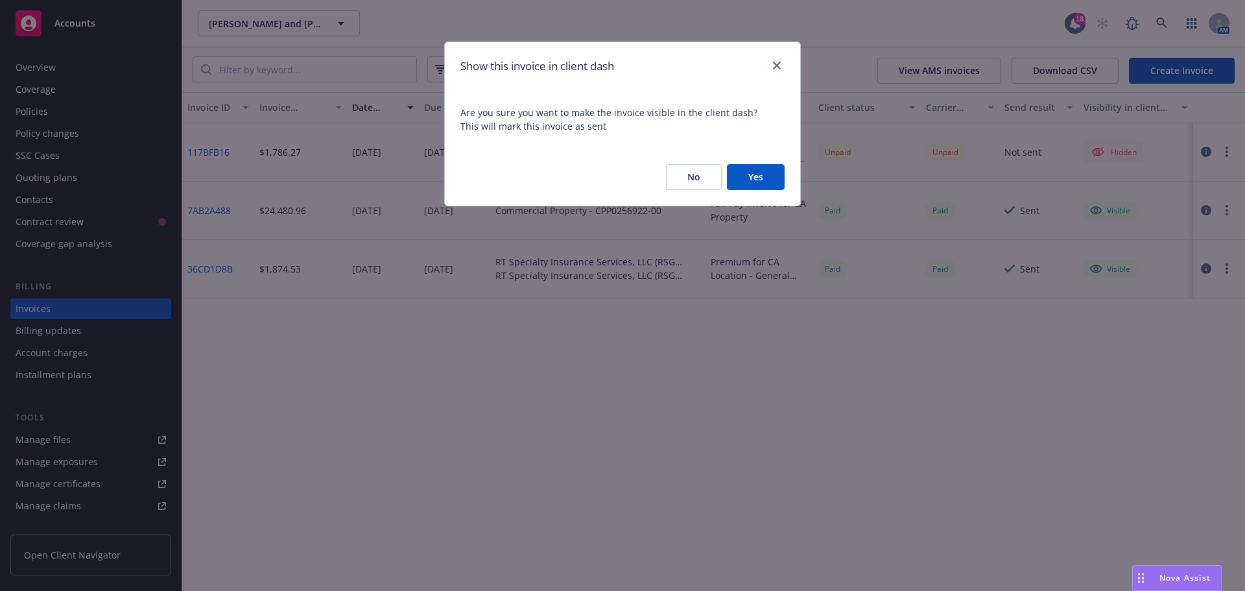
click at [742, 173] on button "Yes" at bounding box center [756, 177] width 58 height 26
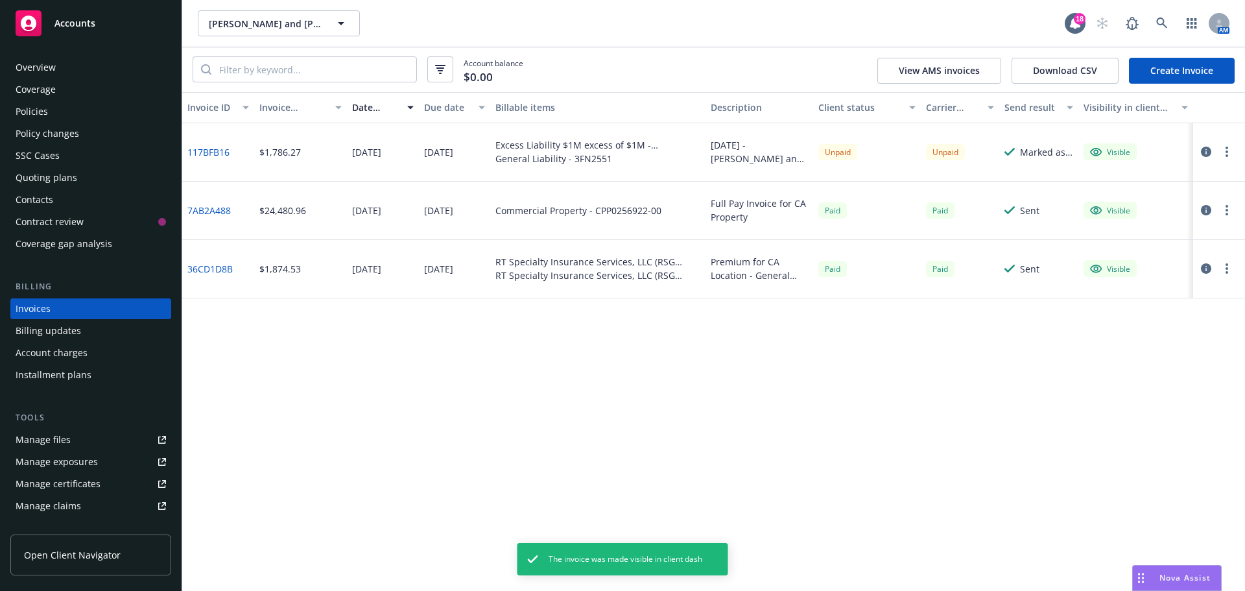
click at [1201, 153] on icon "button" at bounding box center [1206, 152] width 10 height 10
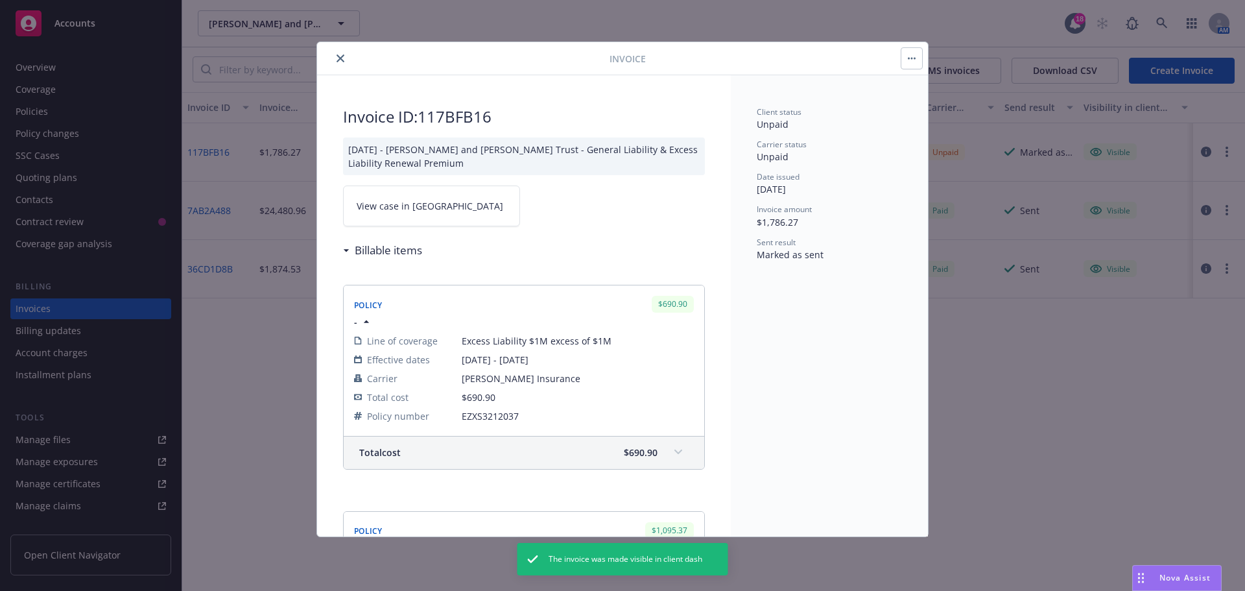
click at [430, 205] on link "View case in SSC" at bounding box center [431, 205] width 177 height 41
click at [270, 345] on div "Invoice Invoice ID: 117BFB16 09/06/25 - Frank J. Minoia and Delia A. Minoia Tru…" at bounding box center [622, 295] width 1245 height 591
click at [340, 54] on div "Account balance $1,786.27 View AMS invoices Download CSV Create Invoice" at bounding box center [713, 69] width 1063 height 45
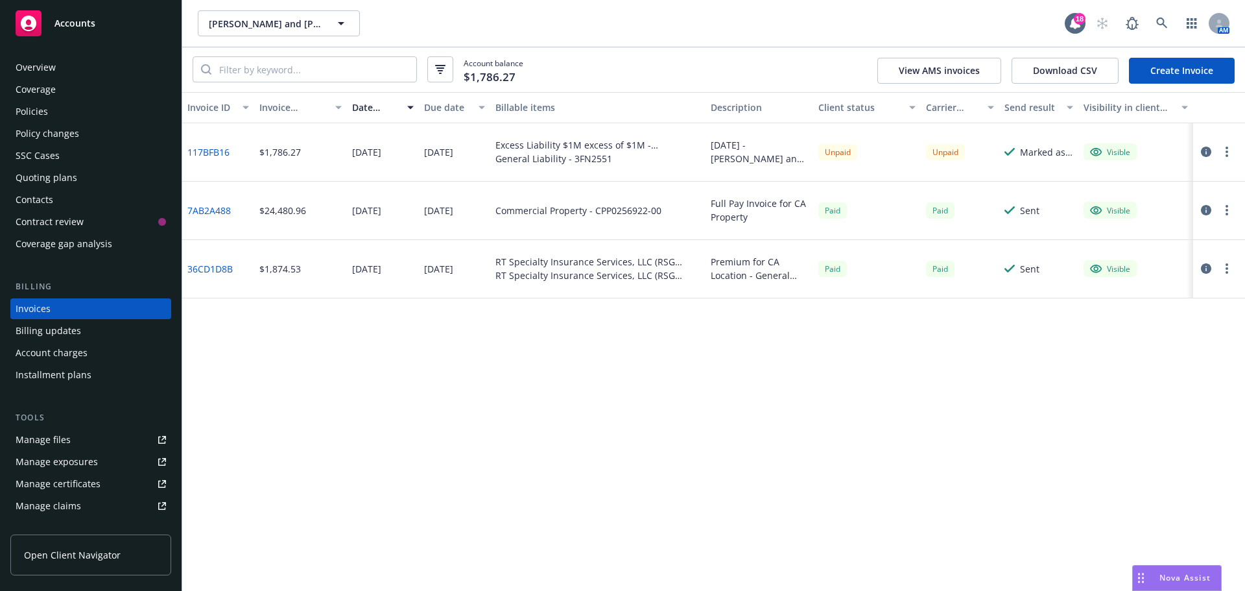
click at [1223, 148] on button "button" at bounding box center [1227, 152] width 16 height 16
drag, startPoint x: 1152, startPoint y: 231, endPoint x: 993, endPoint y: 190, distance: 164.6
click at [1152, 231] on link "Copy invoice URL" at bounding box center [1151, 230] width 165 height 26
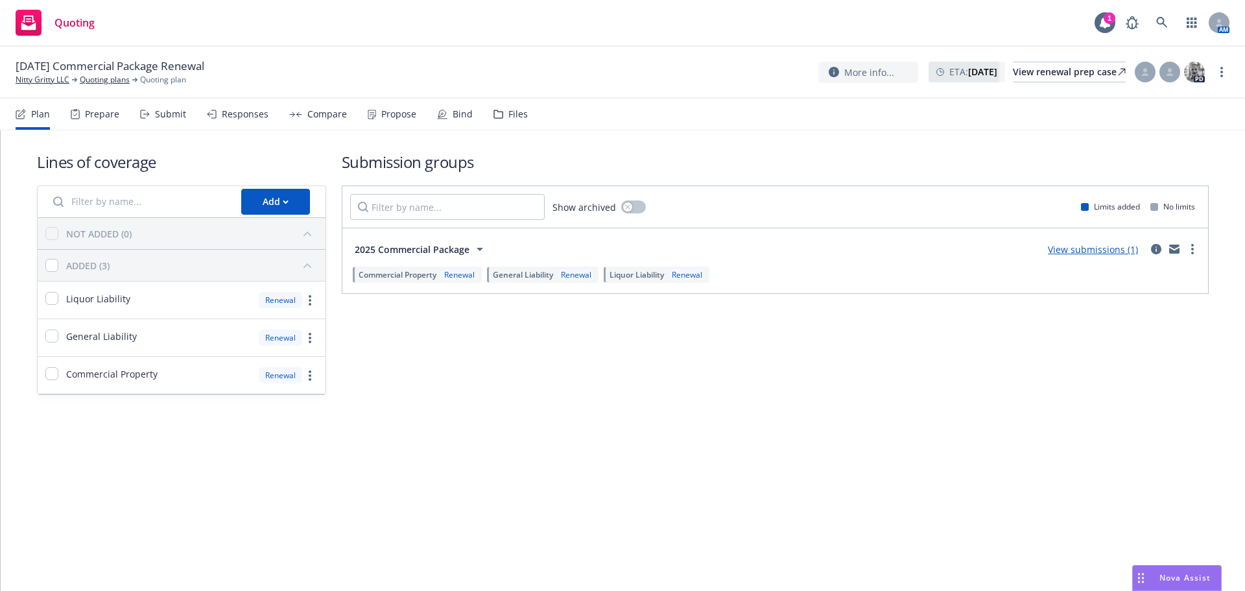
click at [445, 123] on div "Bind" at bounding box center [455, 114] width 36 height 31
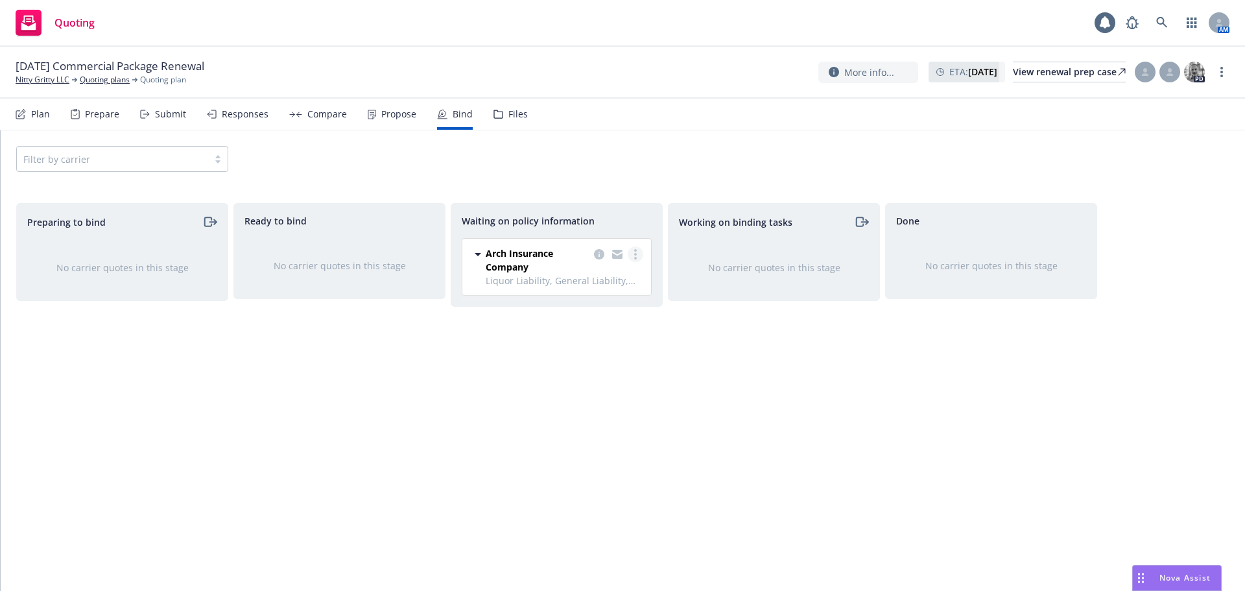
click at [641, 259] on link "more" at bounding box center [636, 254] width 16 height 16
click at [602, 283] on span "Create policies" at bounding box center [572, 280] width 95 height 12
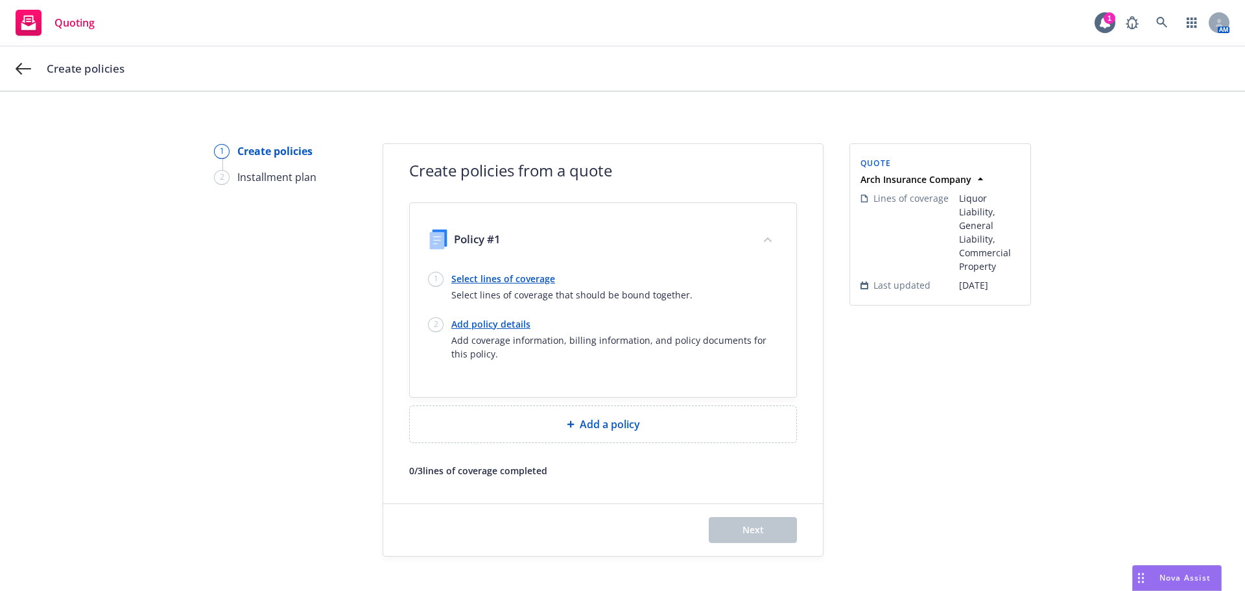
click at [492, 278] on link "Select lines of coverage" at bounding box center [571, 279] width 241 height 14
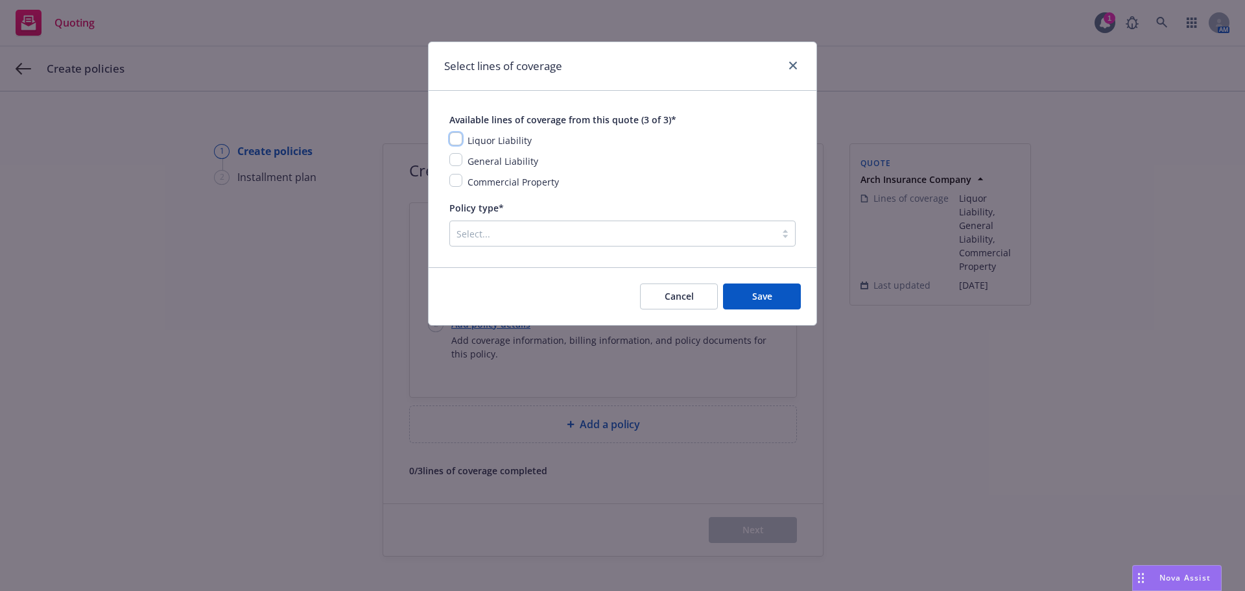
click at [458, 137] on input "checkbox" at bounding box center [455, 138] width 13 height 13
checkbox input "true"
click at [456, 150] on div "Liquor Liability General Liability Commercial Property" at bounding box center [622, 160] width 346 height 57
click at [455, 166] on input "checkbox" at bounding box center [455, 159] width 13 height 13
checkbox input "true"
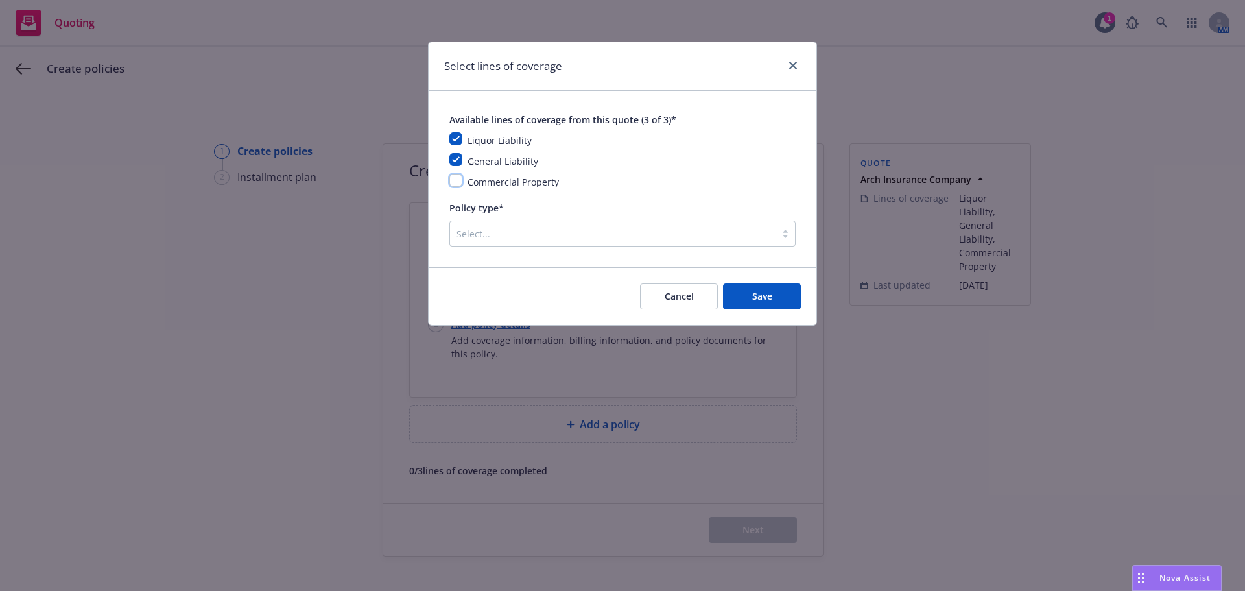
click at [456, 181] on input "checkbox" at bounding box center [455, 180] width 13 height 13
checkbox input "true"
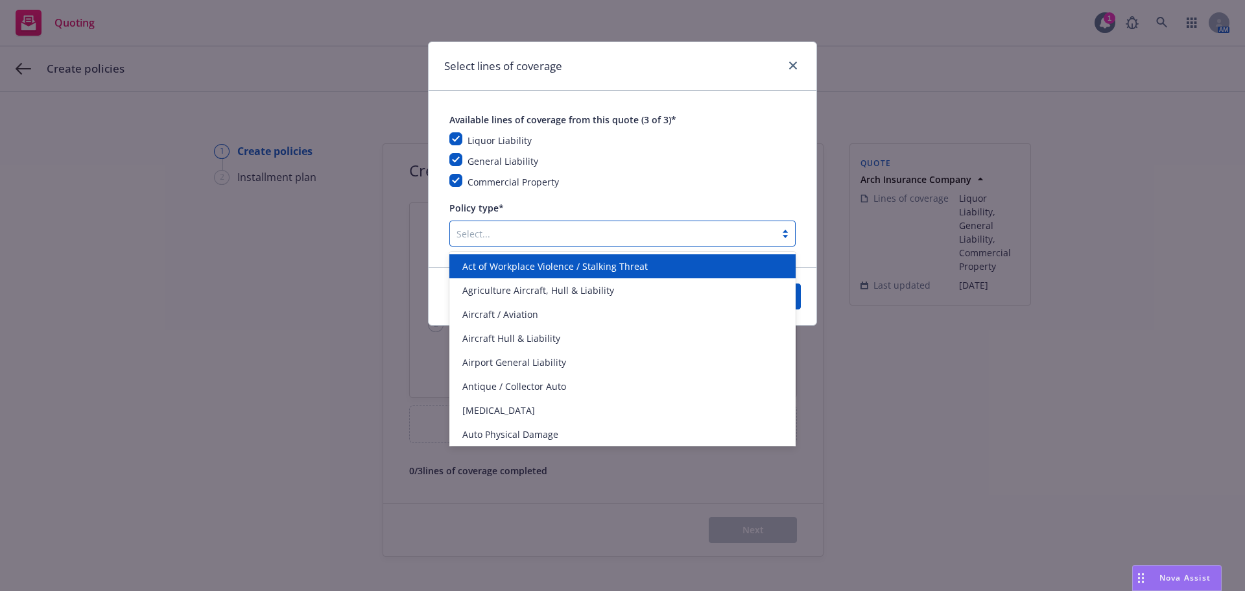
click at [530, 230] on div at bounding box center [612, 234] width 313 height 16
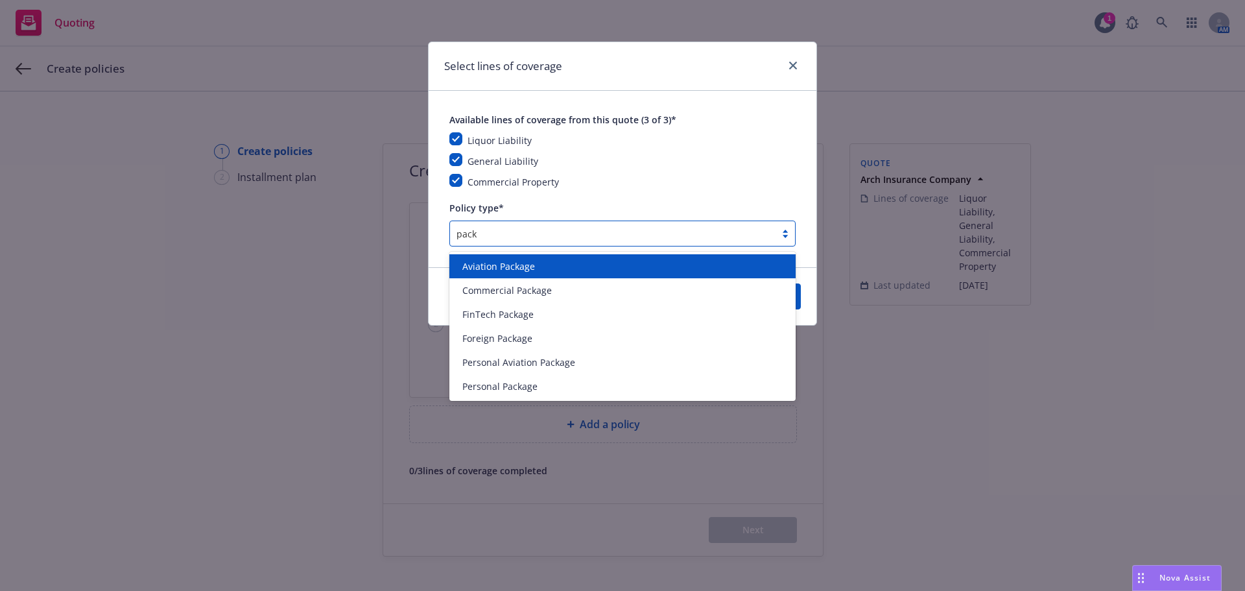
type input "packa"
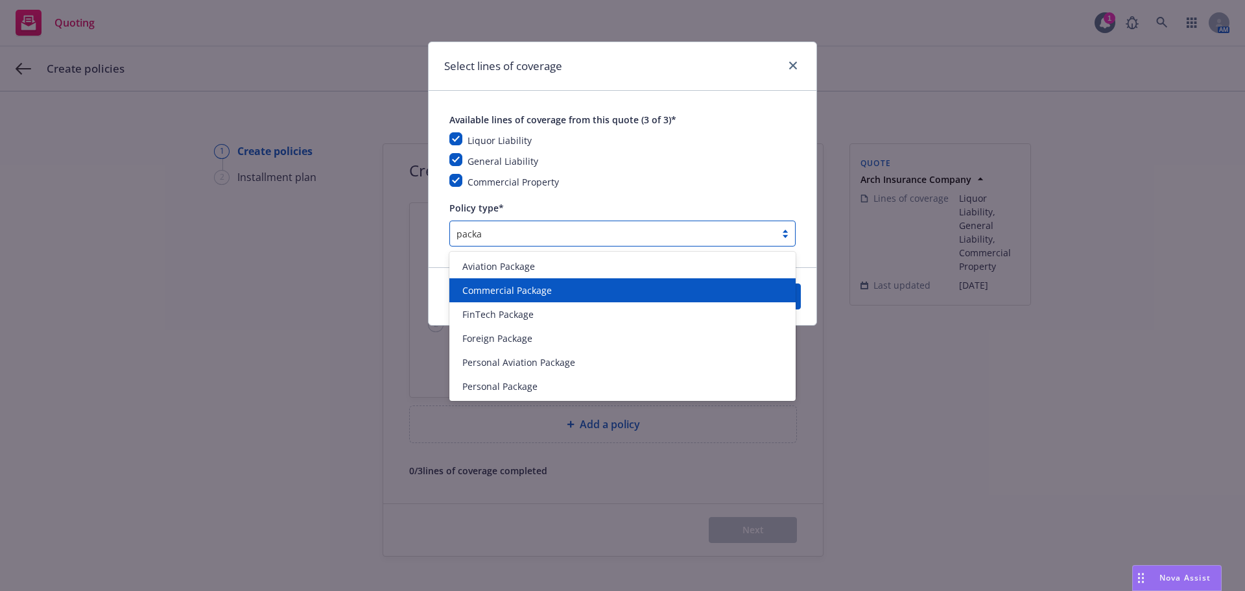
click at [506, 296] on span "Commercial Package" at bounding box center [506, 290] width 89 height 14
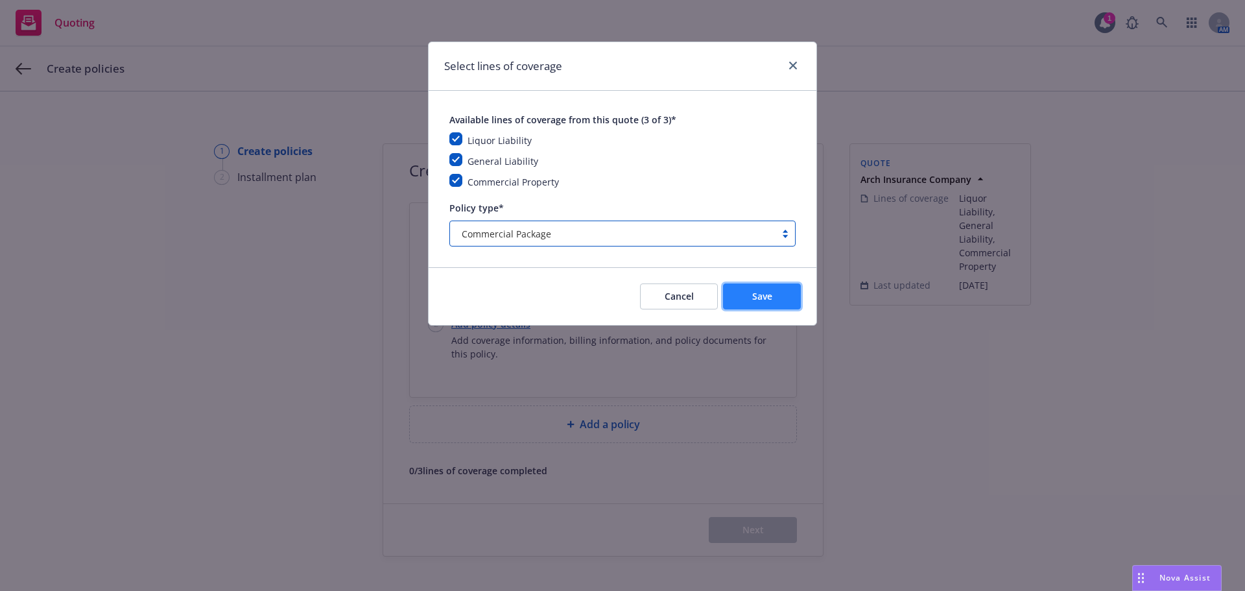
click at [766, 292] on span "Save" at bounding box center [762, 296] width 20 height 12
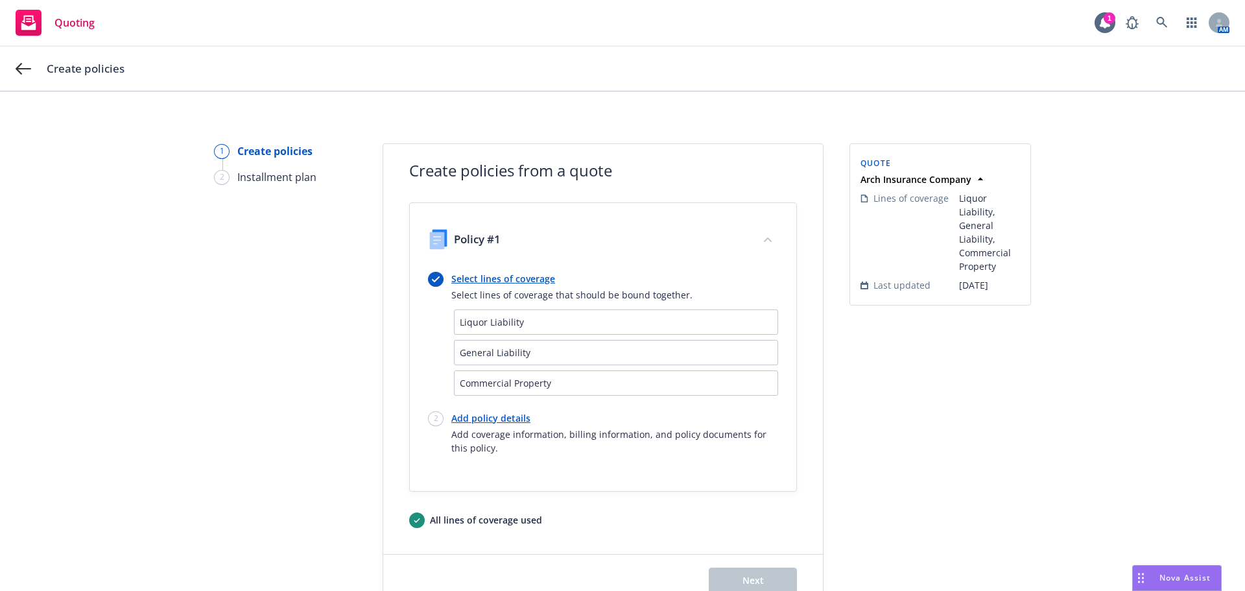
click at [499, 419] on link "Add policy details" at bounding box center [614, 418] width 327 height 14
select select "12"
select select "CA"
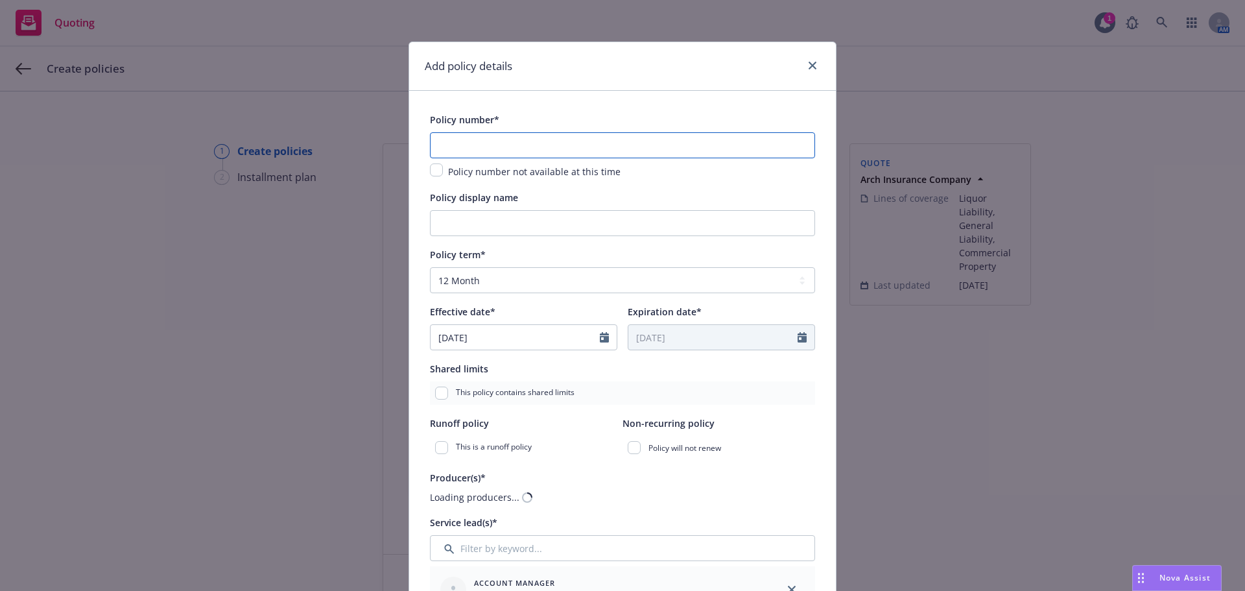
click at [544, 142] on input "text" at bounding box center [622, 145] width 385 height 26
paste input "SNM 1000695-25"
type input "SNM 1000695-25"
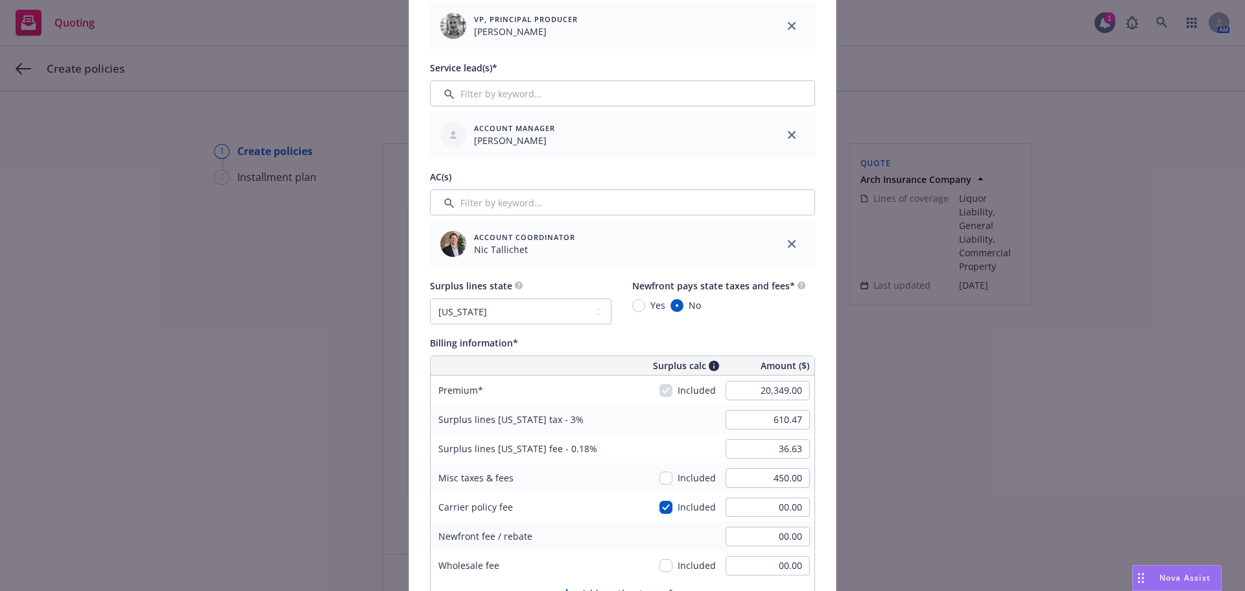
scroll to position [605, 0]
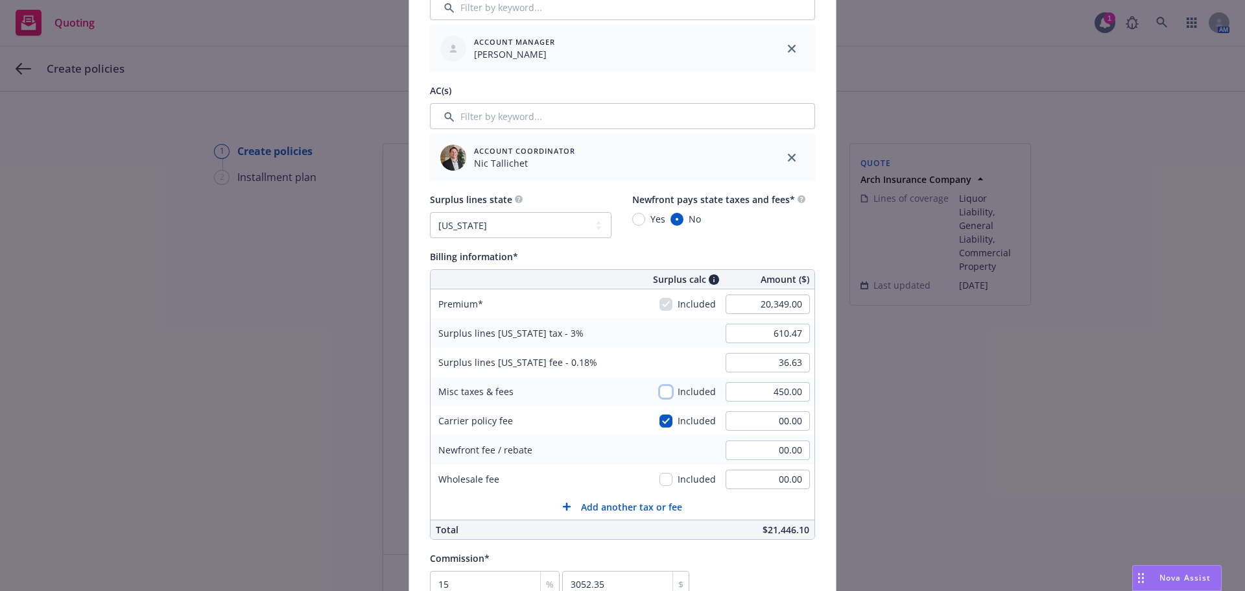
click at [662, 392] on input "checkbox" at bounding box center [665, 391] width 13 height 13
checkbox input "true"
type input "623.97"
type input "37.44"
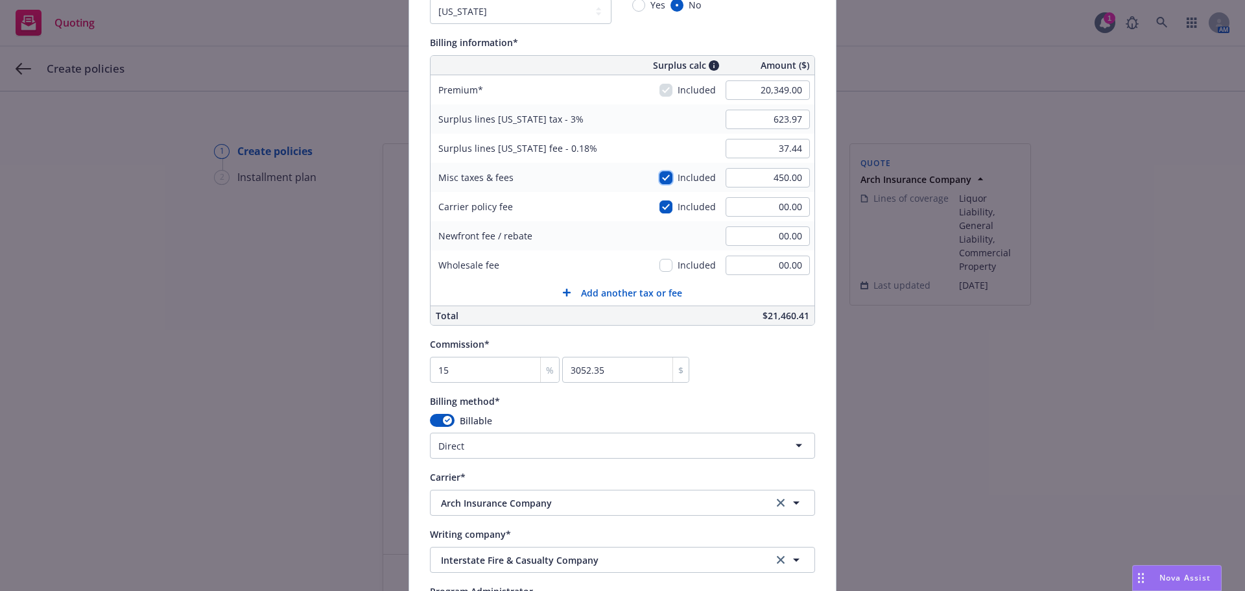
scroll to position [821, 0]
click at [507, 373] on input "15" at bounding box center [495, 367] width 130 height 26
type input "1"
type input "203.49"
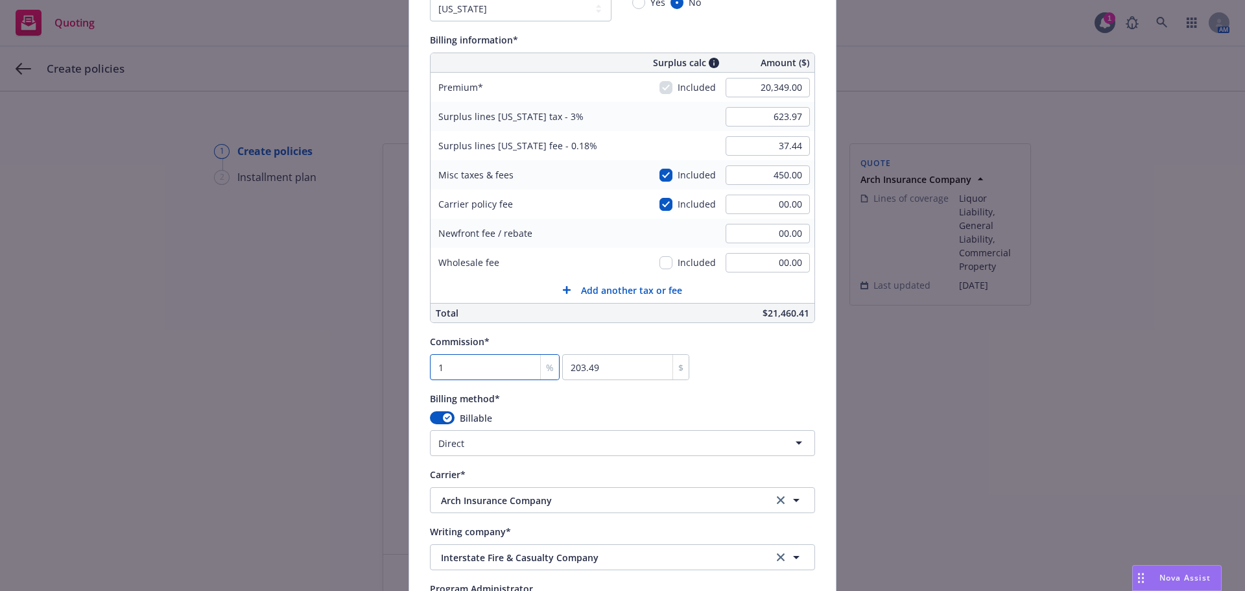
type input "10"
type input "2034.9"
type input "10"
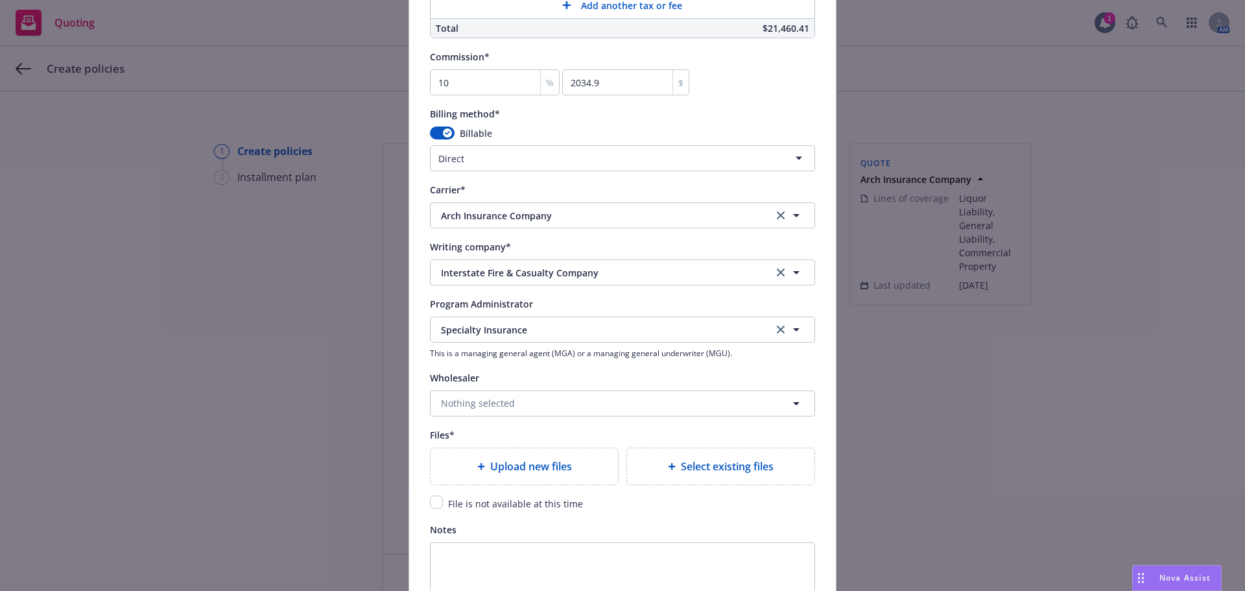
scroll to position [1167, 0]
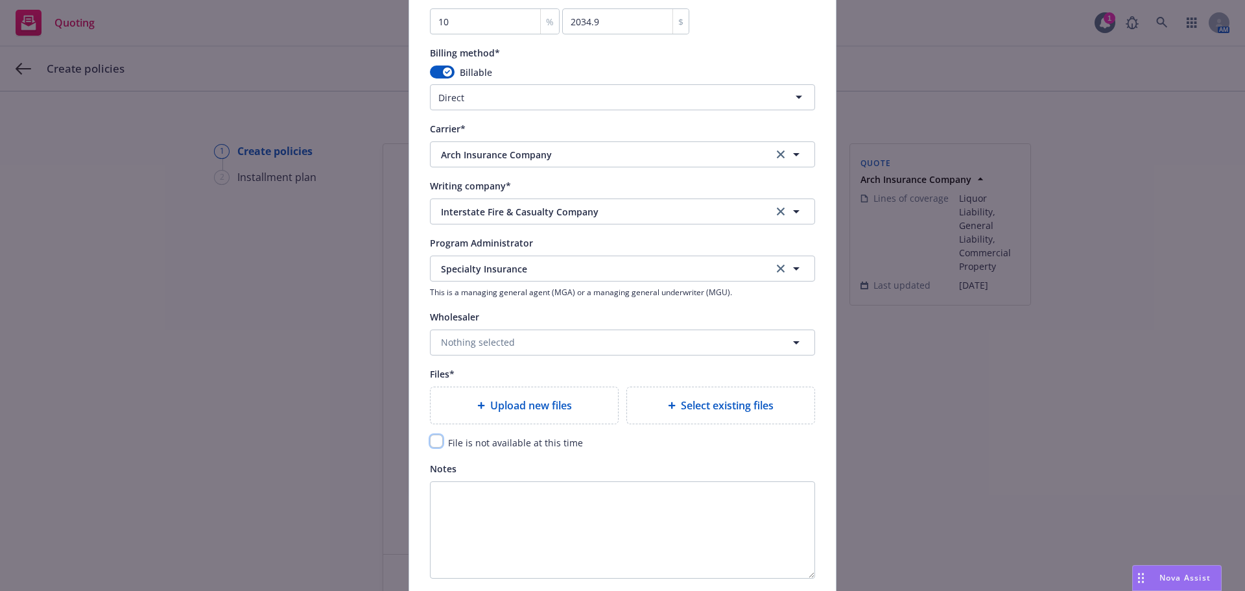
click at [431, 436] on input "checkbox" at bounding box center [436, 440] width 13 height 13
checkbox input "true"
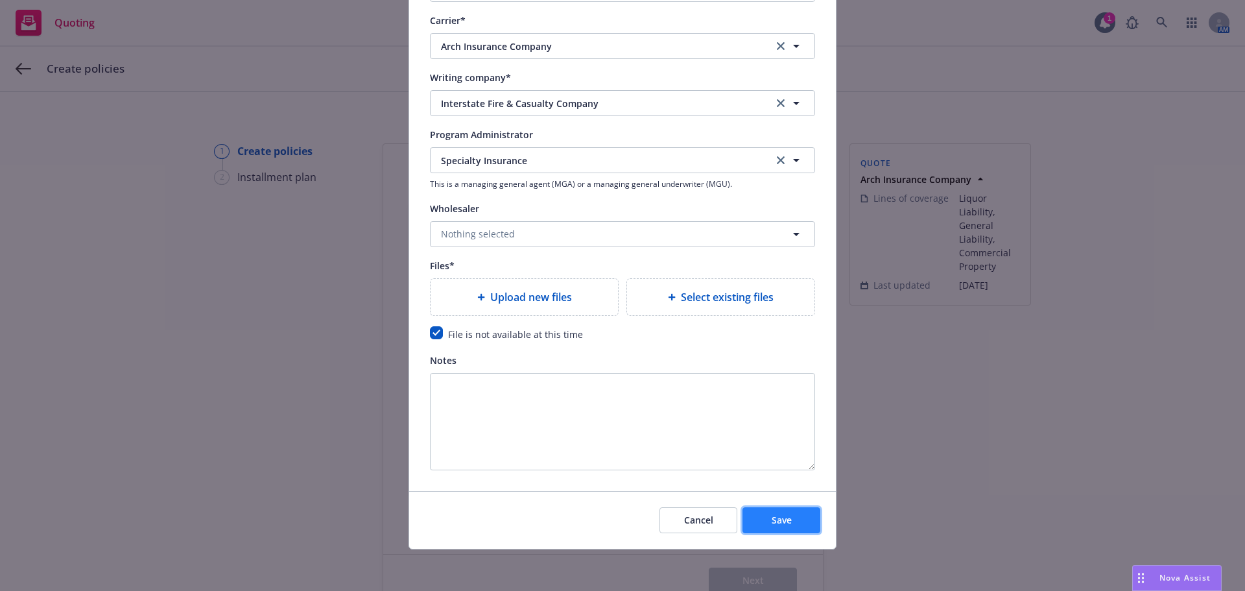
click at [776, 515] on span "Save" at bounding box center [782, 520] width 20 height 12
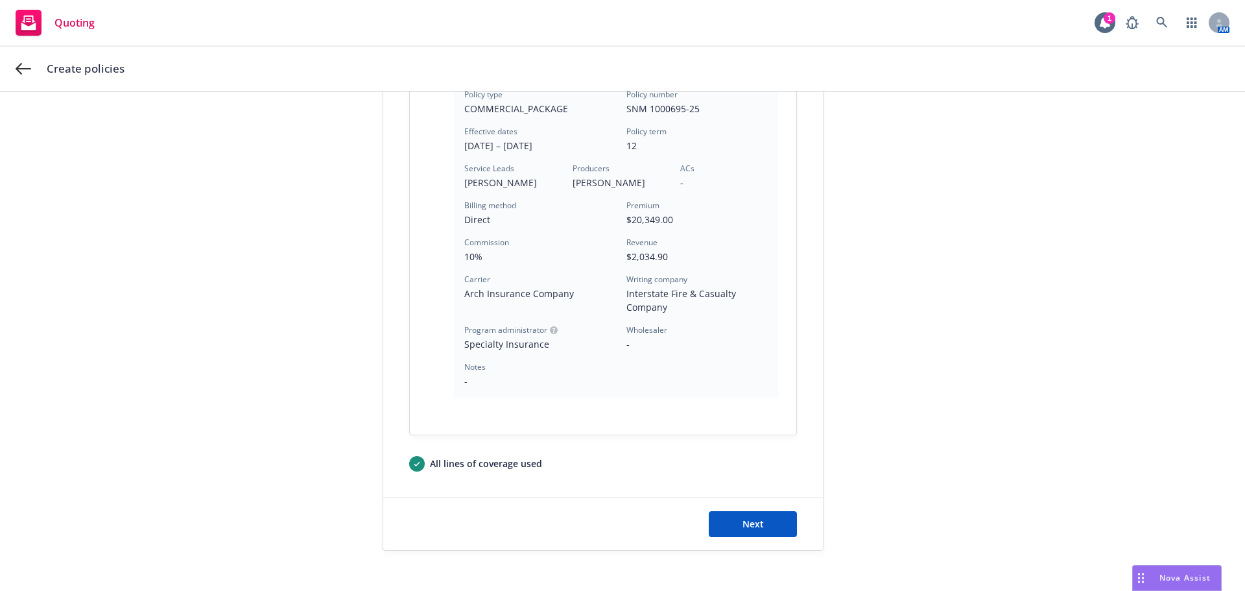
scroll to position [432, 0]
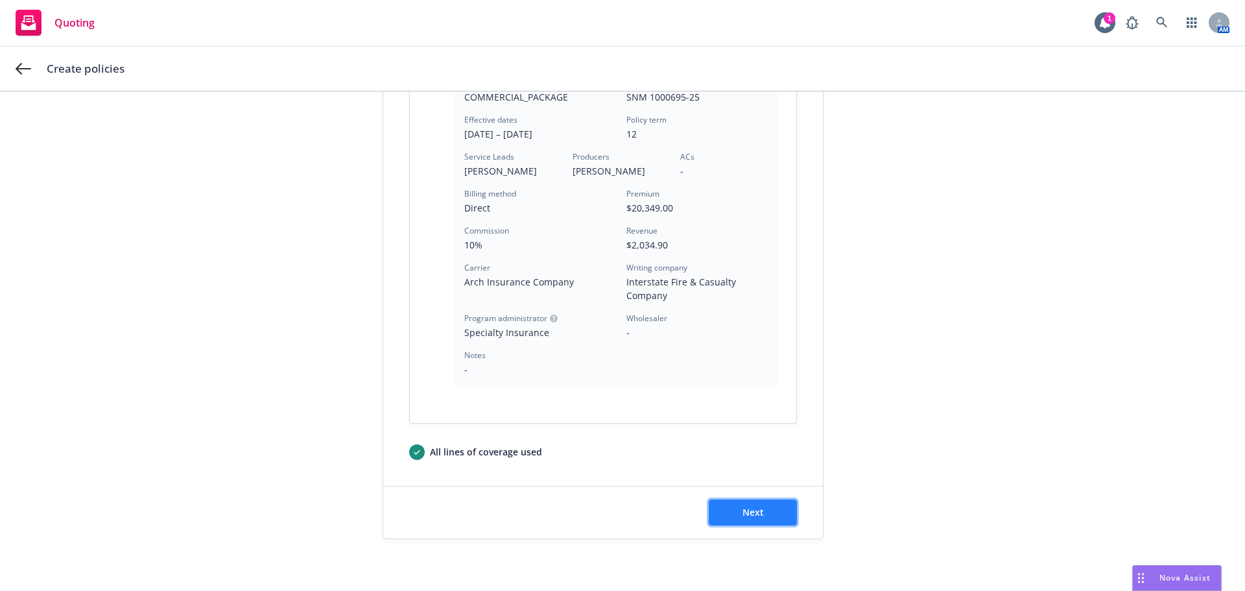
click at [762, 519] on button "Next" at bounding box center [753, 512] width 88 height 26
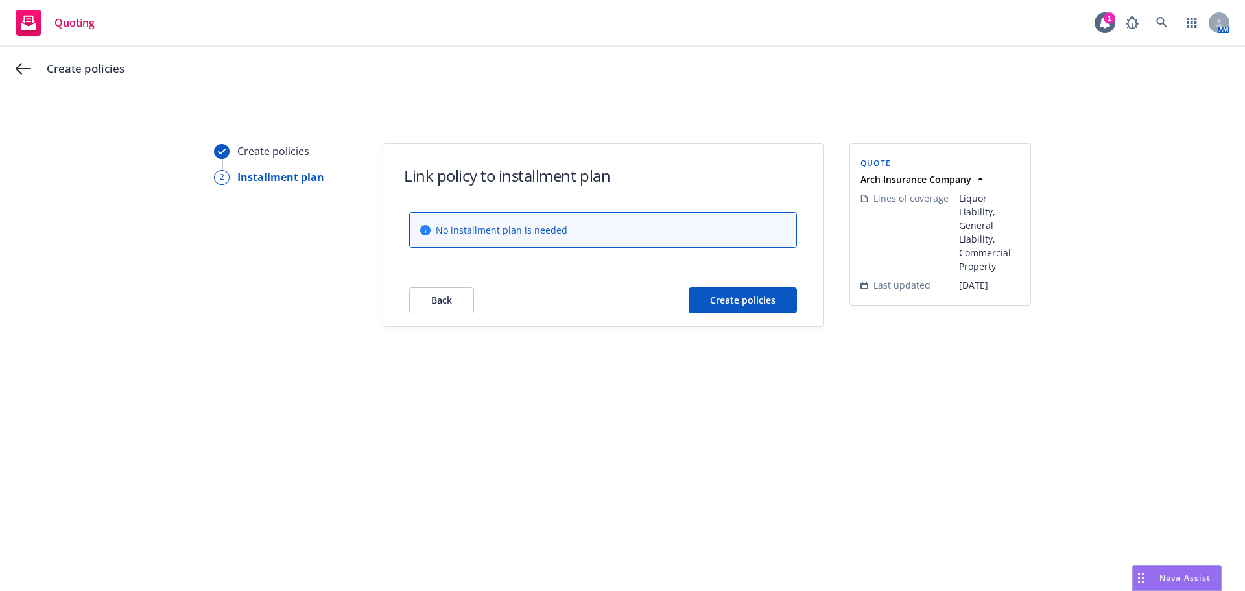
click at [760, 314] on div "Back Create policies" at bounding box center [603, 300] width 440 height 52
click at [758, 308] on button "Create policies" at bounding box center [743, 300] width 108 height 26
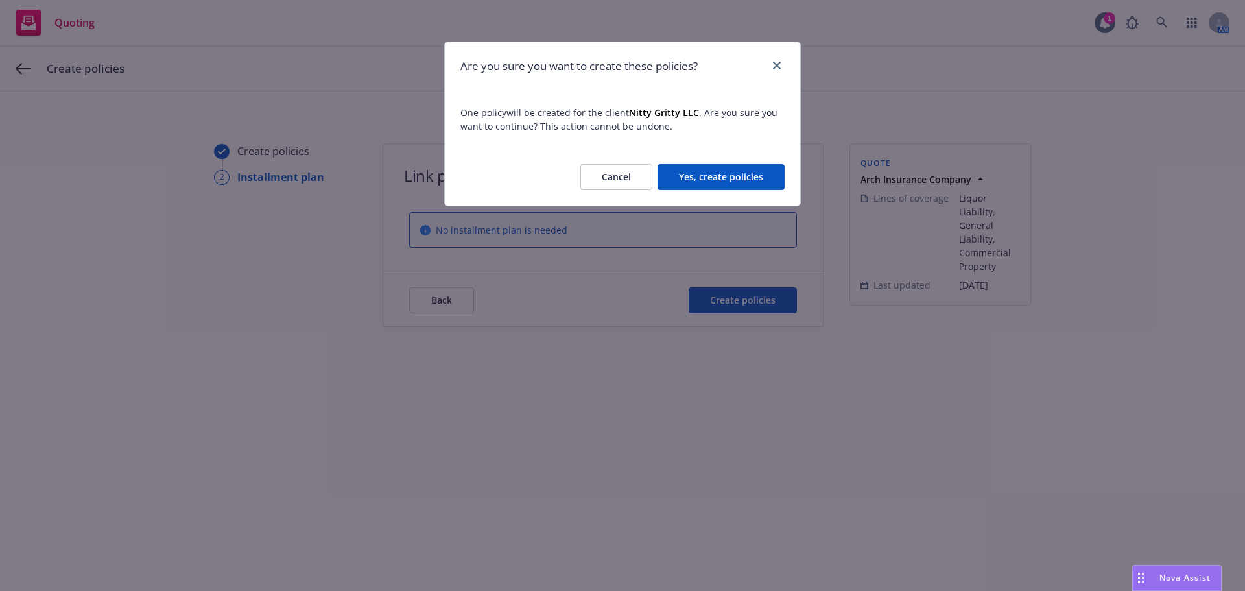
click at [735, 167] on button "Yes, create policies" at bounding box center [720, 177] width 127 height 26
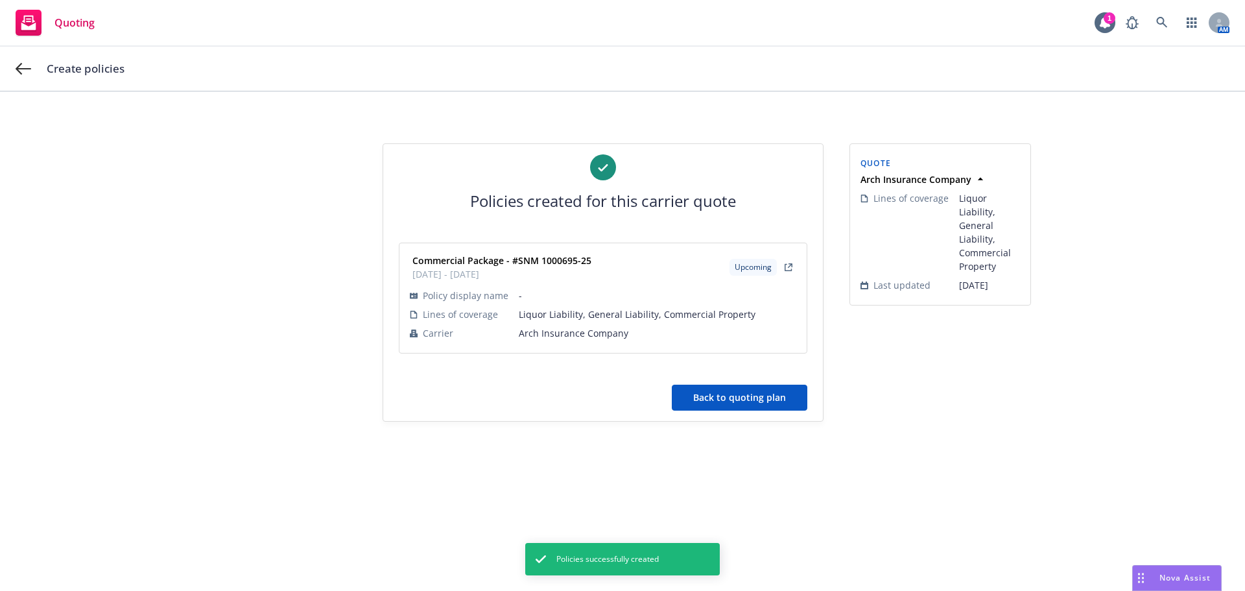
click at [728, 403] on button "Back to quoting plan" at bounding box center [740, 397] width 136 height 26
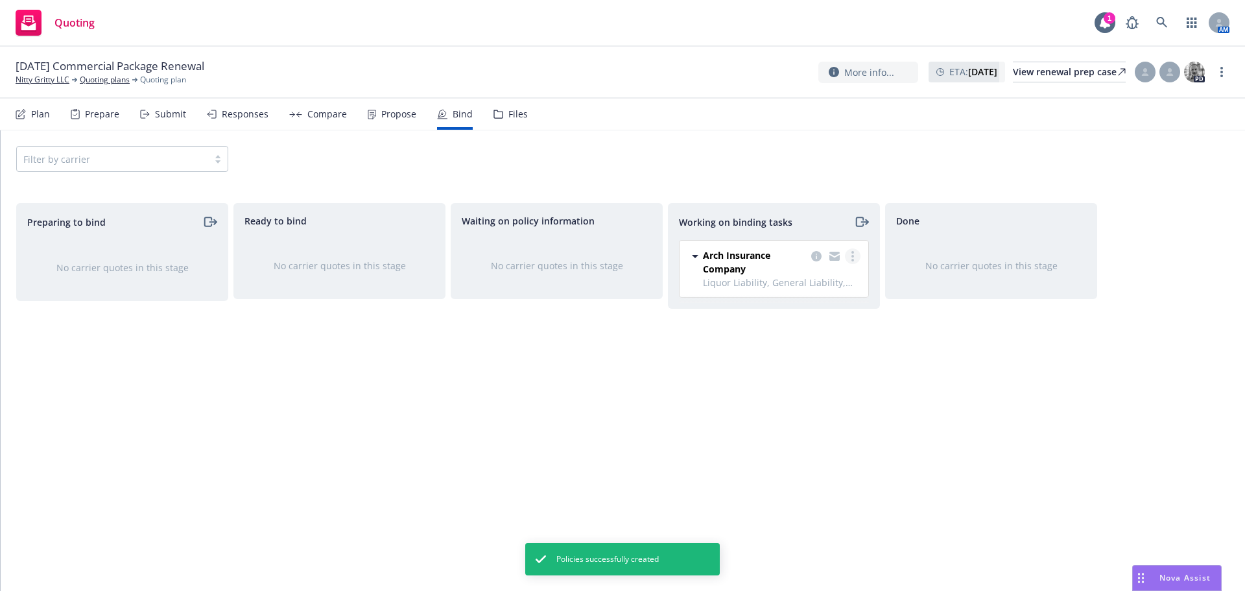
click at [853, 259] on circle "more" at bounding box center [852, 260] width 3 height 3
click at [822, 300] on link "Move to done" at bounding box center [800, 309] width 117 height 26
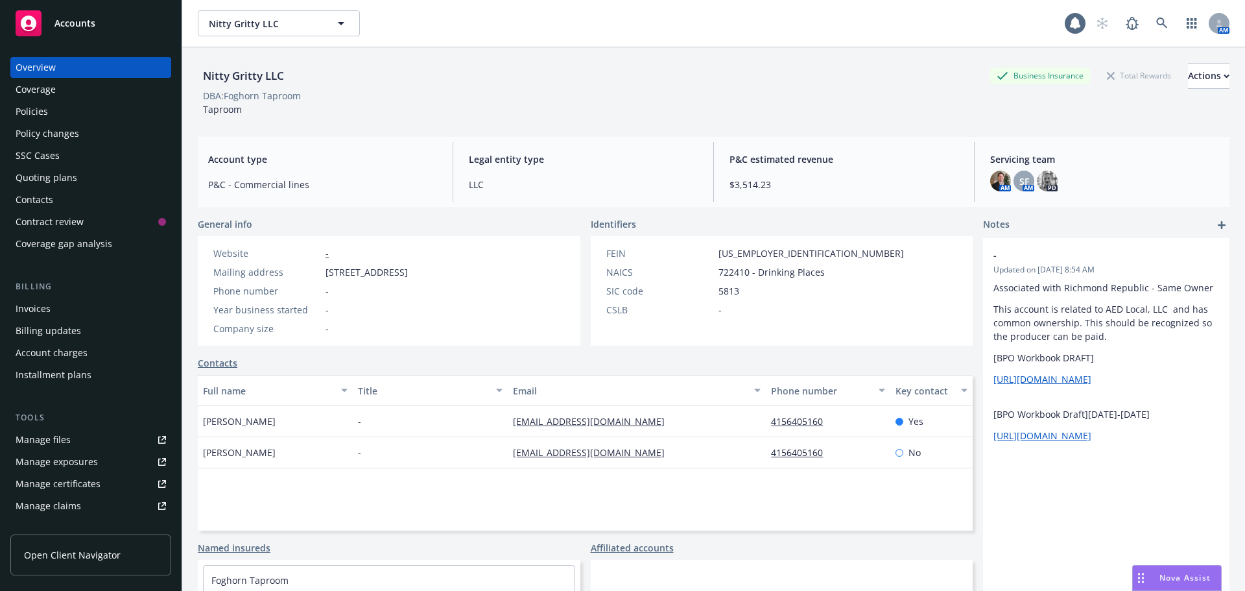
click at [56, 292] on div "Billing" at bounding box center [90, 286] width 161 height 13
click at [64, 309] on div "Invoices" at bounding box center [91, 308] width 150 height 21
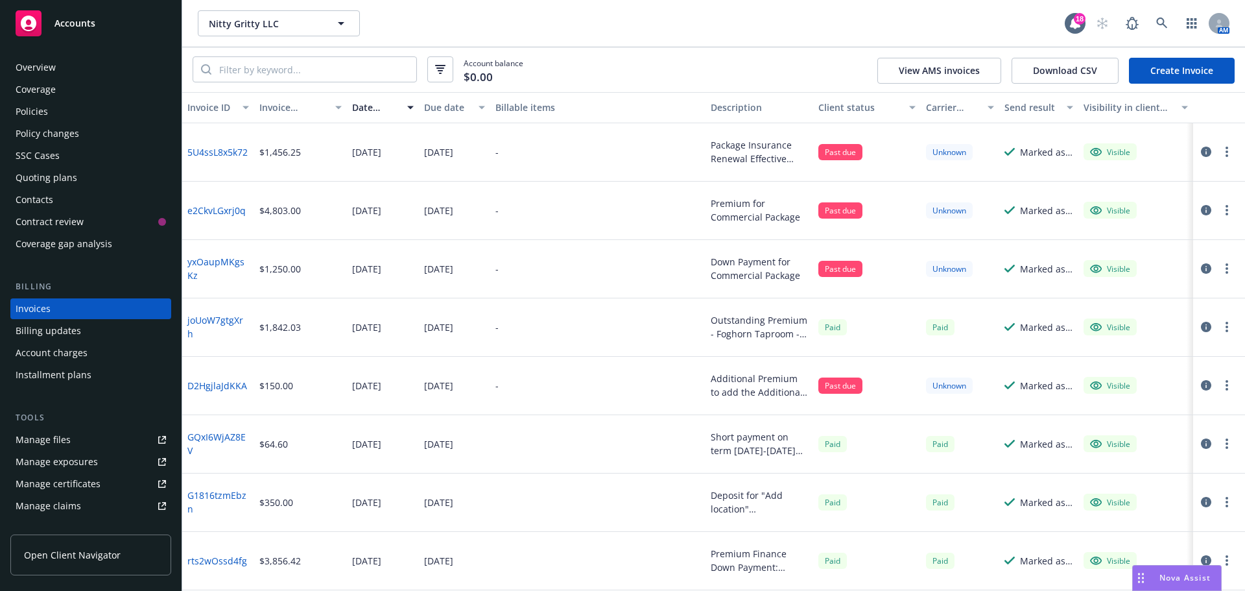
click at [62, 60] on div "Overview" at bounding box center [91, 67] width 150 height 21
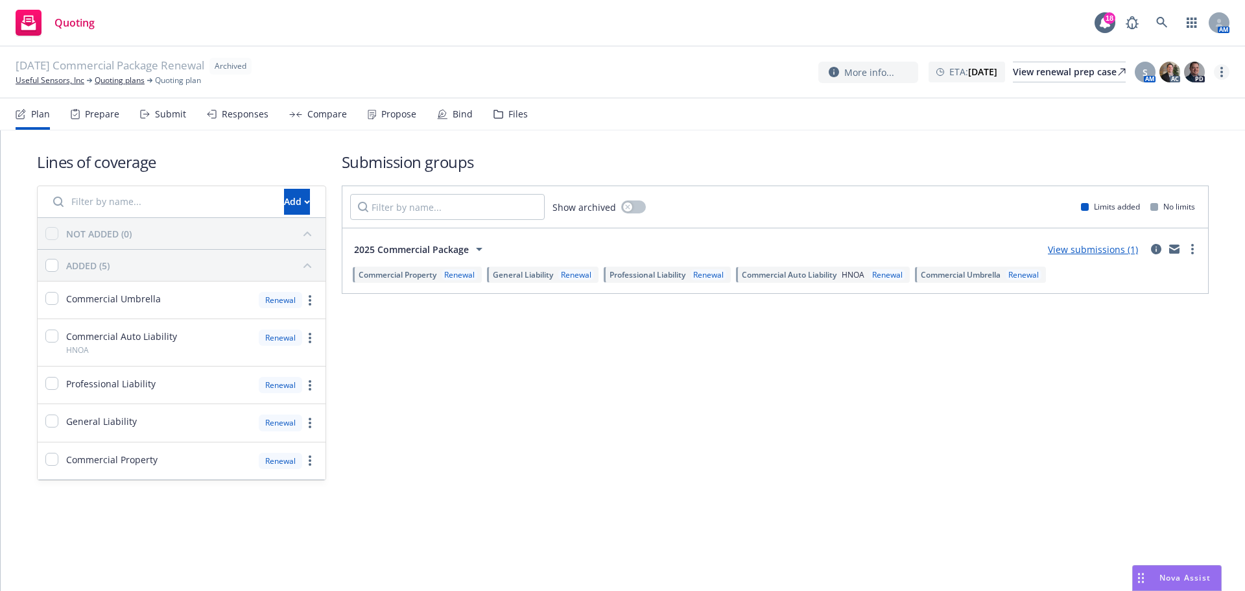
click at [1219, 69] on link "more" at bounding box center [1222, 72] width 16 height 16
click at [1159, 92] on link "Copy logging email" at bounding box center [1157, 99] width 144 height 26
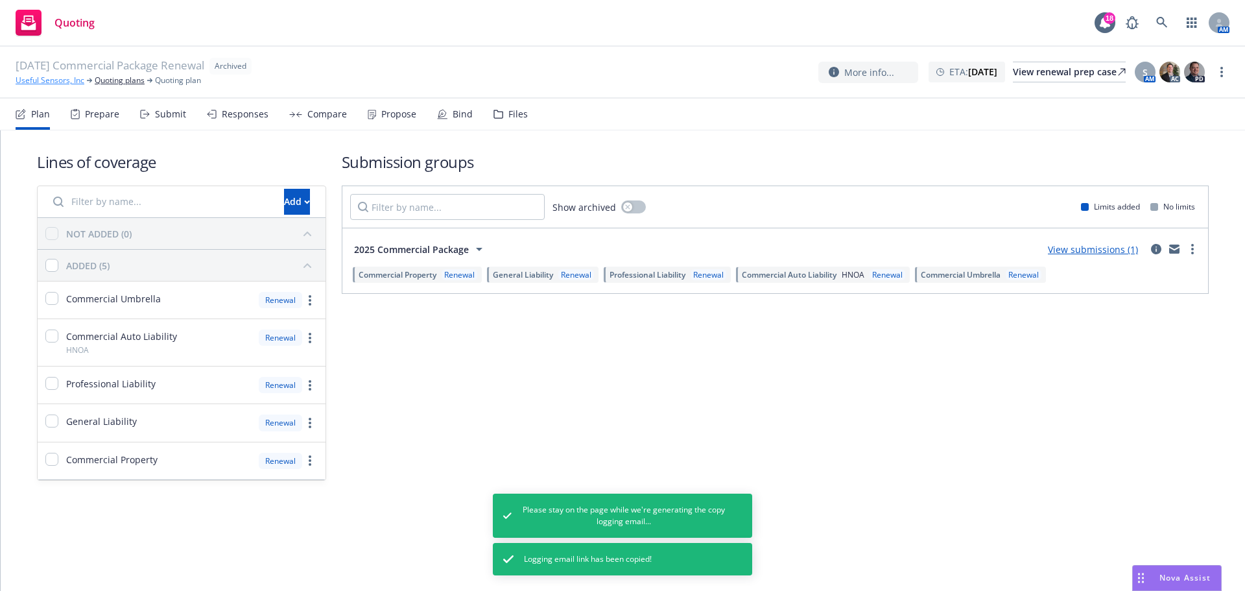
click at [31, 83] on link "Useful Sensors, Inc" at bounding box center [50, 81] width 69 height 12
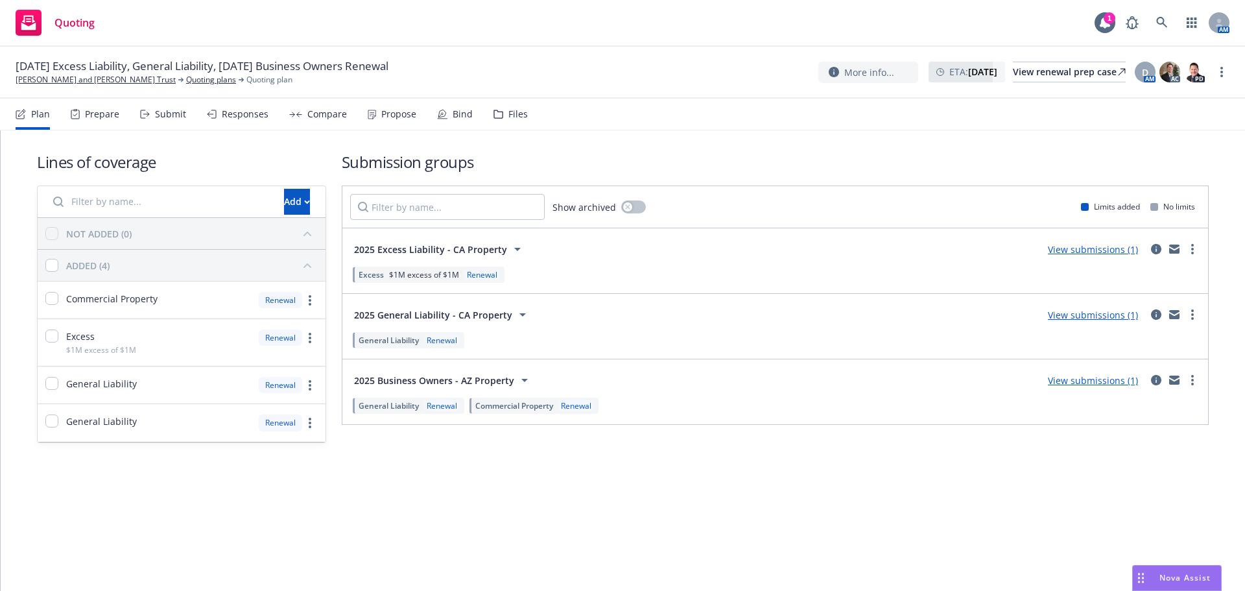
click at [405, 117] on div "Propose" at bounding box center [398, 114] width 35 height 10
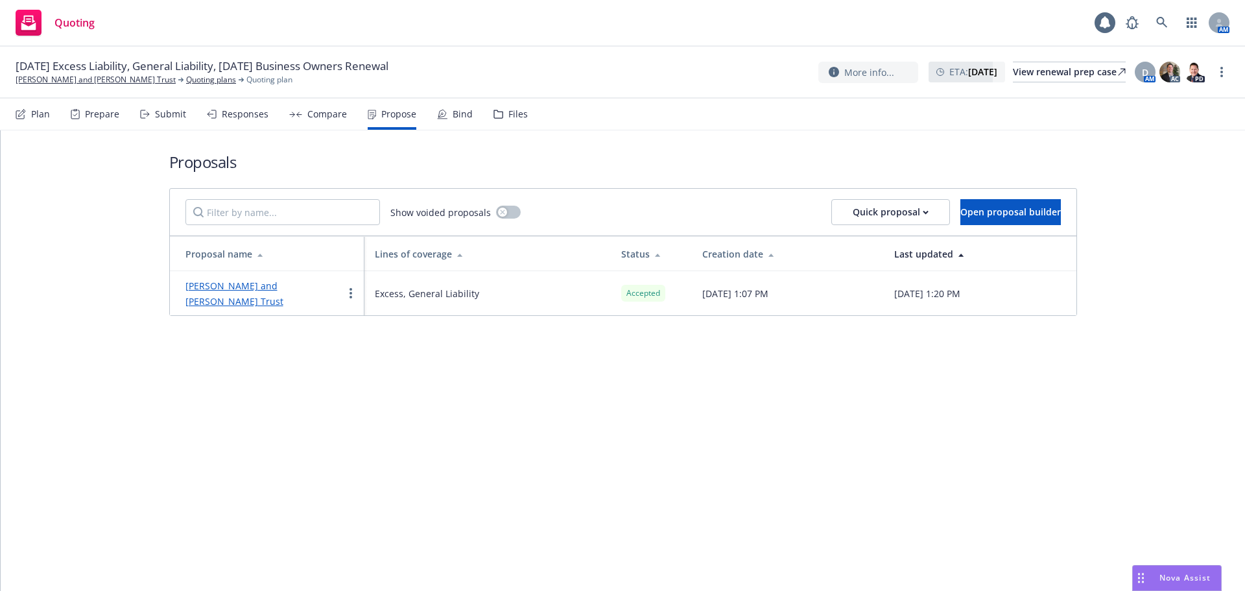
click at [265, 279] on div "Frank J. Minoia and Delia A. Minoia Trust" at bounding box center [264, 292] width 158 height 31
click at [263, 279] on link "Frank J. Minoia and Delia A. Minoia Trust" at bounding box center [234, 293] width 98 height 28
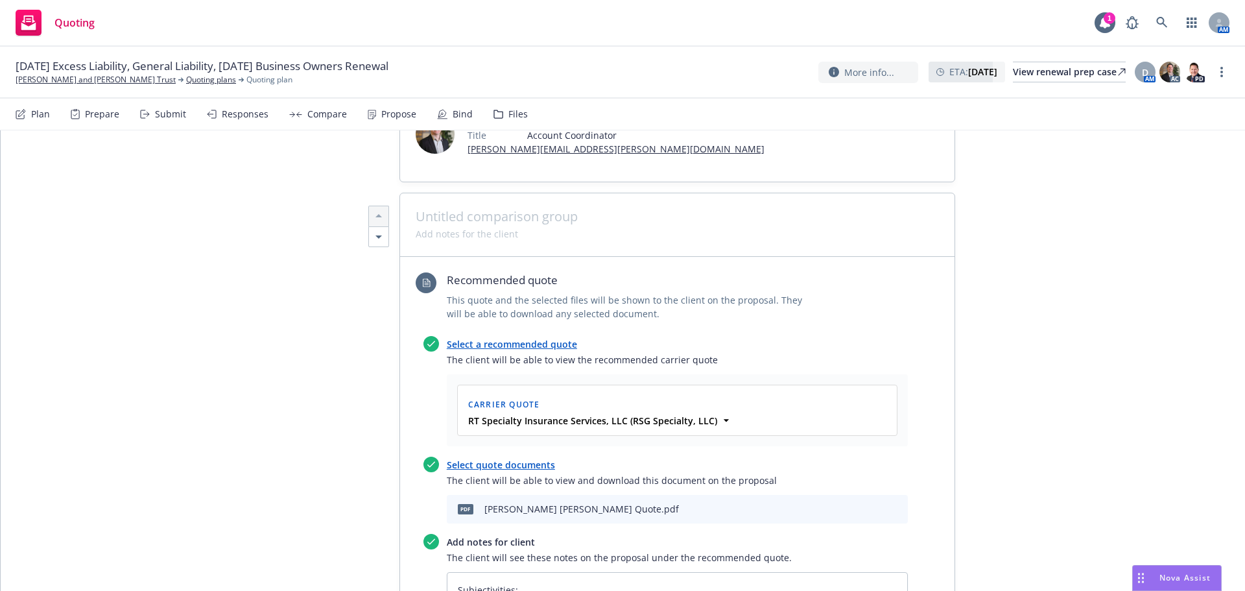
scroll to position [519, 0]
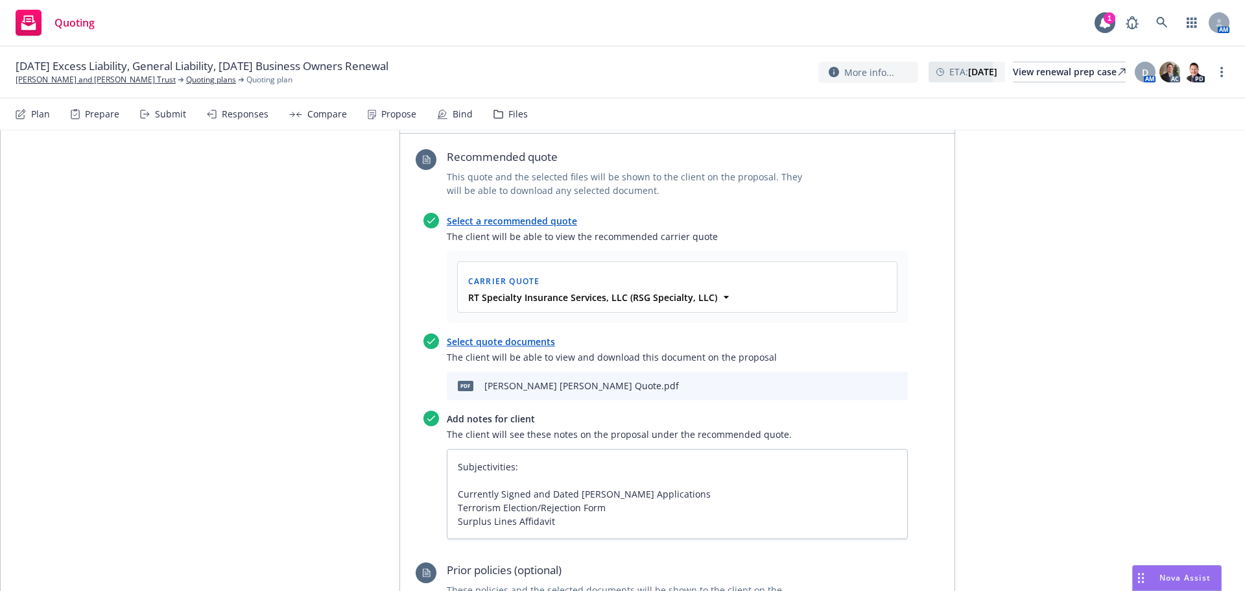
click at [849, 379] on icon "download file" at bounding box center [853, 383] width 8 height 8
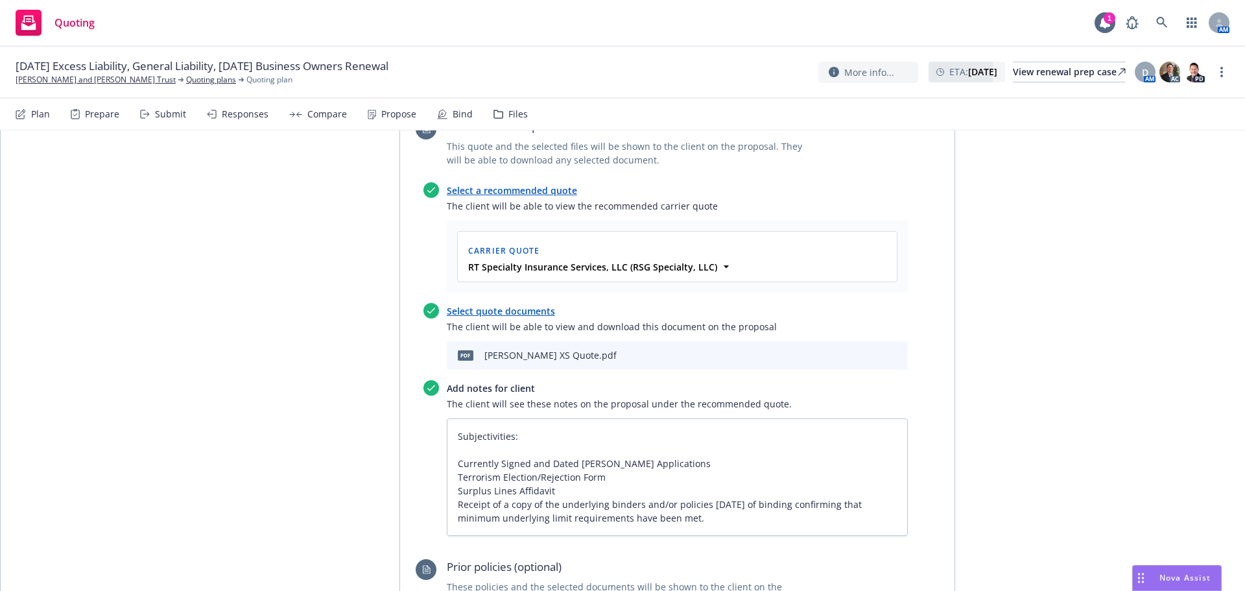
scroll to position [1513, 0]
click at [848, 348] on icon "download file" at bounding box center [853, 353] width 10 height 10
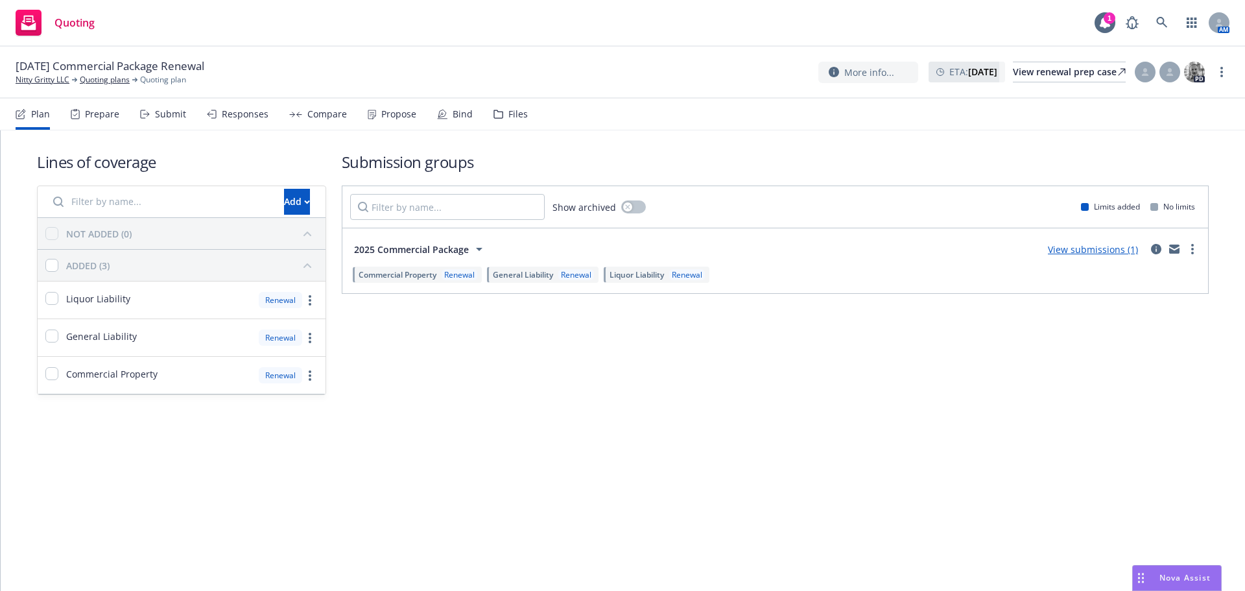
click at [1216, 81] on div "More info... ETA : [DATE] View renewal prep case PD" at bounding box center [1023, 71] width 411 height 23
click at [1216, 80] on div "More info... ETA : [DATE] View renewal prep case PD" at bounding box center [1023, 71] width 411 height 23
click at [1218, 77] on link "more" at bounding box center [1222, 72] width 16 height 16
drag, startPoint x: 1127, startPoint y: 108, endPoint x: 1056, endPoint y: 104, distance: 70.8
click at [1127, 108] on link "Copy logging email" at bounding box center [1156, 99] width 145 height 26
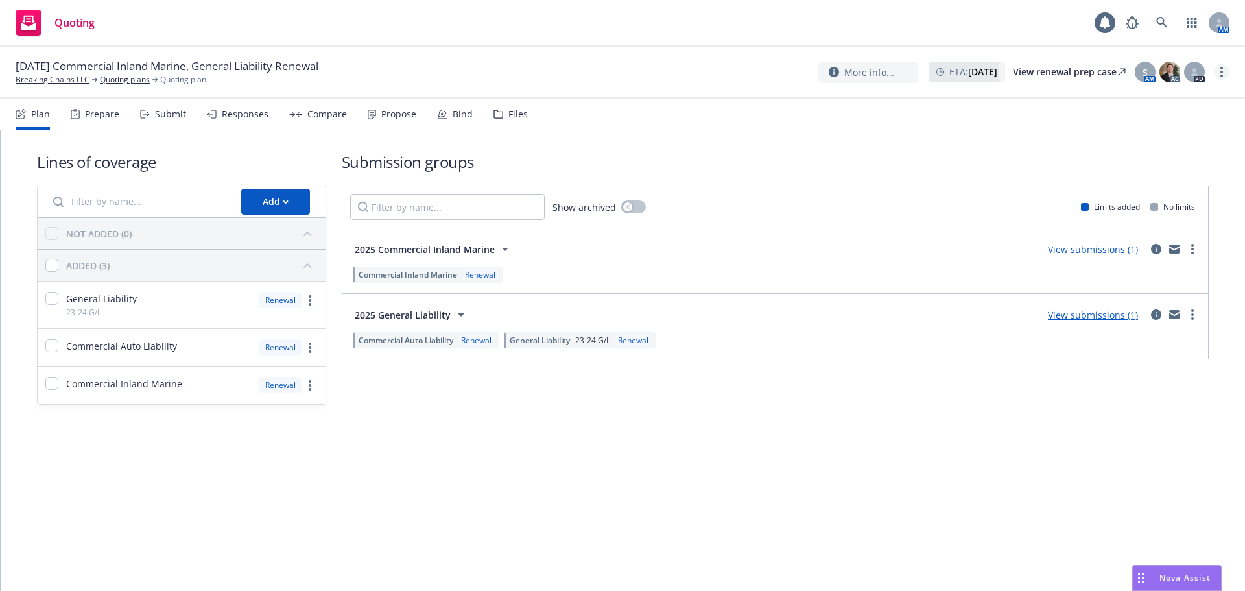
click at [1216, 73] on link "more" at bounding box center [1222, 72] width 16 height 16
click at [1172, 108] on link "Copy logging email" at bounding box center [1156, 99] width 145 height 26
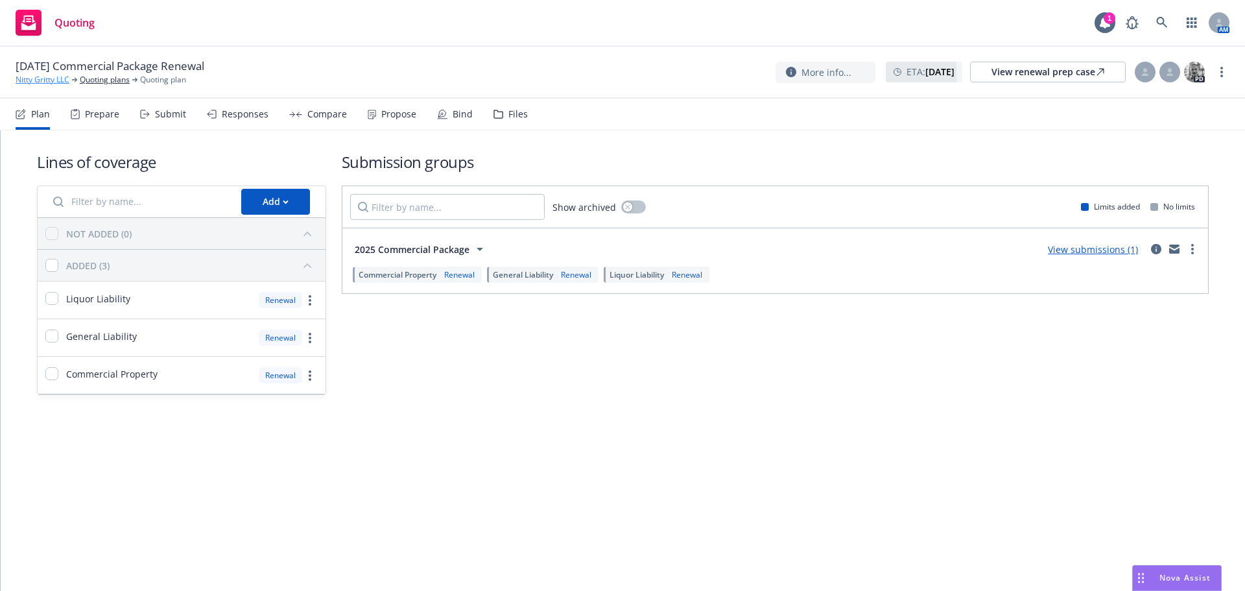
click at [47, 77] on link "Nitty Gritty LLC" at bounding box center [43, 80] width 54 height 12
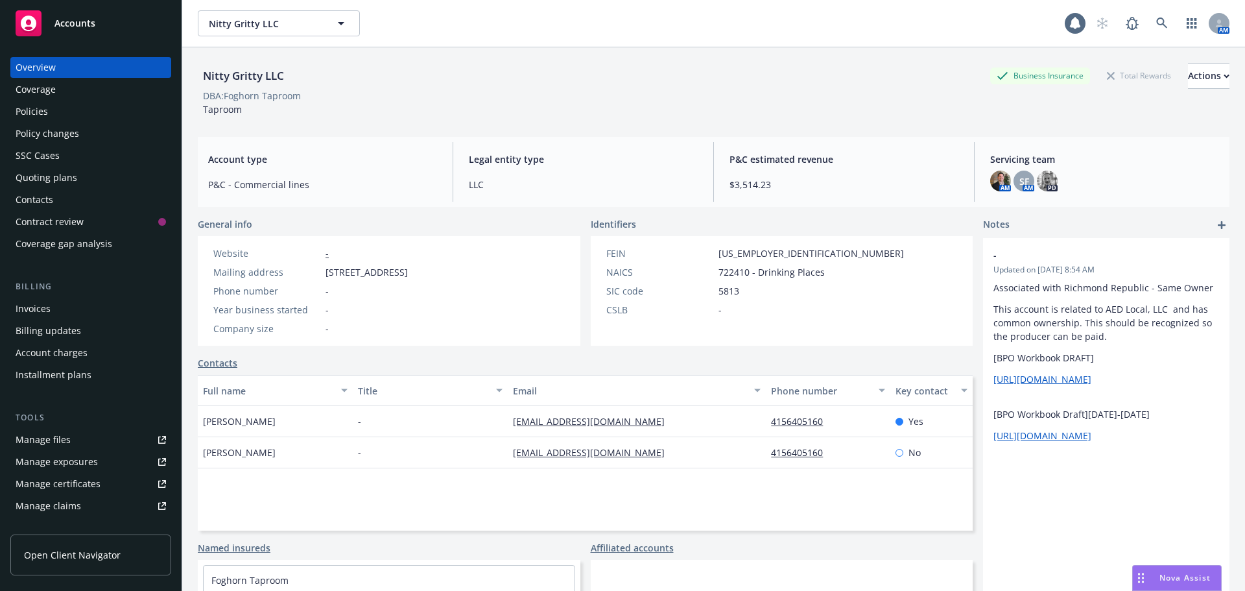
click at [86, 309] on div "Invoices" at bounding box center [91, 308] width 150 height 21
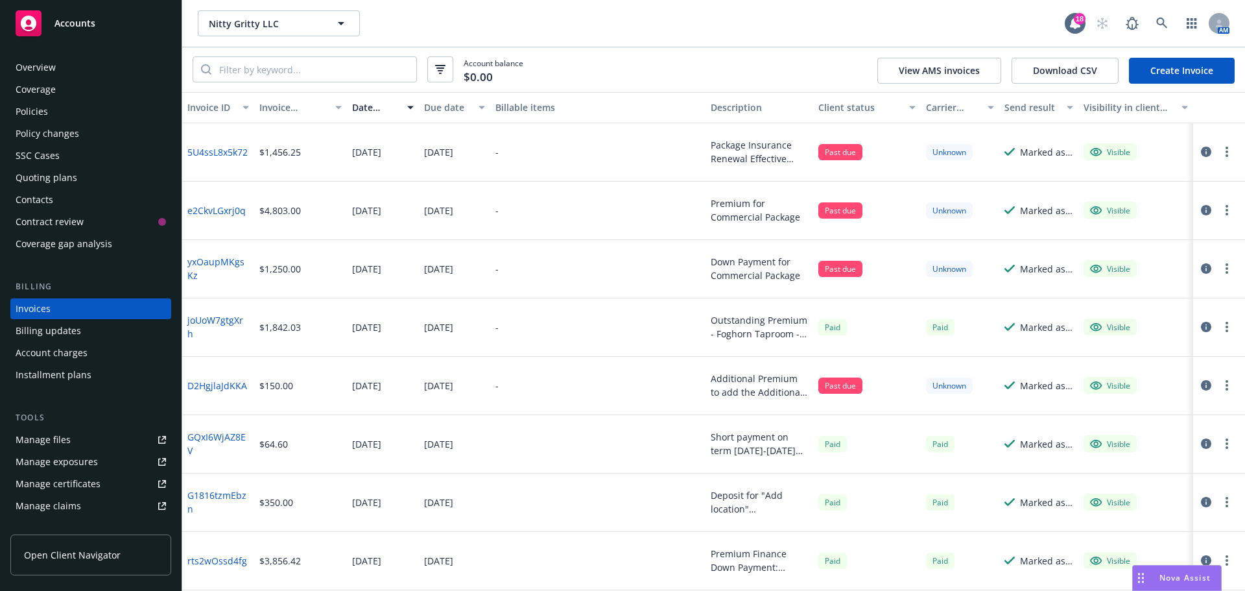
click at [1159, 71] on link "Create Invoice" at bounding box center [1182, 71] width 106 height 26
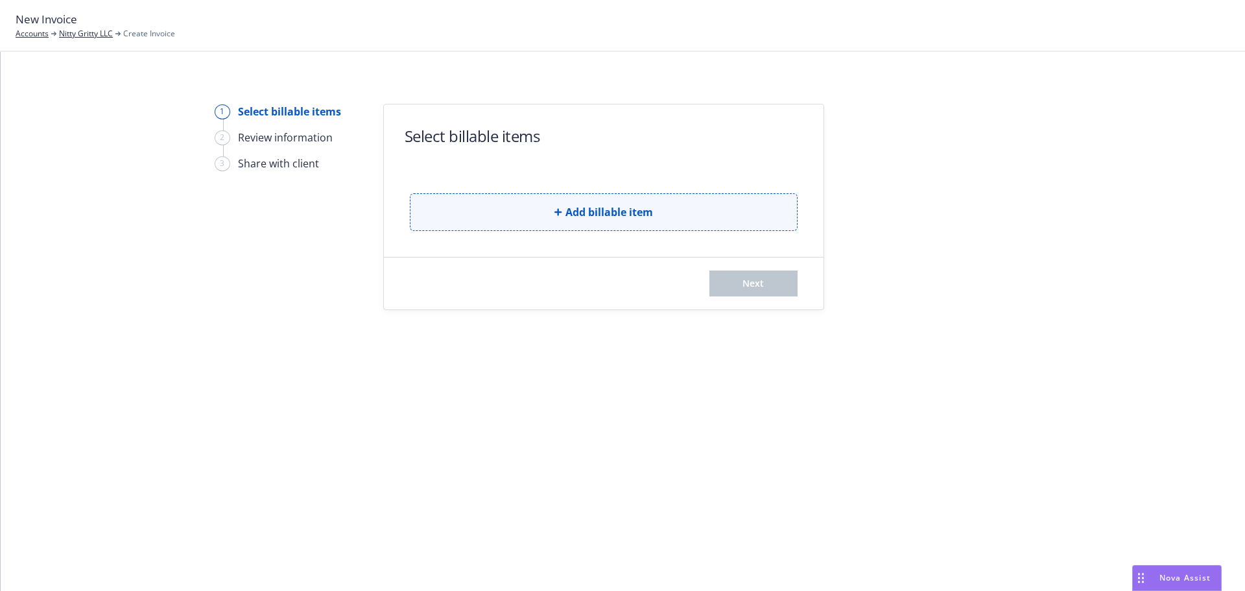
click at [486, 215] on button "Add billable item" at bounding box center [604, 212] width 388 height 38
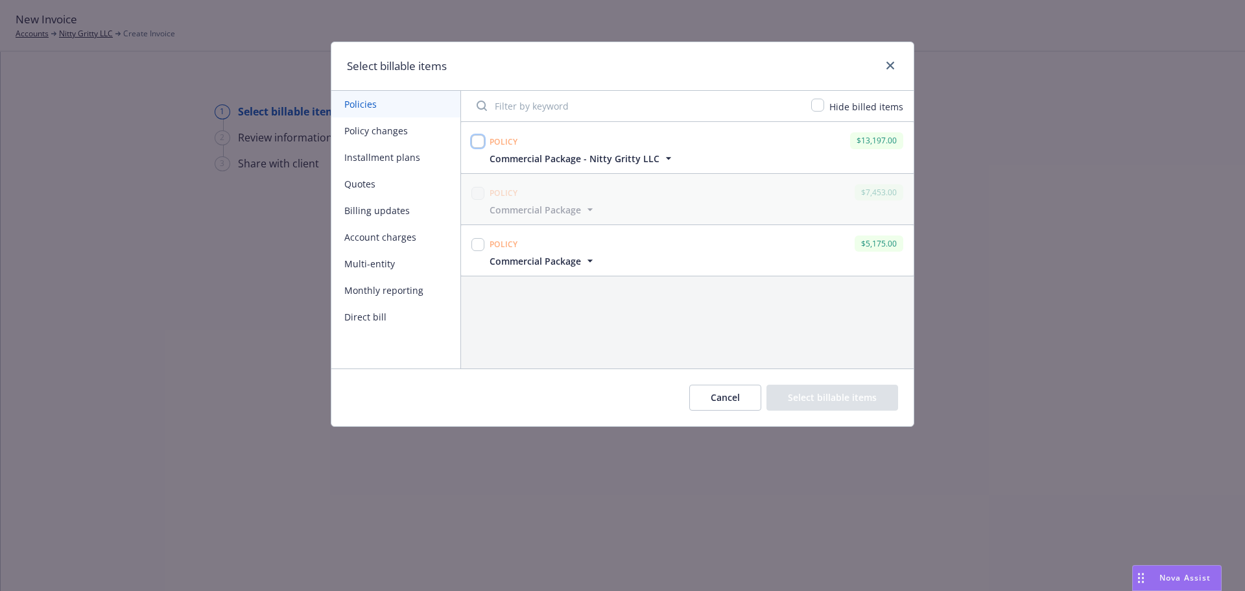
click at [475, 141] on input "checkbox" at bounding box center [477, 141] width 13 height 13
checkbox input "true"
click at [478, 246] on input "checkbox" at bounding box center [477, 244] width 13 height 13
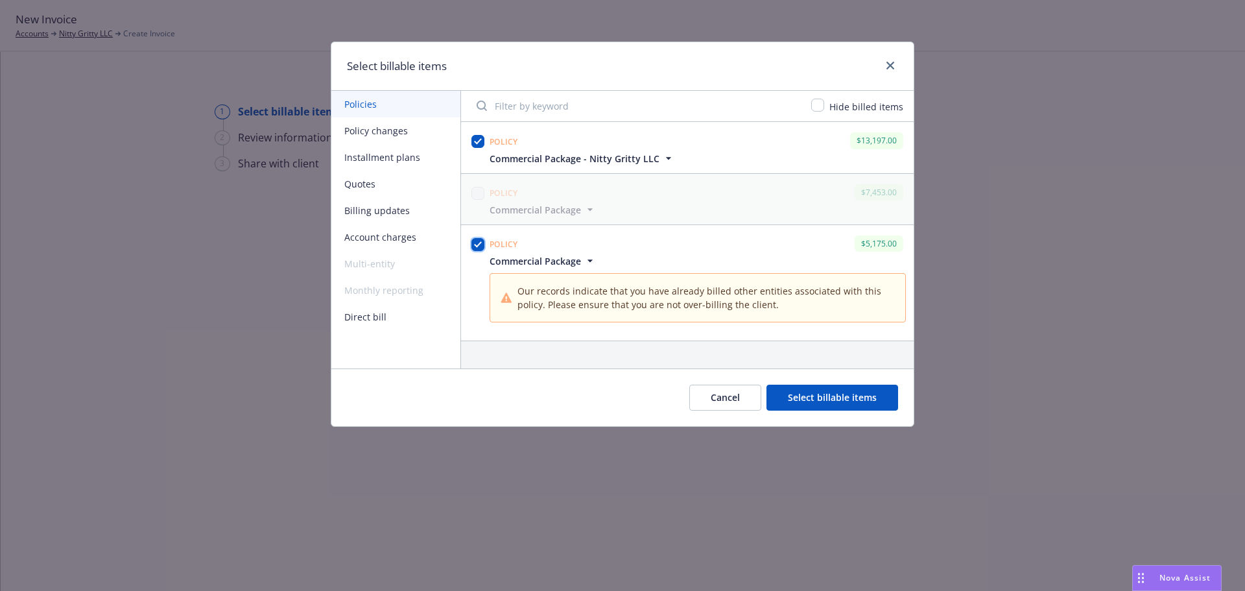
click at [481, 246] on input "checkbox" at bounding box center [477, 244] width 13 height 13
checkbox input "false"
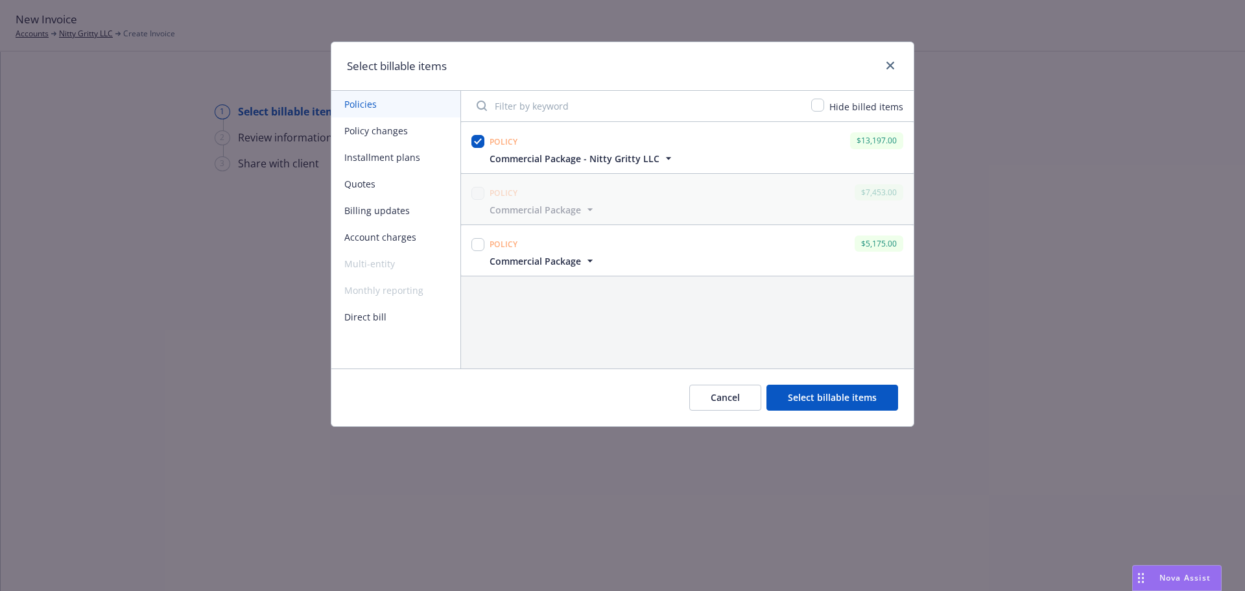
click at [663, 159] on icon "button" at bounding box center [668, 158] width 13 height 13
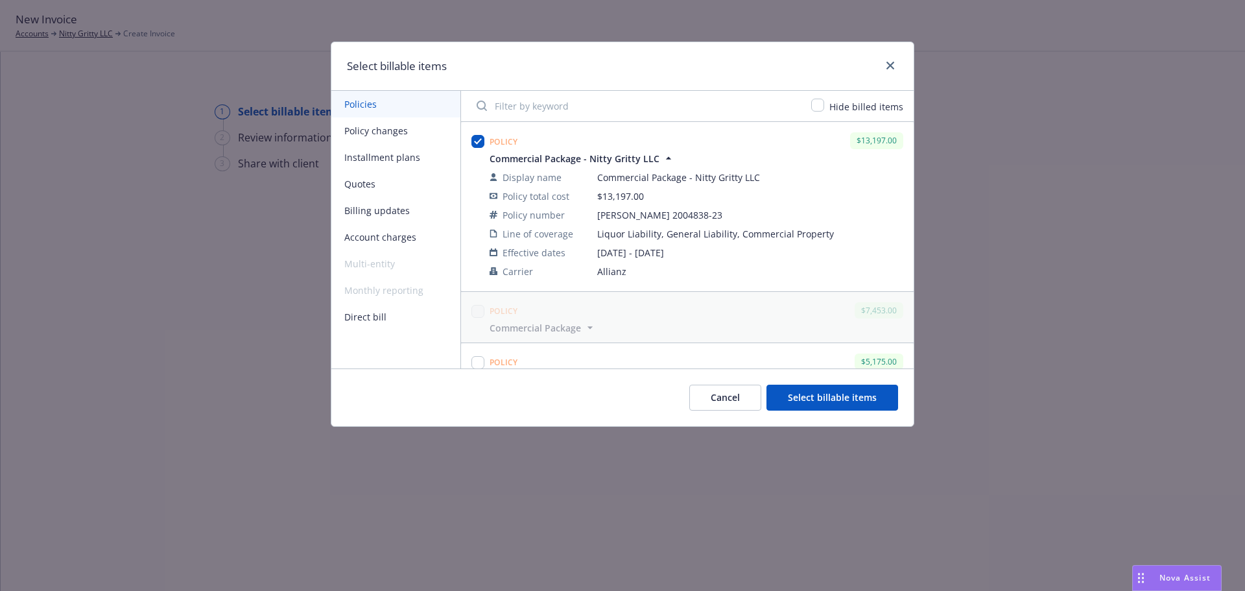
click at [663, 159] on icon "button" at bounding box center [668, 158] width 13 height 13
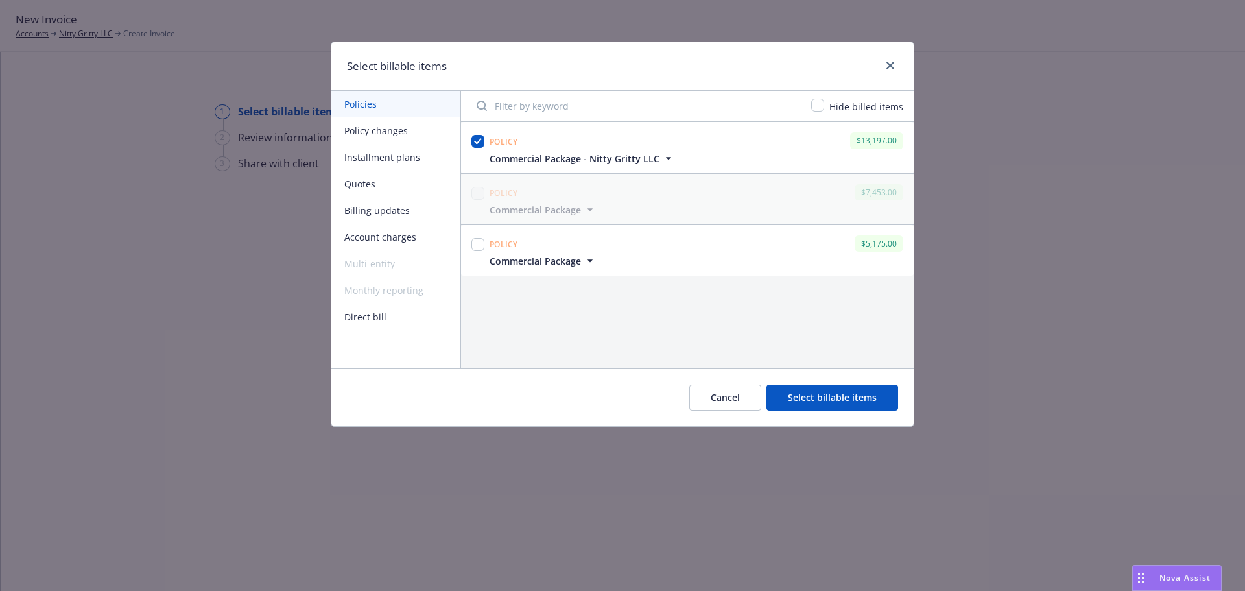
click at [735, 400] on button "Cancel" at bounding box center [725, 397] width 72 height 26
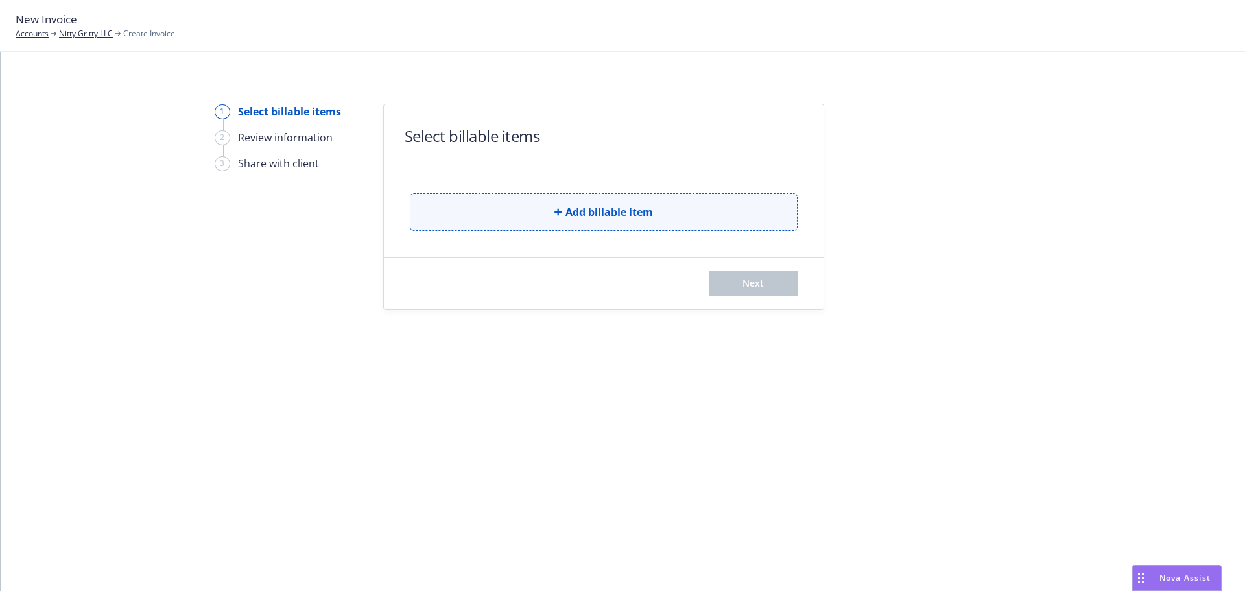
click at [519, 217] on button "Add billable item" at bounding box center [604, 212] width 388 height 38
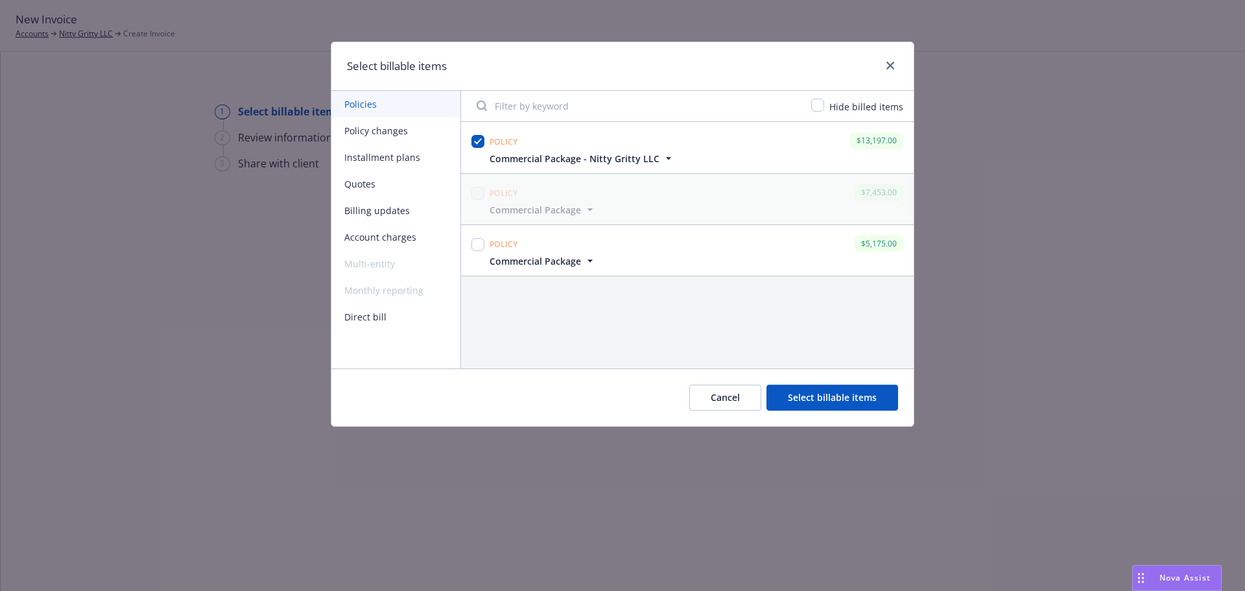
click at [585, 258] on icon "button" at bounding box center [590, 260] width 13 height 13
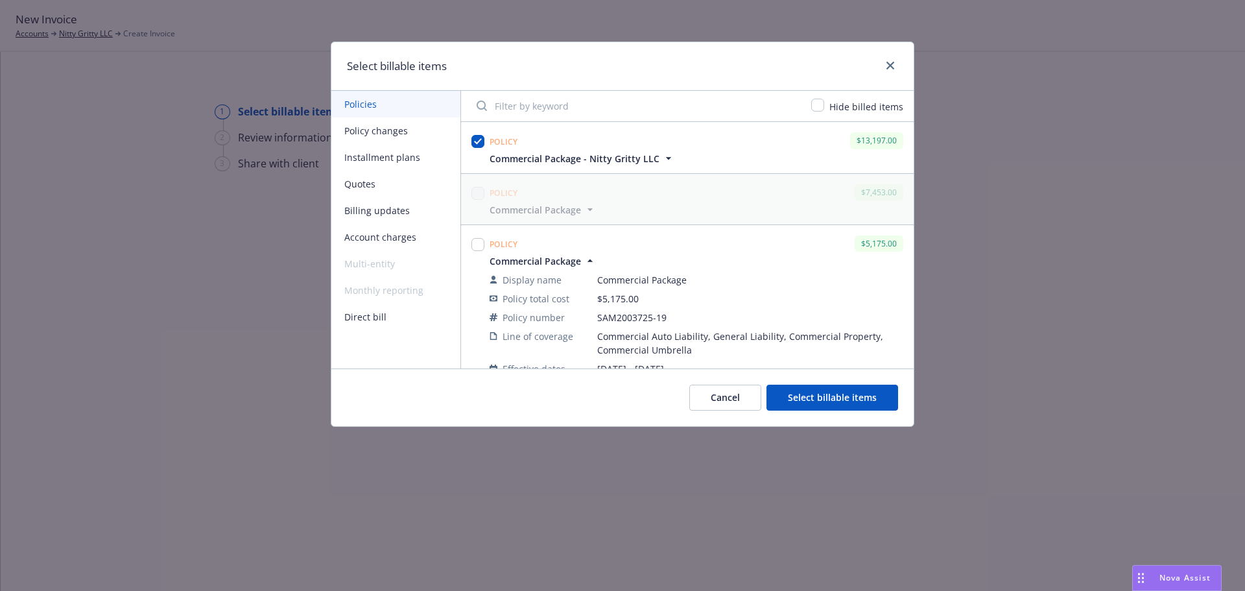
click at [662, 165] on icon "button" at bounding box center [668, 158] width 13 height 13
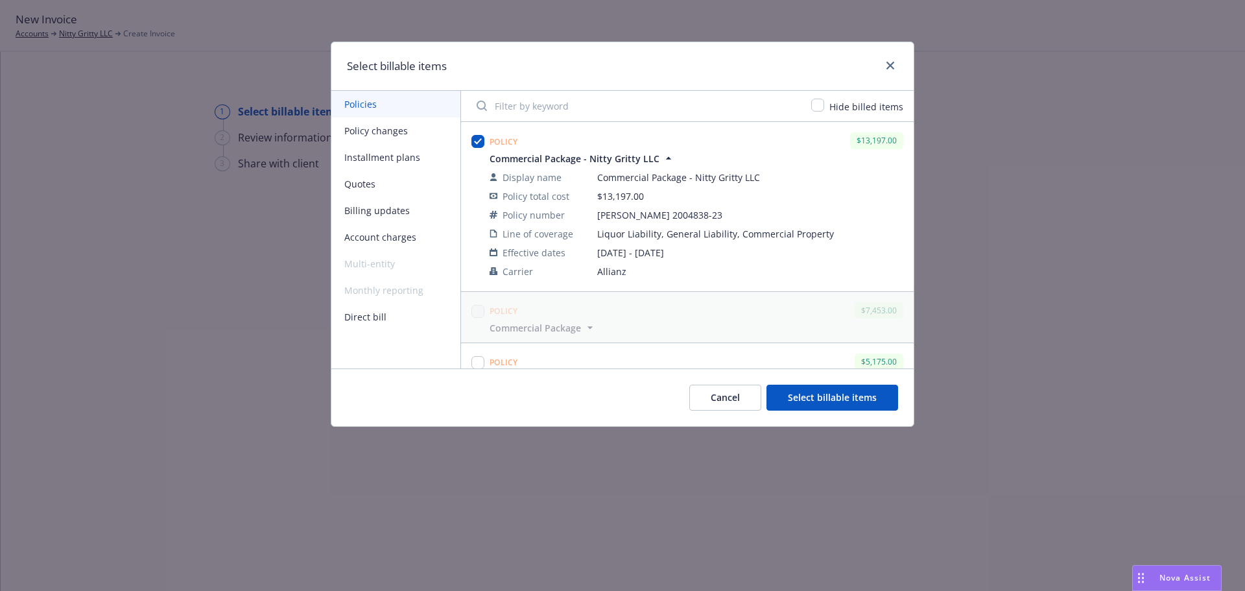
click at [662, 161] on icon "button" at bounding box center [668, 158] width 13 height 13
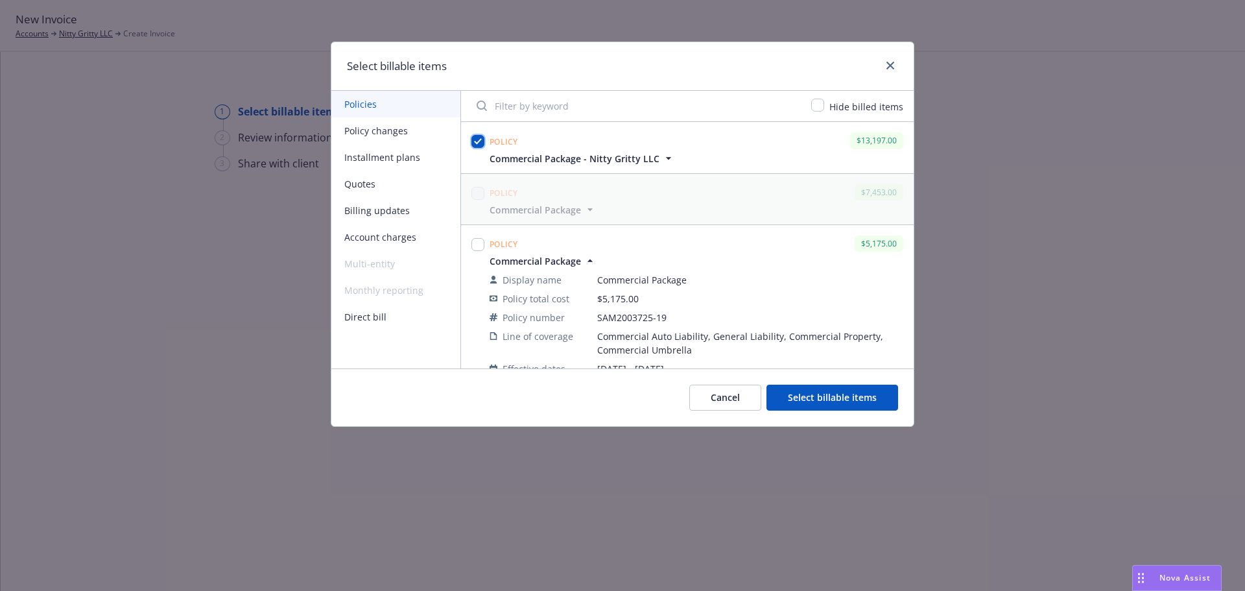
click at [477, 141] on input "checkbox" at bounding box center [477, 141] width 13 height 13
checkbox input "false"
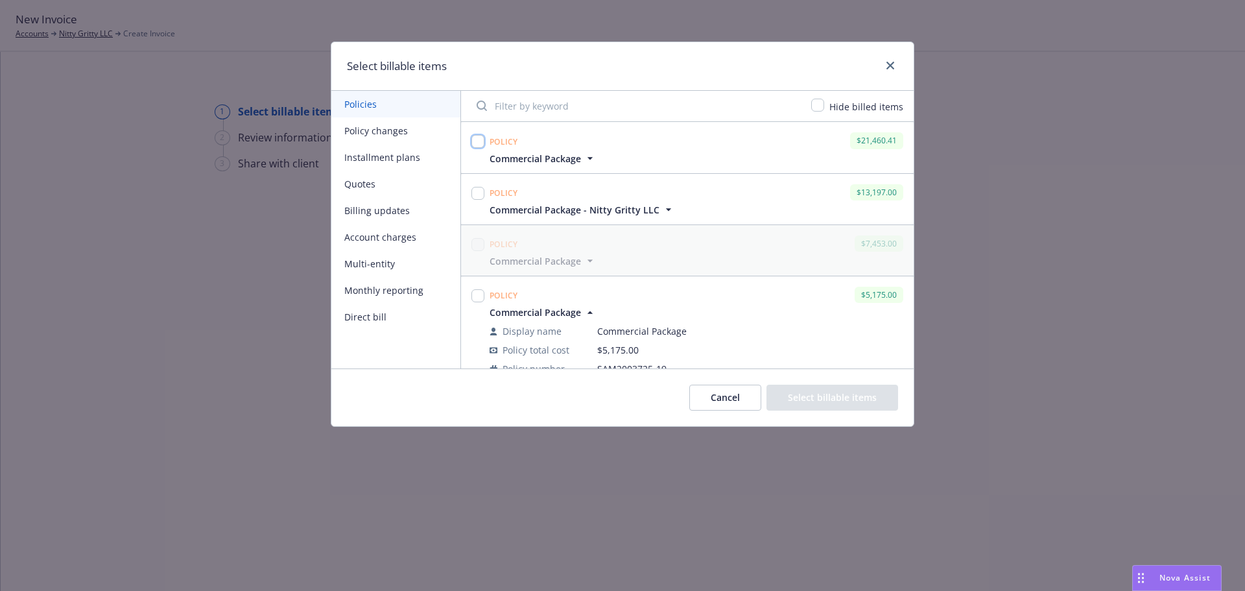
click at [477, 144] on input "checkbox" at bounding box center [477, 141] width 13 height 13
checkbox input "true"
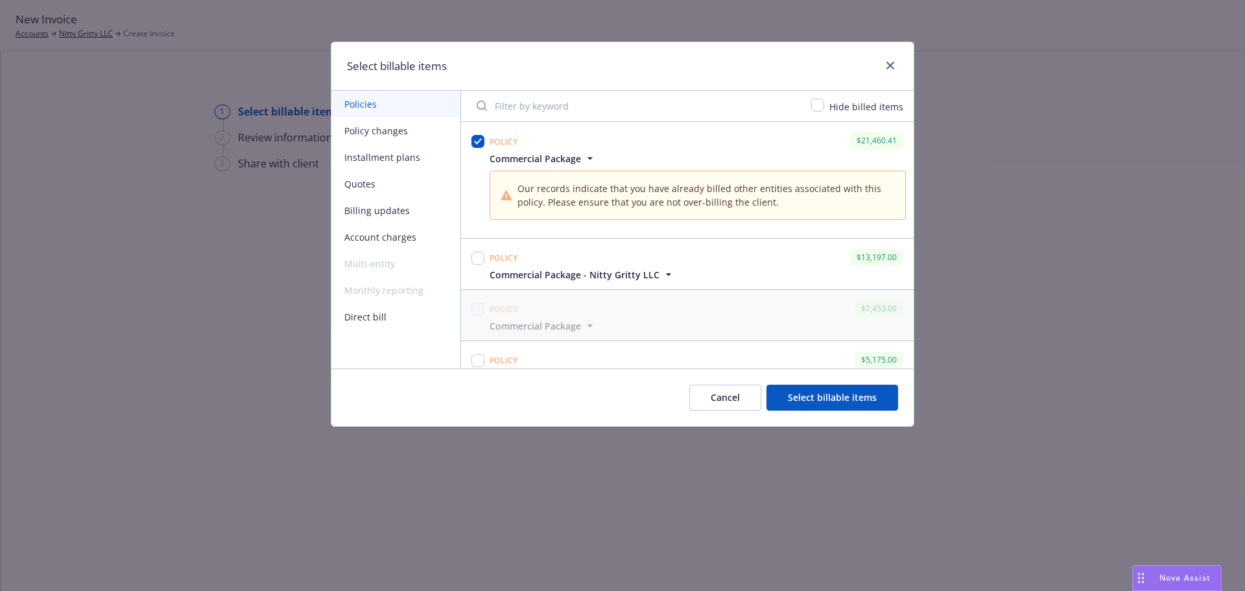
click at [852, 399] on button "Select billable items" at bounding box center [832, 397] width 132 height 26
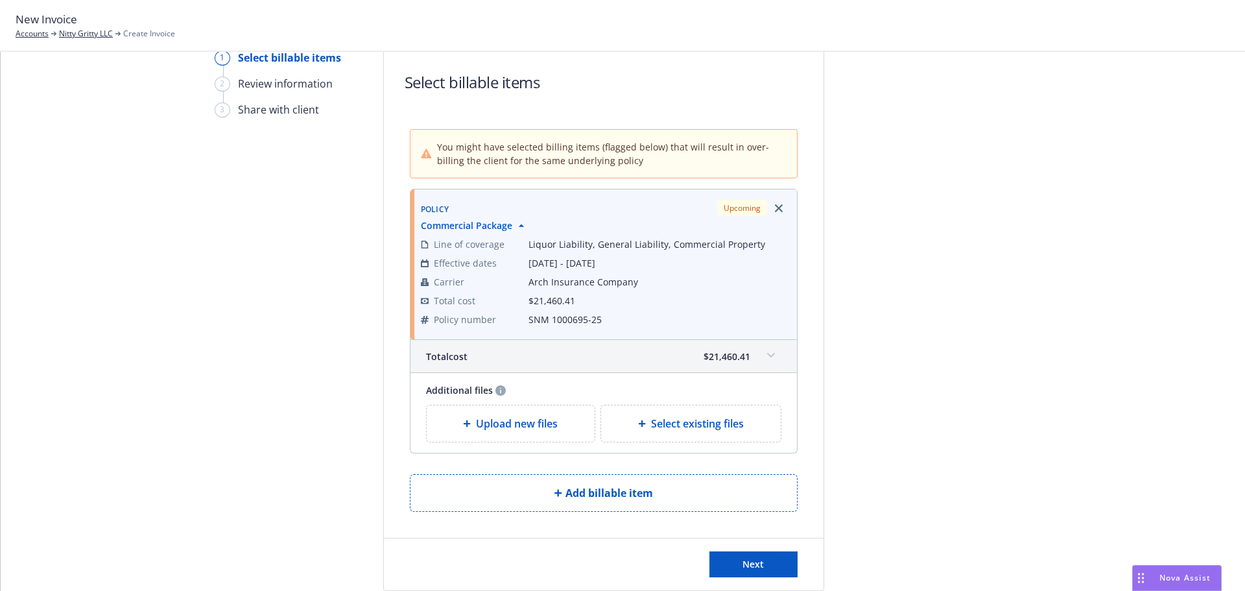
scroll to position [106, 0]
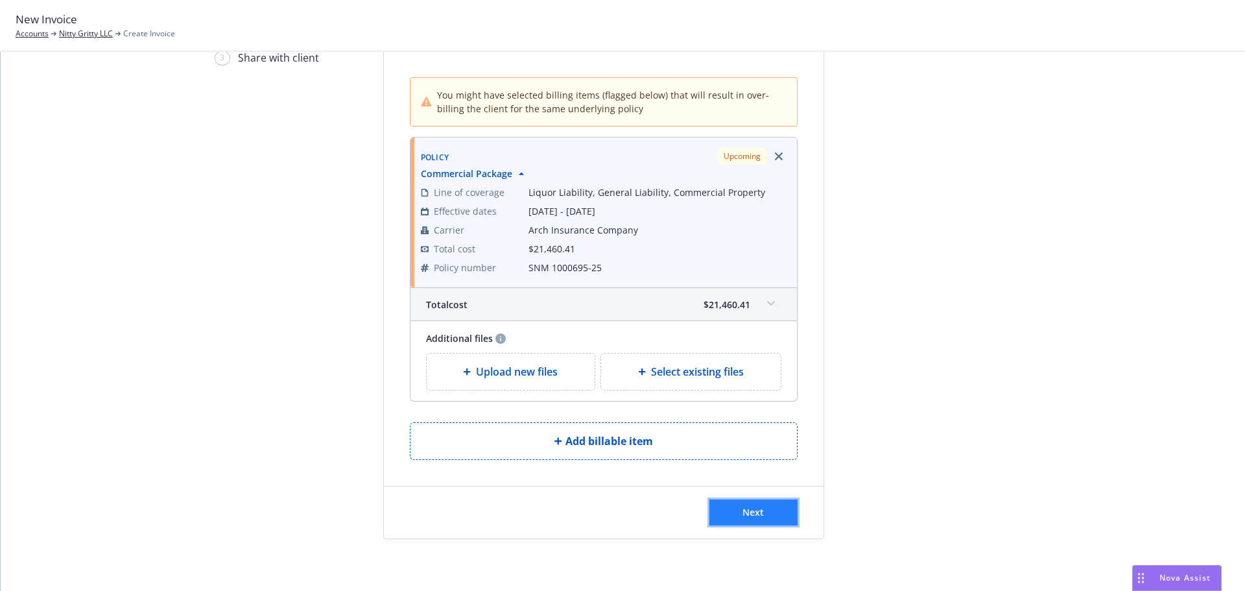
click at [748, 507] on span "Next" at bounding box center [752, 512] width 21 height 12
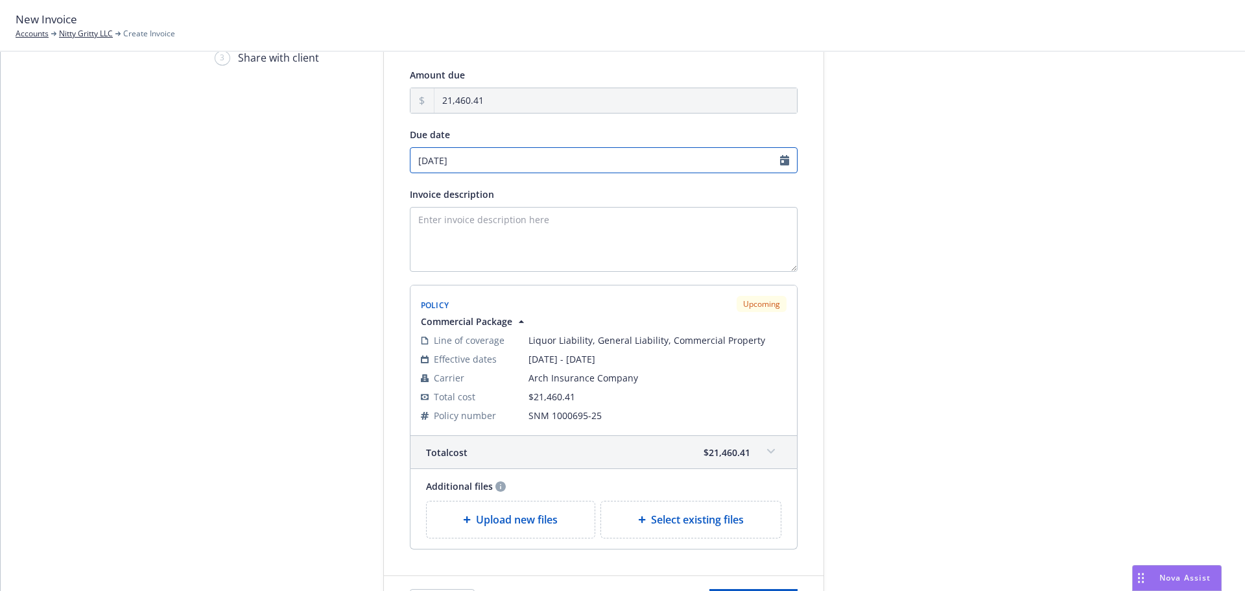
click at [779, 158] on input "[DATE]" at bounding box center [604, 160] width 388 height 26
select select "September"
select select "2025"
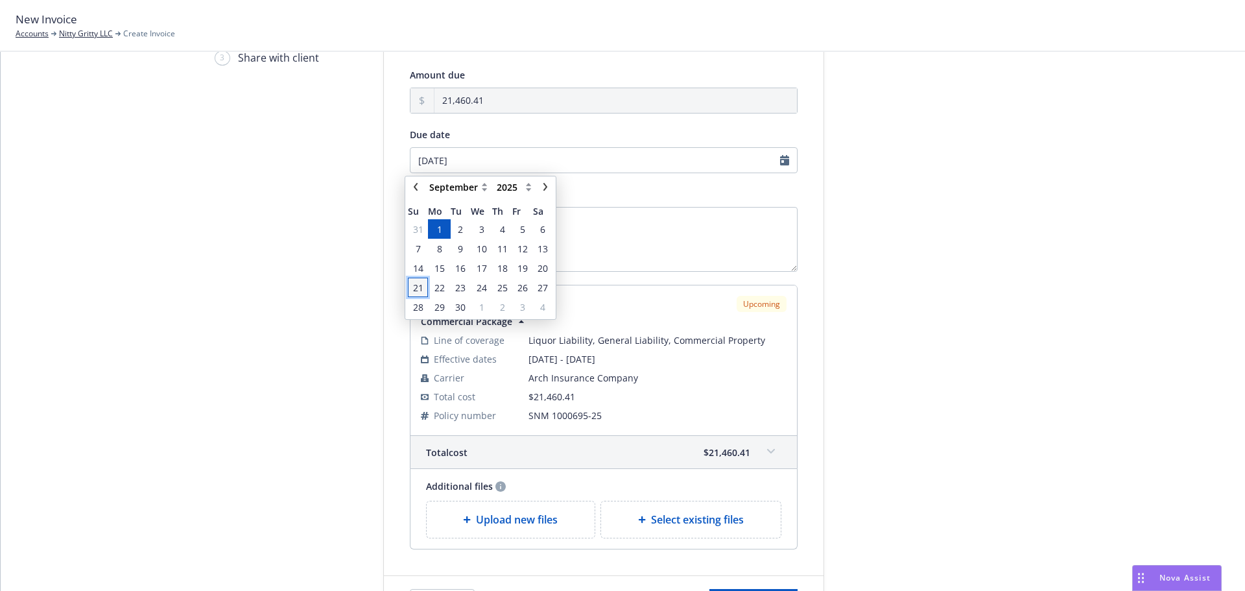
click at [415, 282] on span "21" at bounding box center [418, 288] width 10 height 14
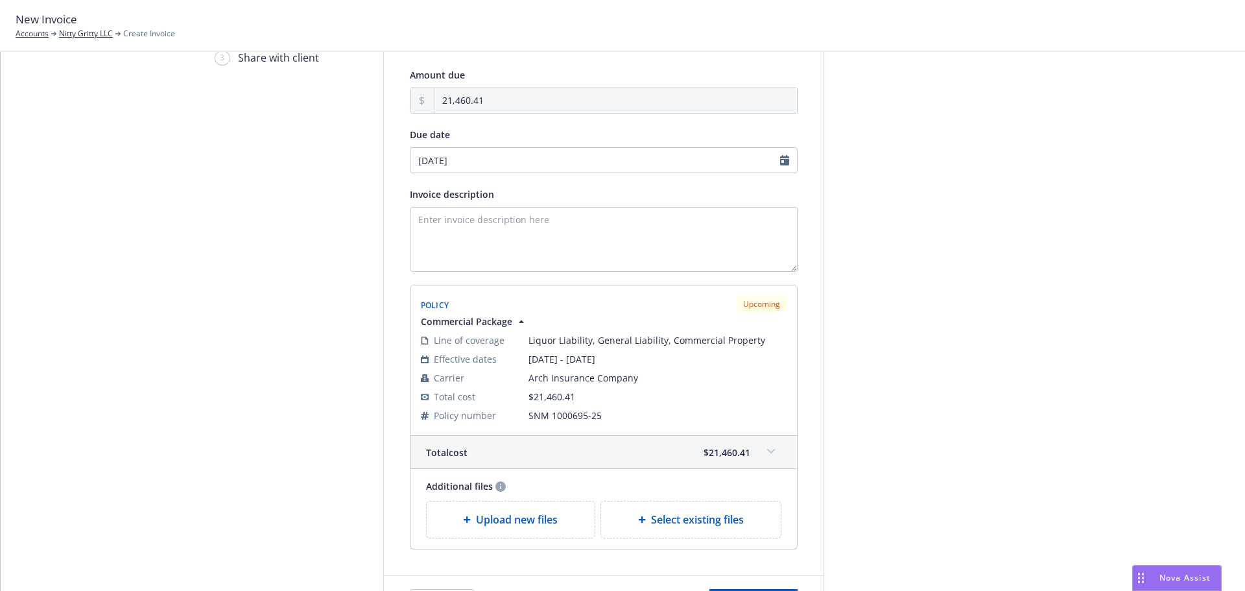
type input "09/21/2025"
click at [545, 233] on textarea "Invoice description" at bounding box center [604, 239] width 388 height 65
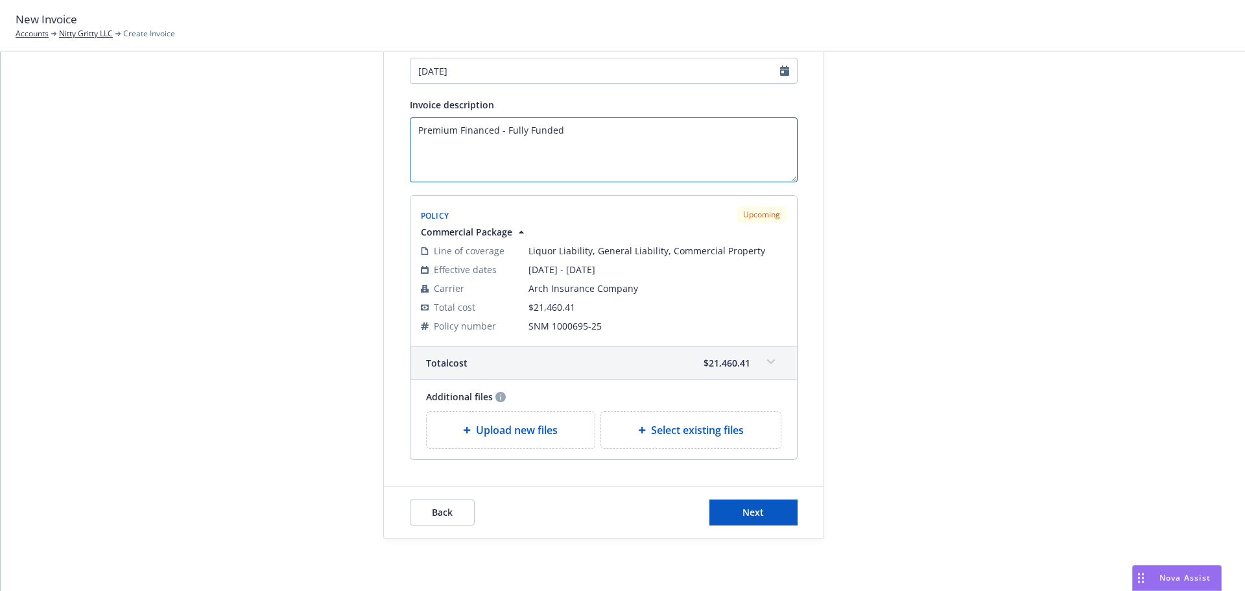
type textarea "Premium Financed - Fully Funded"
click at [772, 521] on button "Next" at bounding box center [753, 512] width 88 height 26
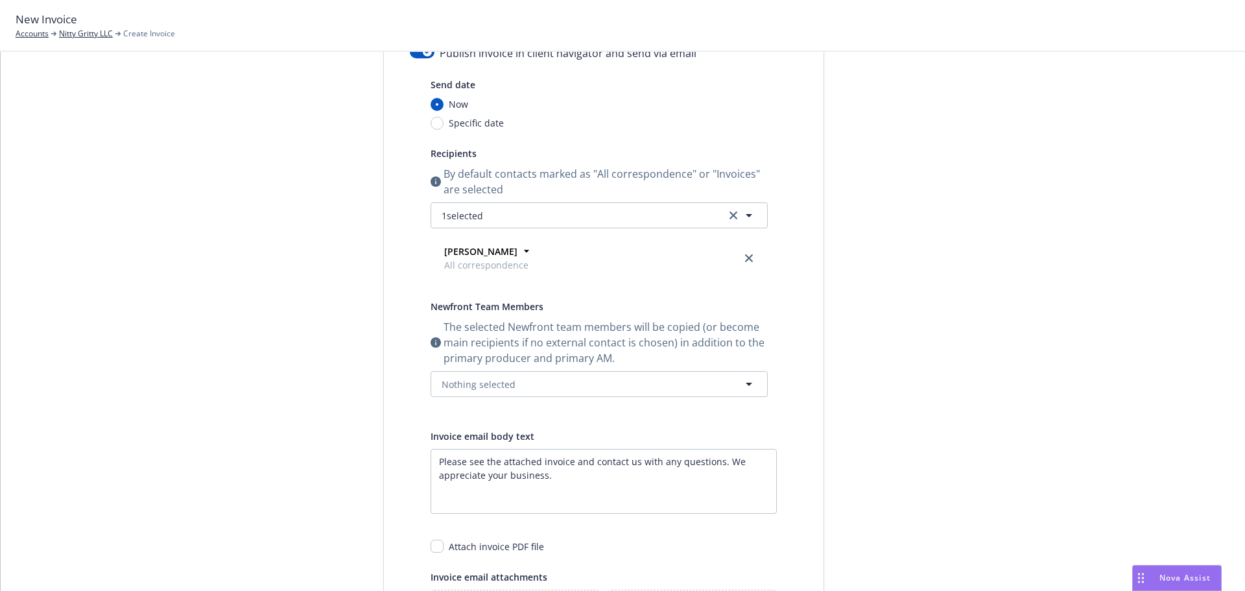
scroll to position [0, 0]
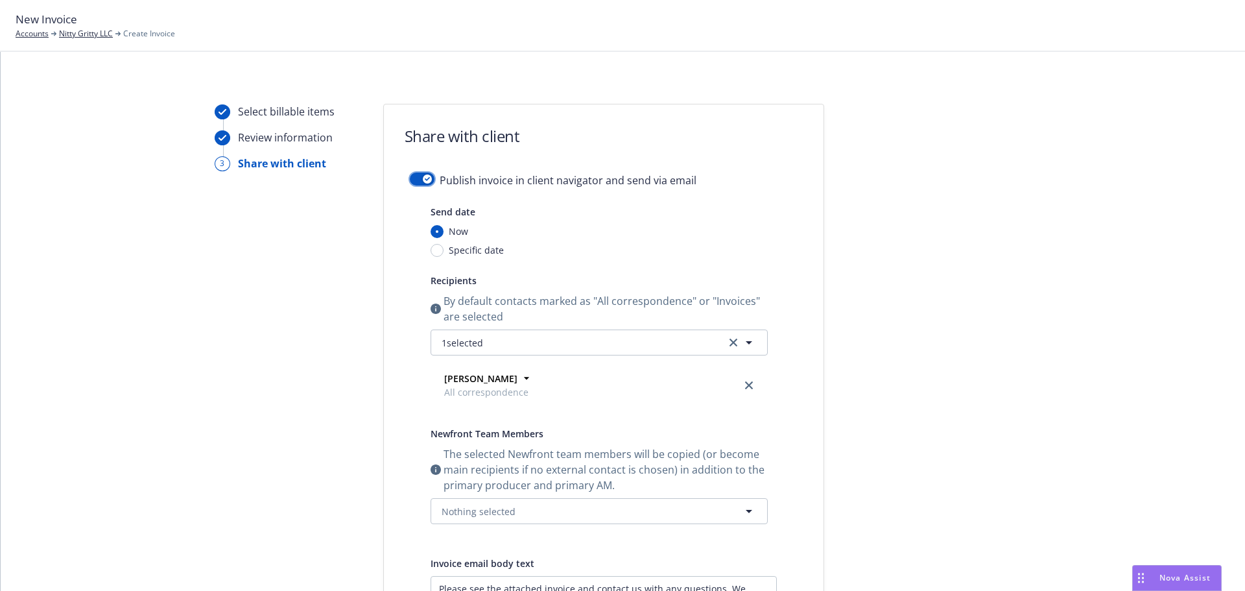
click at [418, 172] on button "button" at bounding box center [422, 178] width 25 height 13
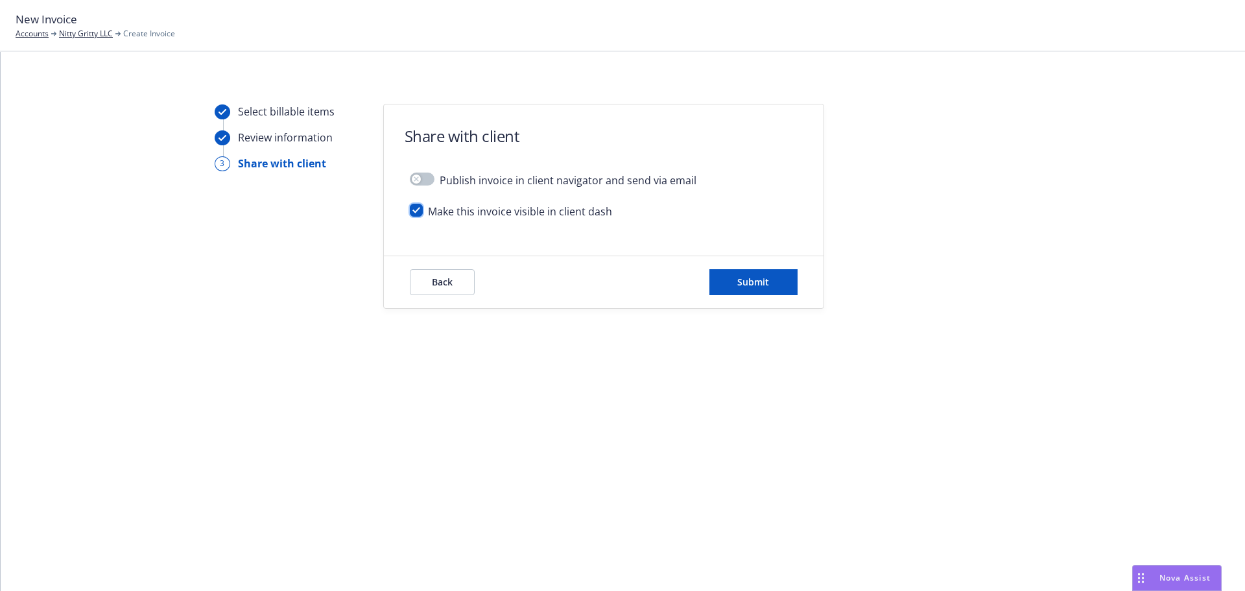
click at [421, 214] on input "checkbox" at bounding box center [416, 210] width 13 height 13
checkbox input "false"
drag, startPoint x: 794, startPoint y: 261, endPoint x: 740, endPoint y: 281, distance: 56.8
click at [793, 260] on div "Back Submit" at bounding box center [604, 282] width 440 height 52
click at [740, 281] on span "Submit" at bounding box center [753, 282] width 32 height 12
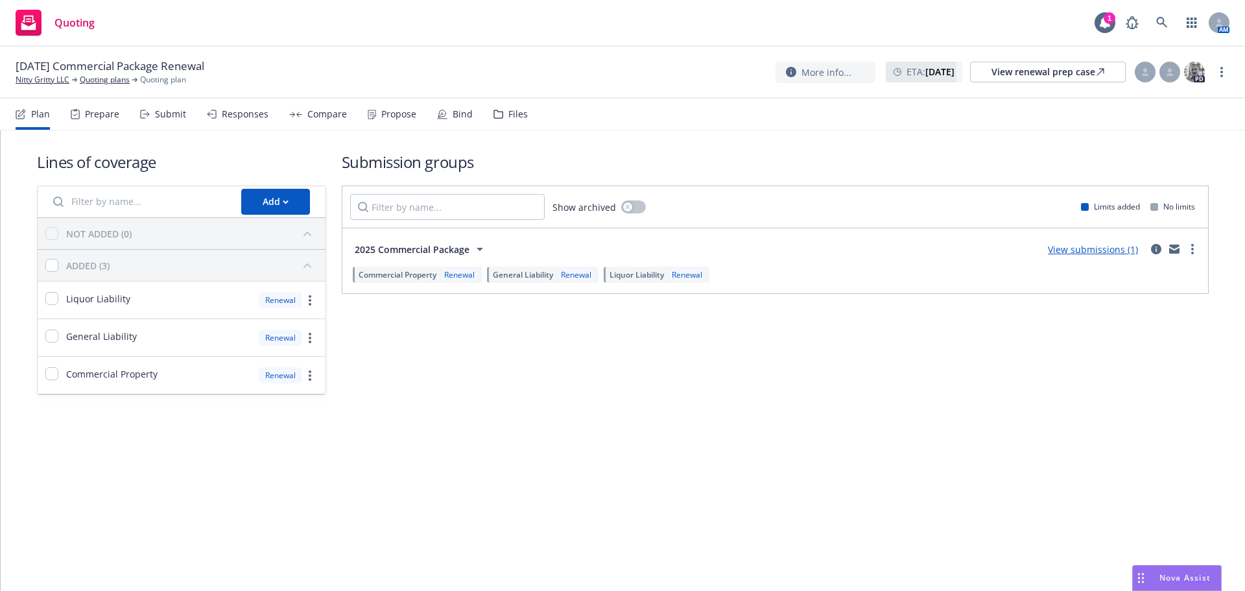
click at [396, 118] on div "Propose" at bounding box center [398, 114] width 35 height 10
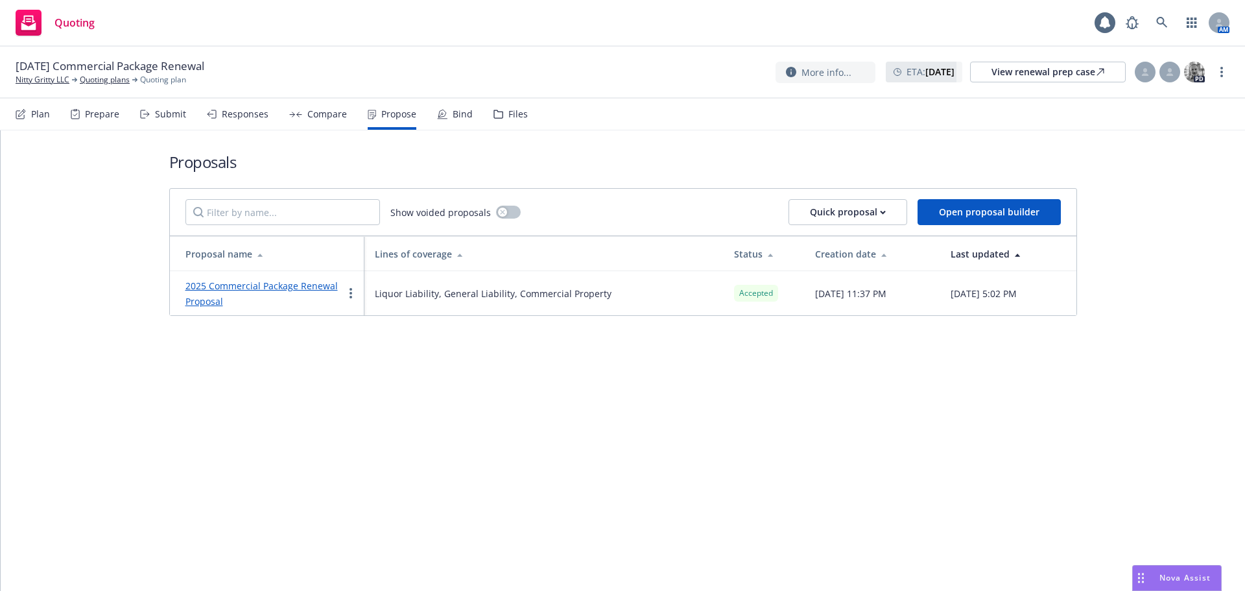
click at [453, 118] on div "Bind" at bounding box center [463, 114] width 20 height 10
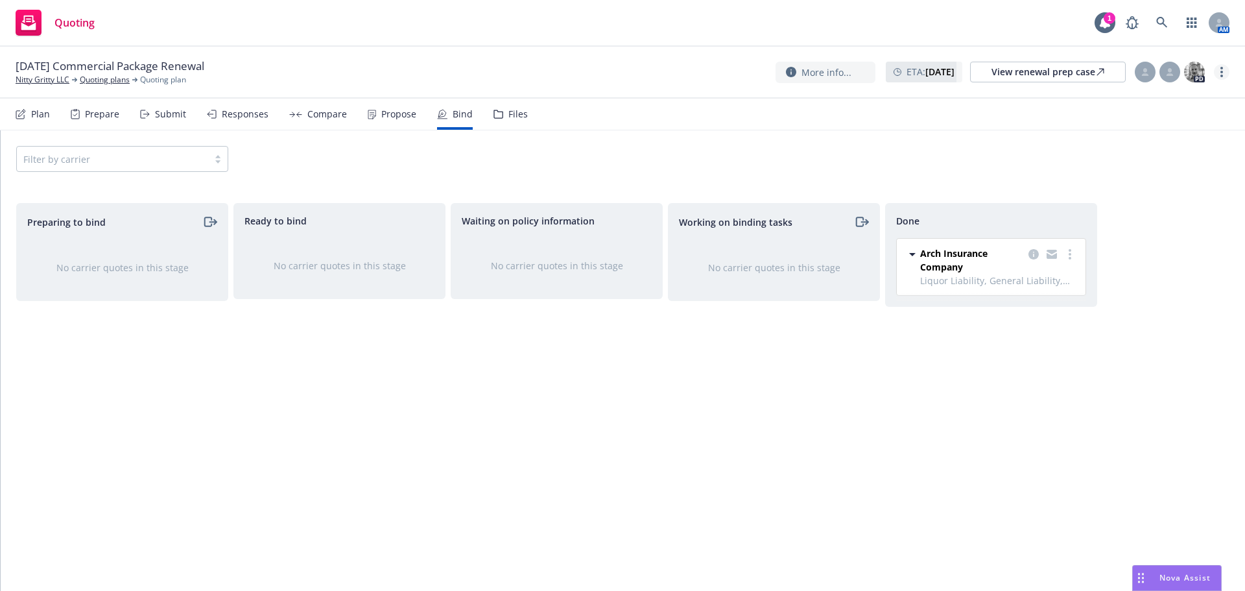
click at [1227, 74] on link "more" at bounding box center [1222, 72] width 16 height 16
click at [1128, 92] on link "Copy logging email" at bounding box center [1156, 99] width 145 height 26
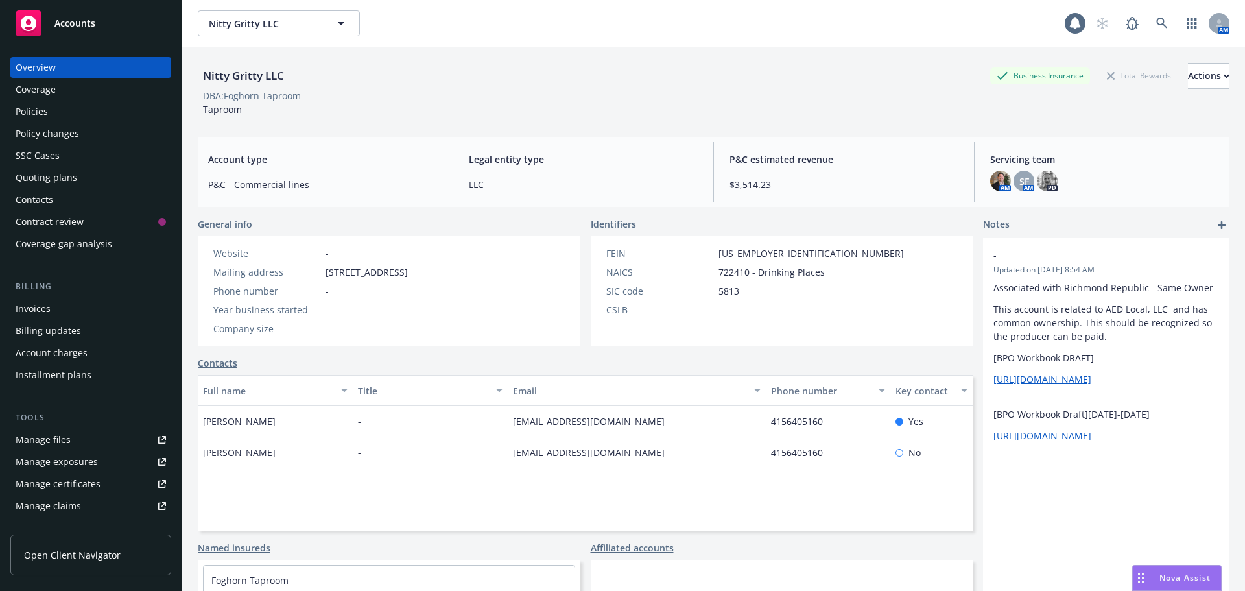
click at [108, 111] on div "Policies" at bounding box center [91, 111] width 150 height 21
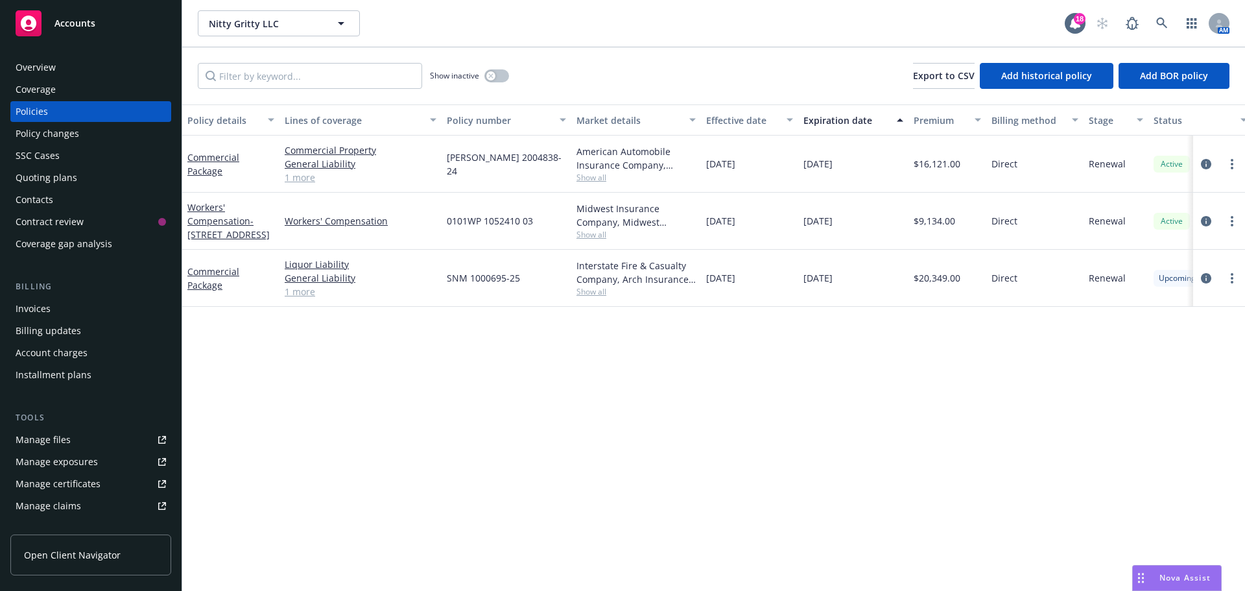
click at [608, 287] on span "Show all" at bounding box center [635, 291] width 119 height 11
click at [1015, 423] on div "Policy details Lines of coverage Policy number Market details Effective date Ex…" at bounding box center [713, 347] width 1063 height 486
click at [1223, 276] on div at bounding box center [1218, 278] width 41 height 16
click at [1226, 279] on link "more" at bounding box center [1232, 278] width 16 height 16
click at [1211, 278] on link "circleInformation" at bounding box center [1206, 278] width 16 height 16
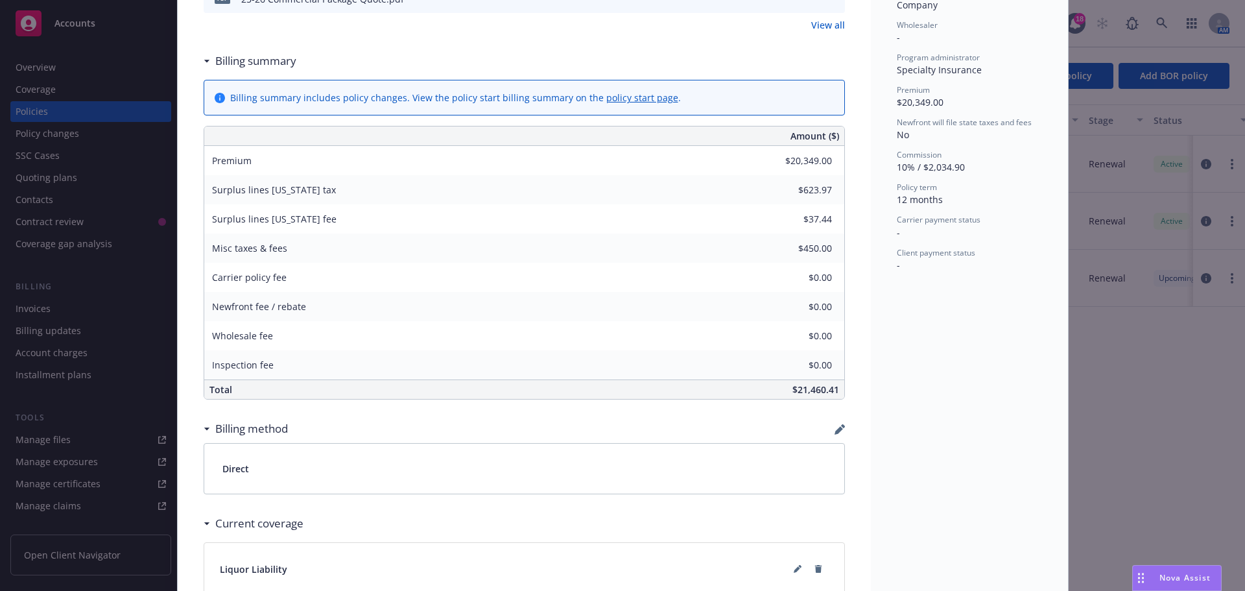
scroll to position [519, 0]
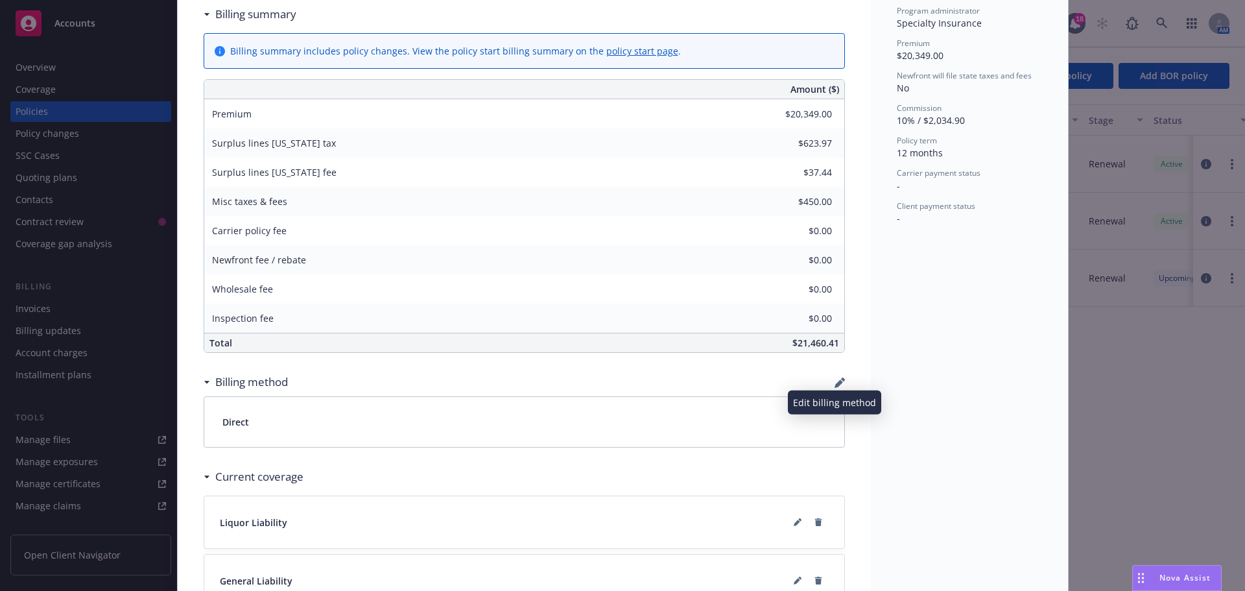
click at [836, 384] on icon "button" at bounding box center [839, 382] width 10 height 10
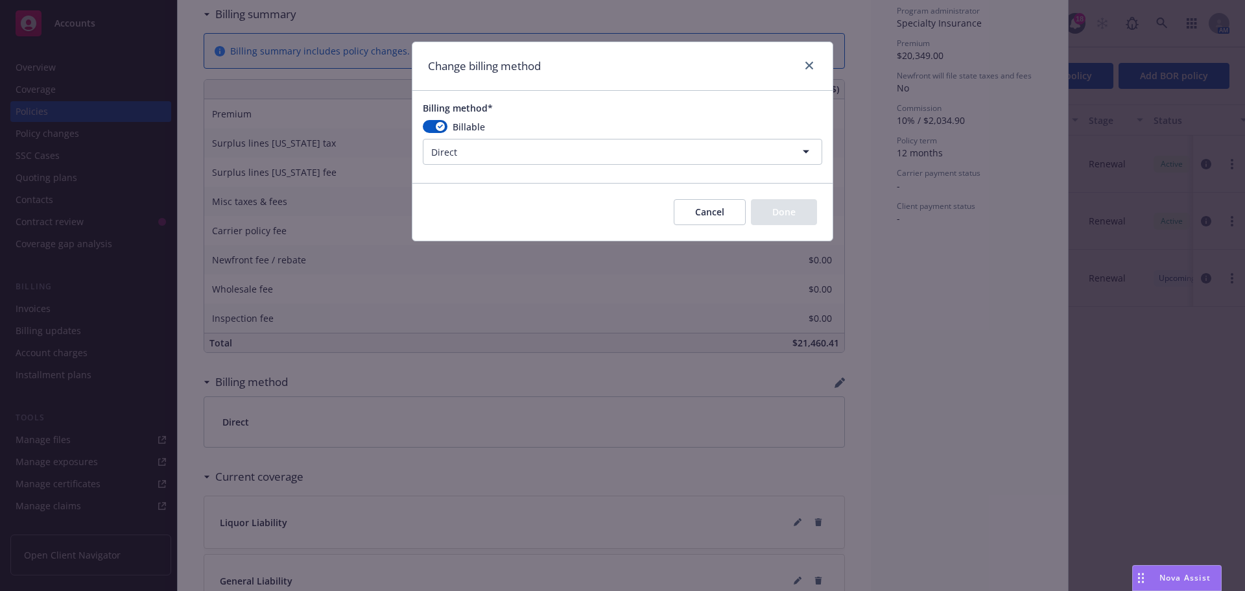
click at [705, 152] on html "Accounts Overview Coverage Policies Policy changes SSC Cases Quoting plans Cont…" at bounding box center [622, 295] width 1245 height 591
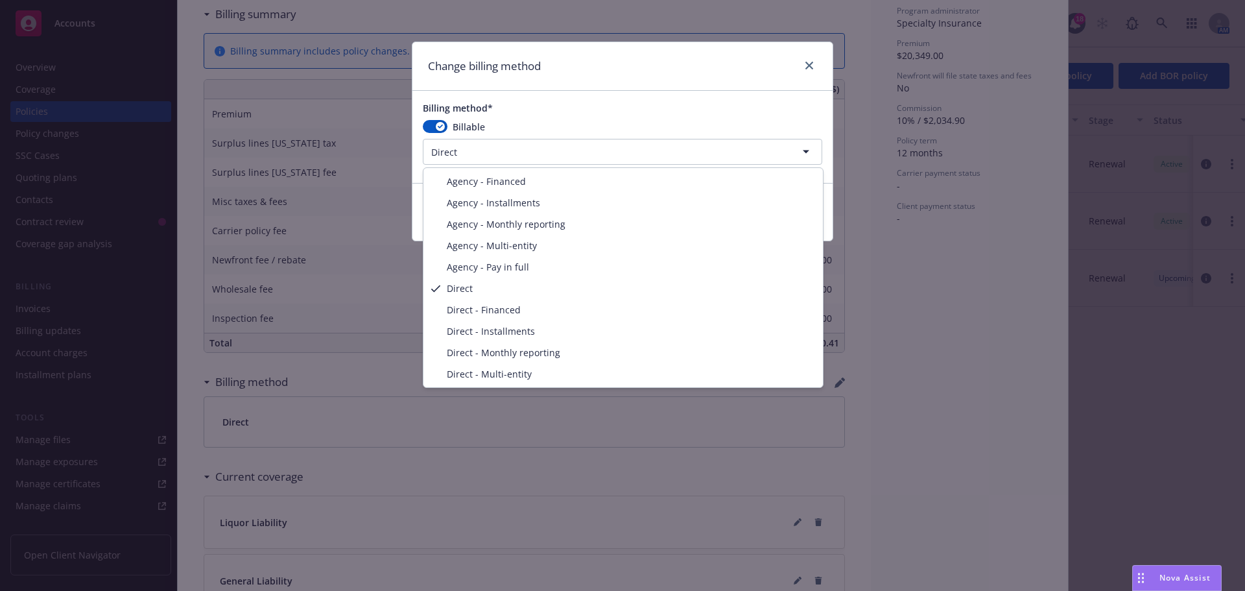
select select "AGENCY_PAY_IN_FULL"
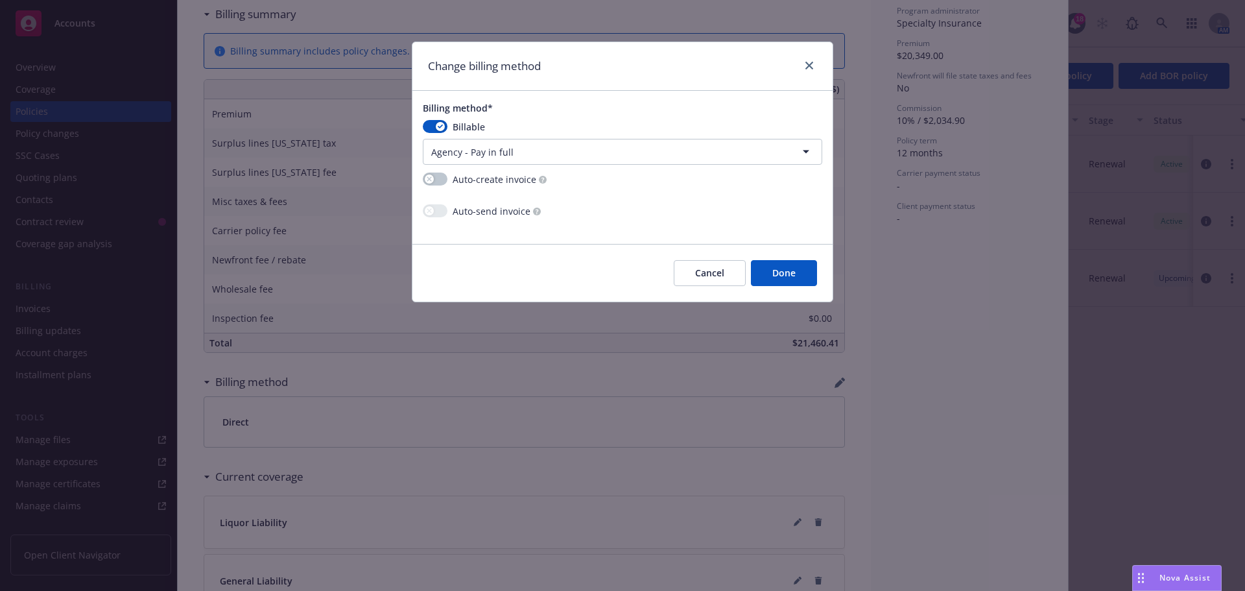
drag, startPoint x: 796, startPoint y: 272, endPoint x: 780, endPoint y: 272, distance: 15.6
click at [796, 272] on button "Done" at bounding box center [784, 273] width 66 height 26
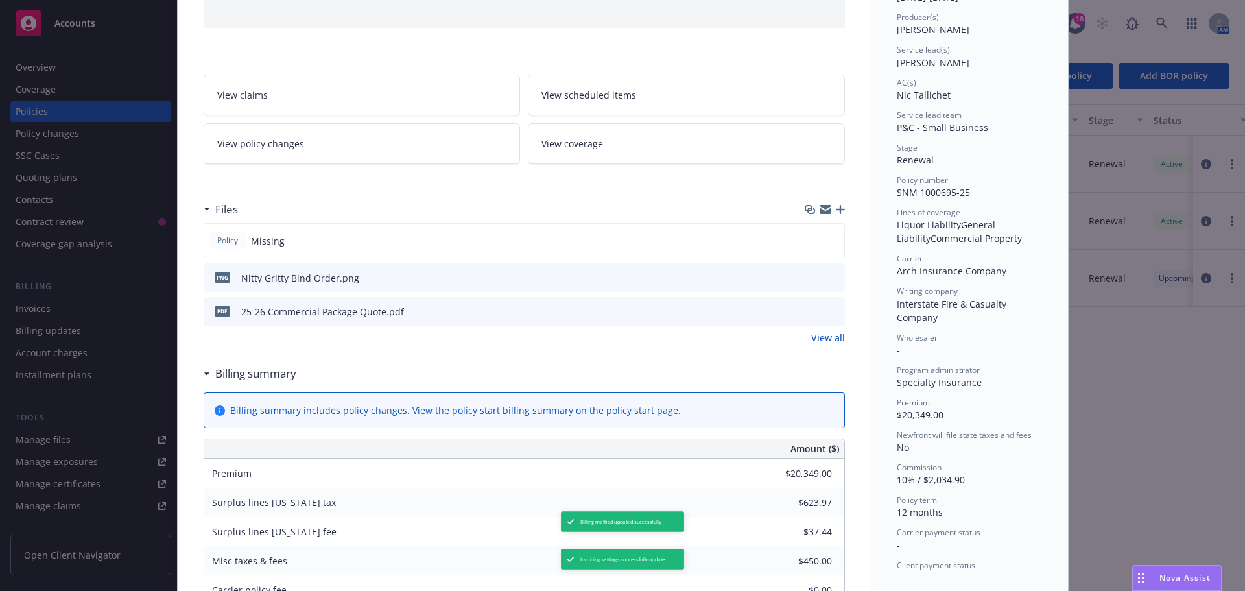
scroll to position [0, 0]
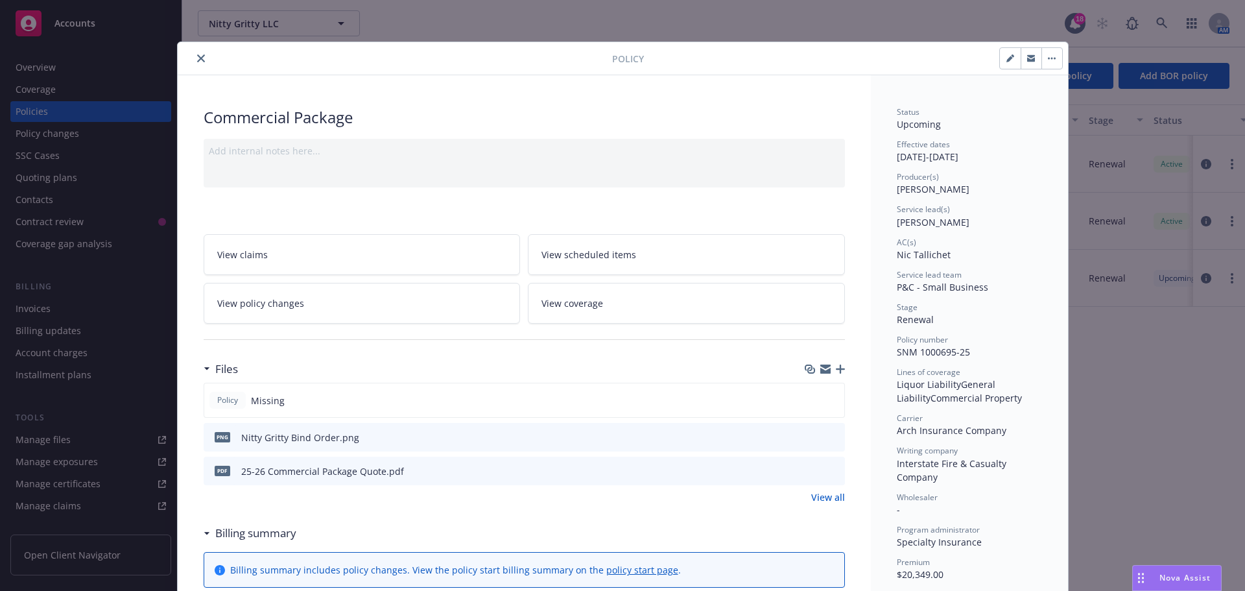
click at [1003, 45] on div "Policy" at bounding box center [623, 58] width 890 height 33
click at [1003, 52] on button "button" at bounding box center [1010, 58] width 21 height 21
select select "RENEWAL"
select select "12"
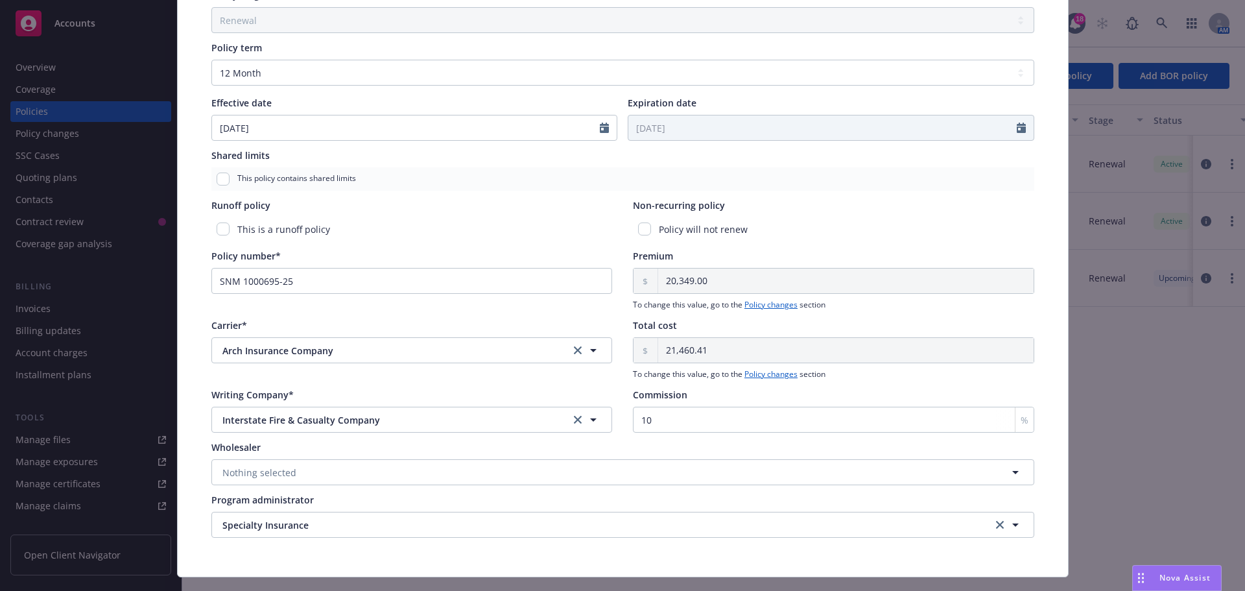
scroll to position [443, 0]
click at [316, 527] on span "Specialty Insurance" at bounding box center [575, 525] width 707 height 14
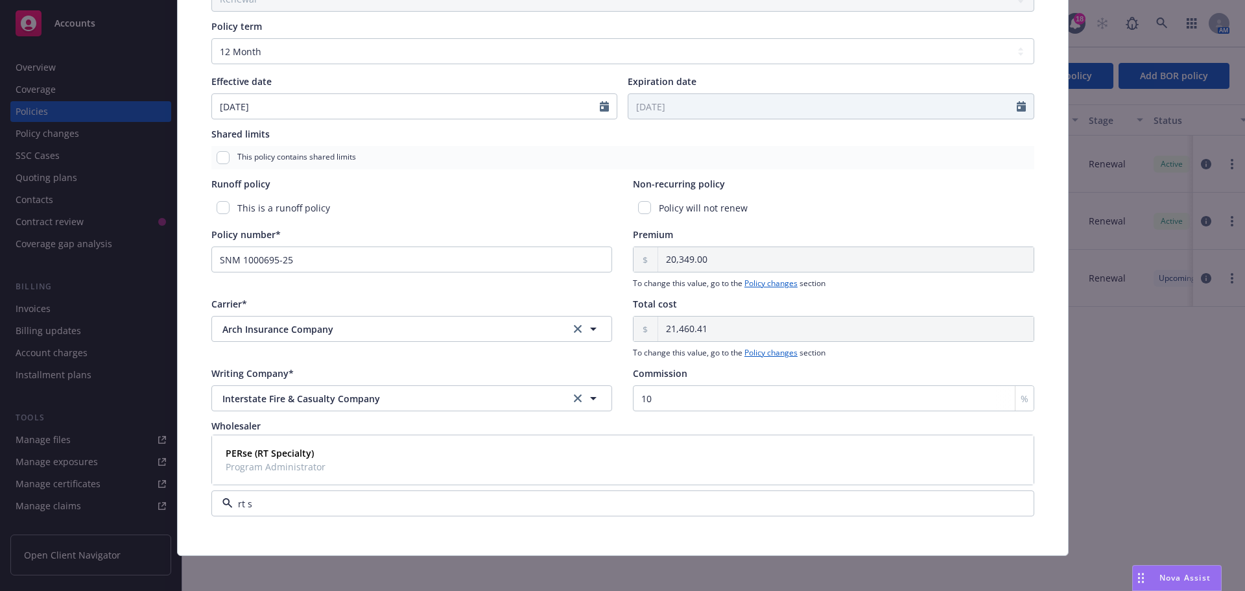
scroll to position [471, 0]
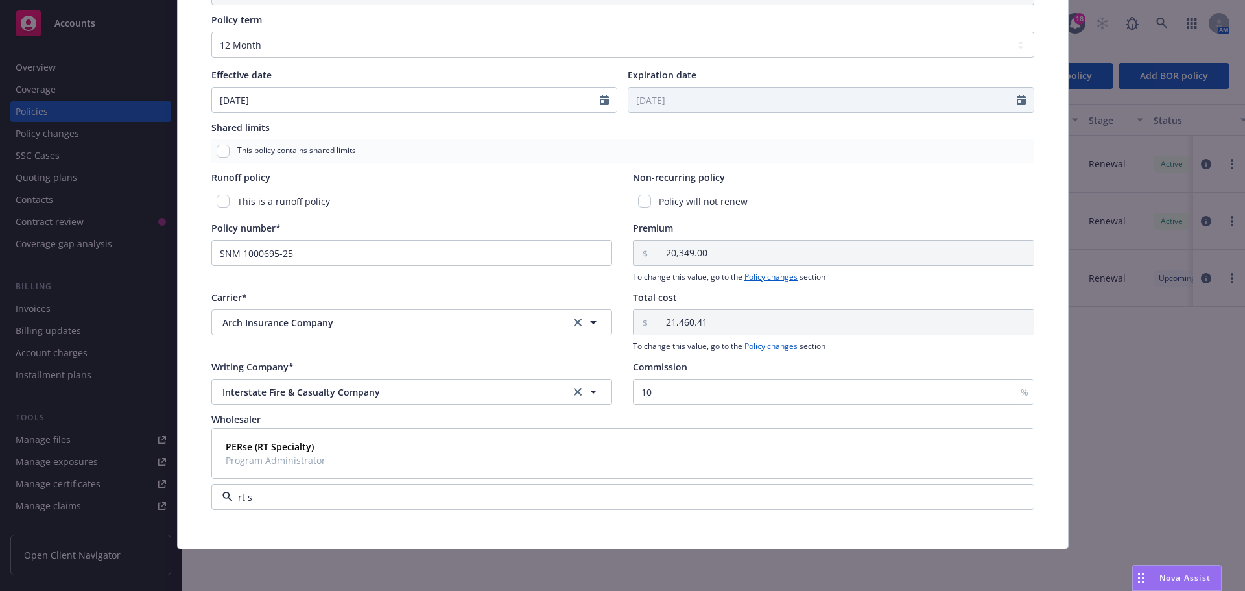
type input "rt s"
click at [187, 472] on div "Policy type* Commercial Package Display name Producer(s)* VP, Principal Produce…" at bounding box center [623, 78] width 890 height 941
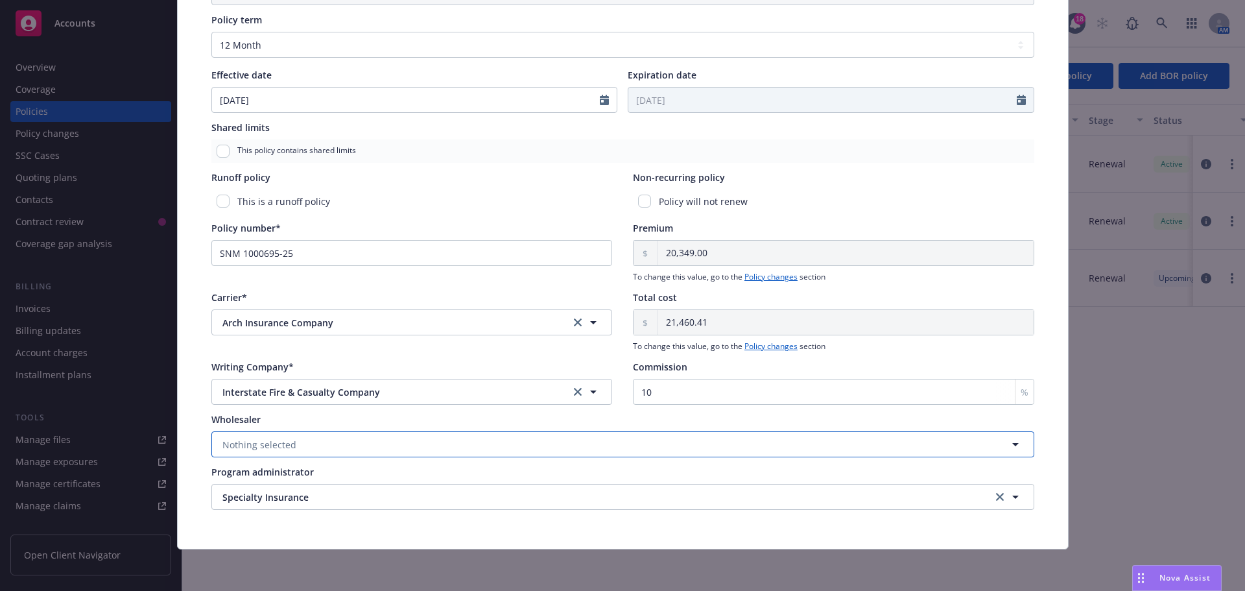
click at [300, 434] on button "Nothing selected" at bounding box center [622, 444] width 823 height 26
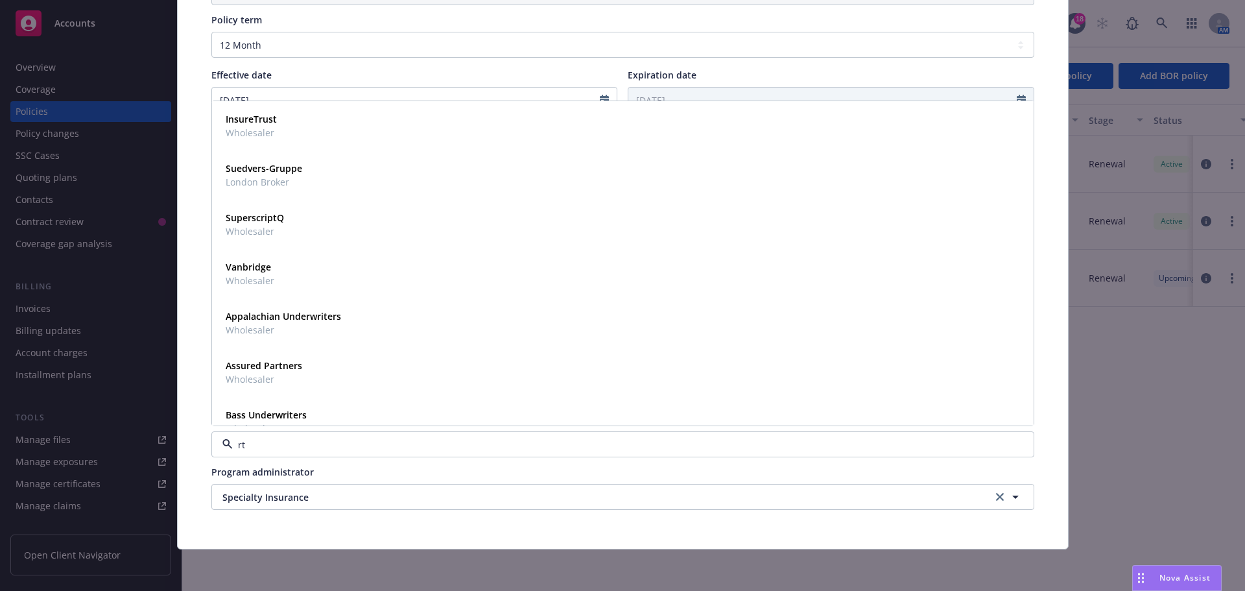
type input "rt s"
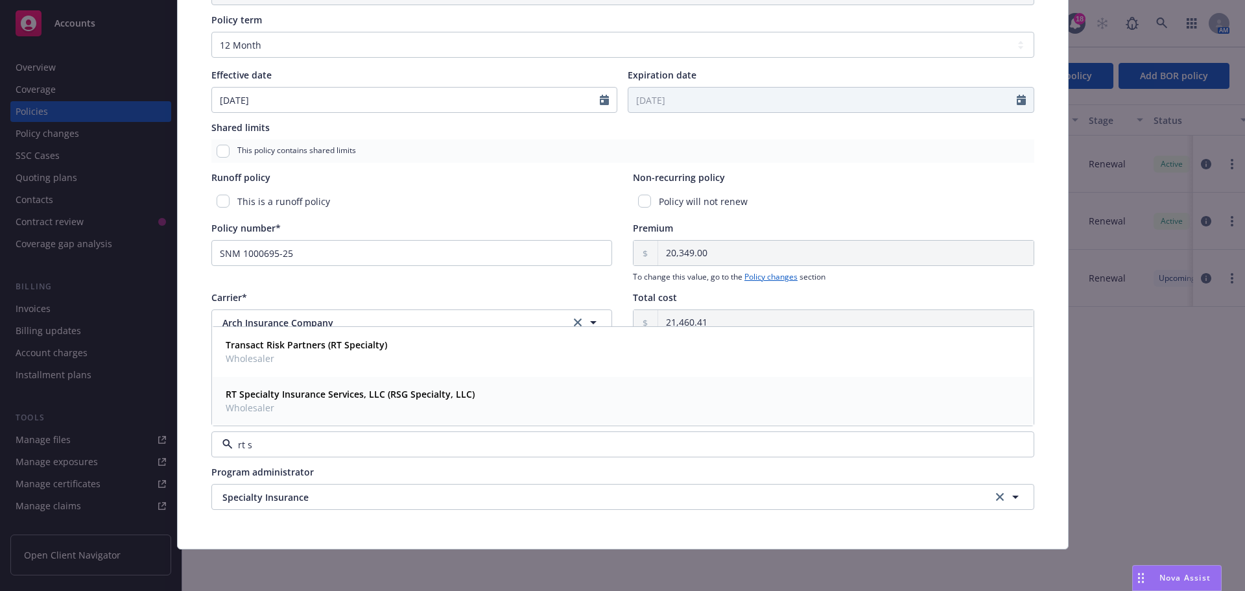
click at [343, 401] on span "Wholesaler" at bounding box center [350, 408] width 249 height 14
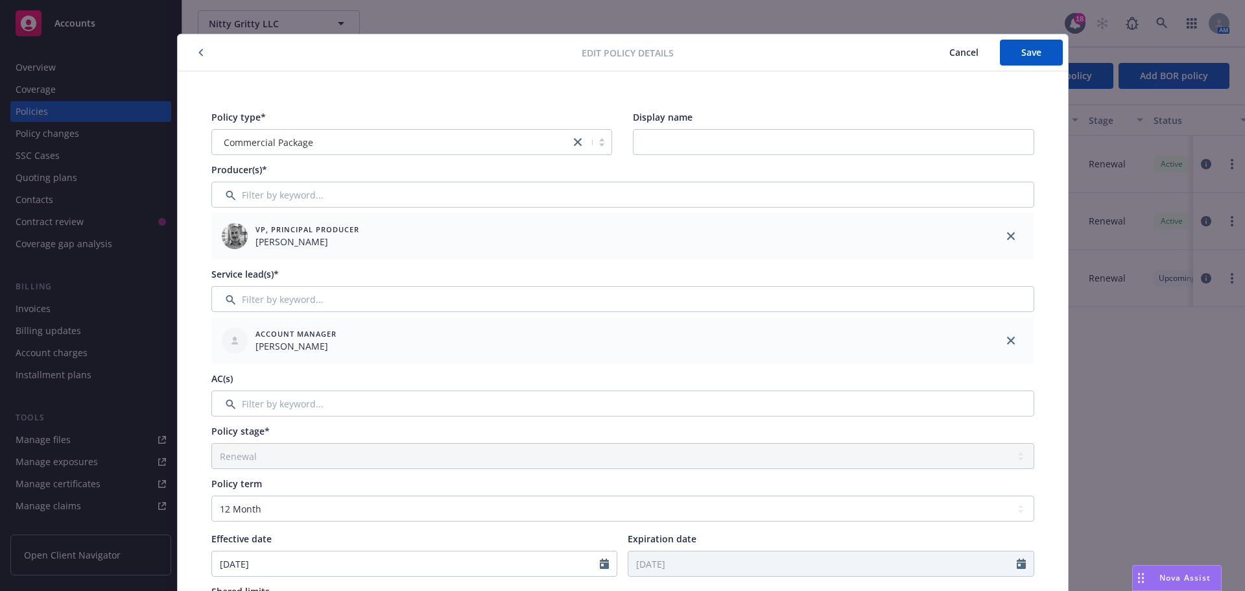
scroll to position [0, 0]
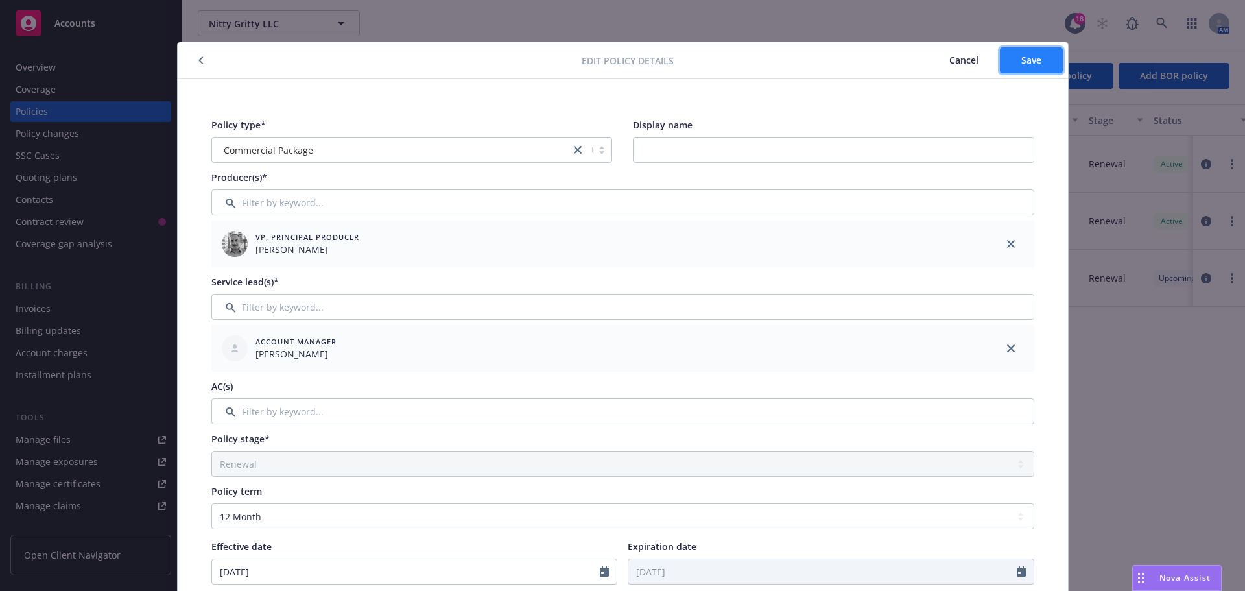
click at [1030, 67] on button "Save" at bounding box center [1031, 60] width 63 height 26
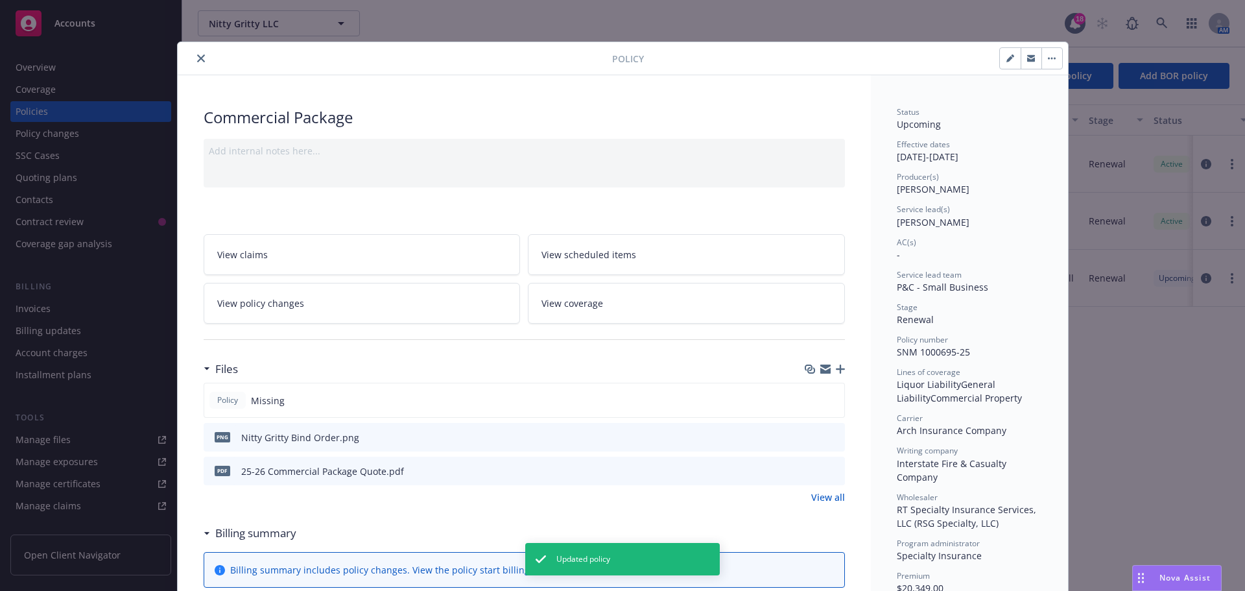
click at [197, 59] on icon "close" at bounding box center [201, 58] width 8 height 8
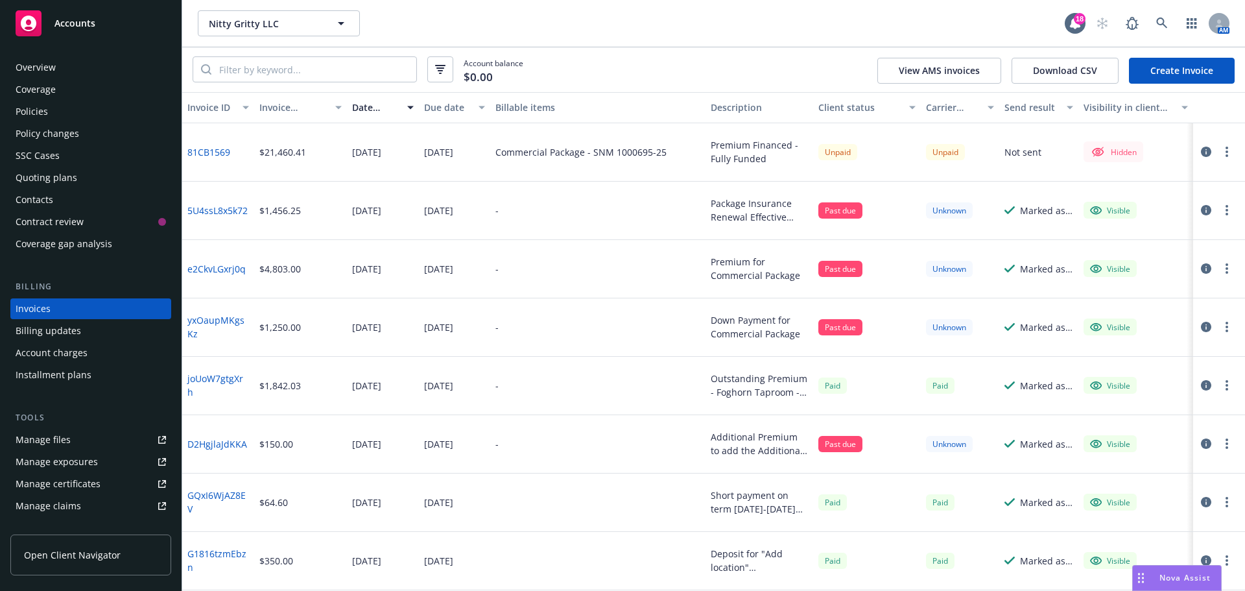
click at [1201, 152] on icon "button" at bounding box center [1206, 152] width 10 height 10
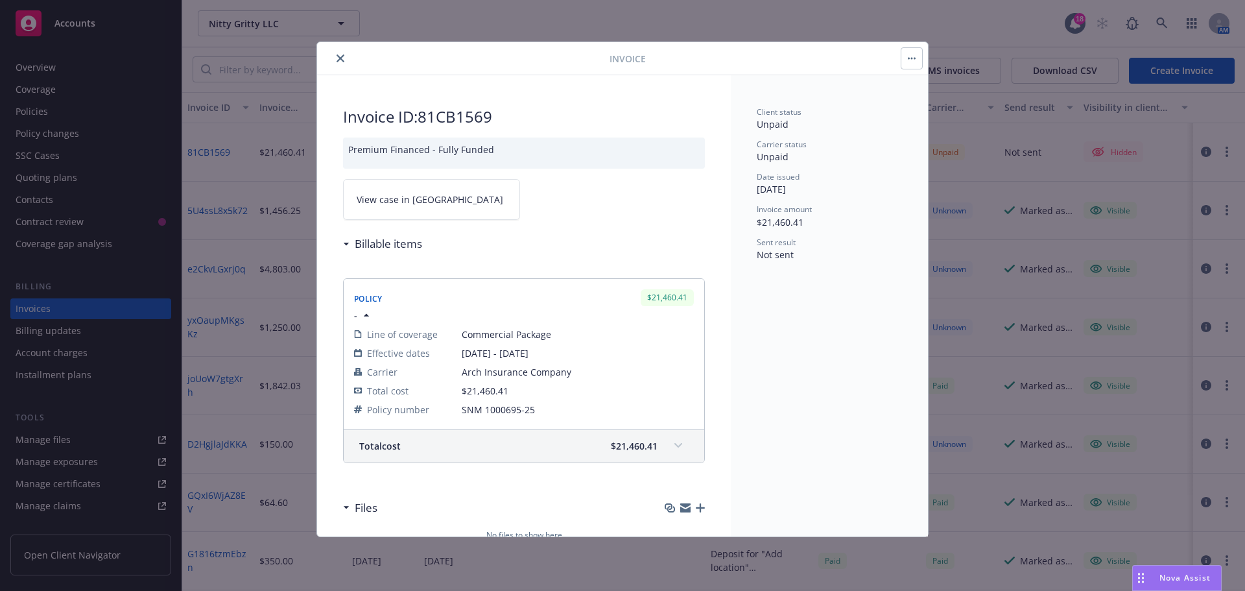
click at [429, 202] on link "View case in [GEOGRAPHIC_DATA]" at bounding box center [431, 199] width 177 height 41
